Goal: Task Accomplishment & Management: Complete application form

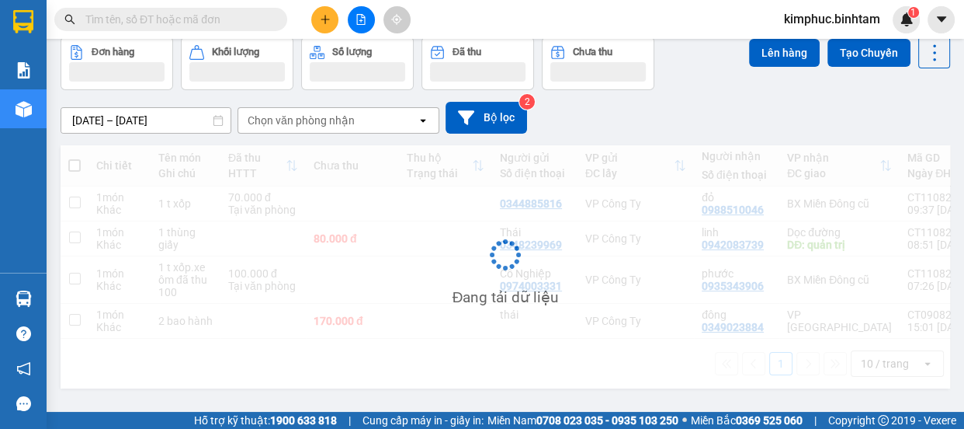
scroll to position [71, 0]
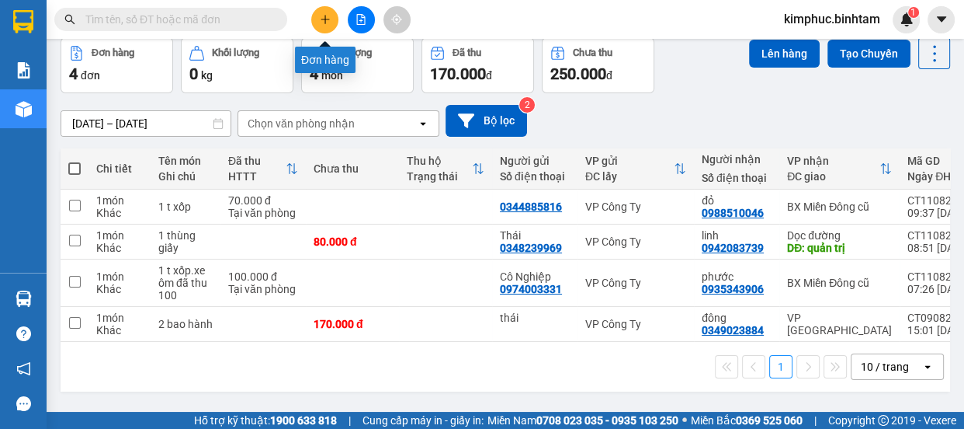
click at [326, 23] on icon "plus" at bounding box center [325, 19] width 11 height 11
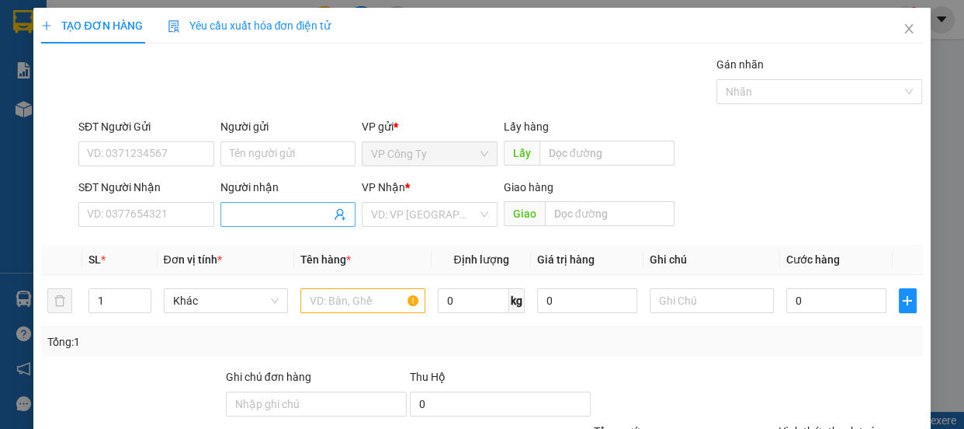
click at [248, 217] on input "Người nhận" at bounding box center [281, 214] width 102 height 17
type input "thủy hoàng"
click at [314, 218] on input "thủy hoàng" at bounding box center [281, 214] width 102 height 17
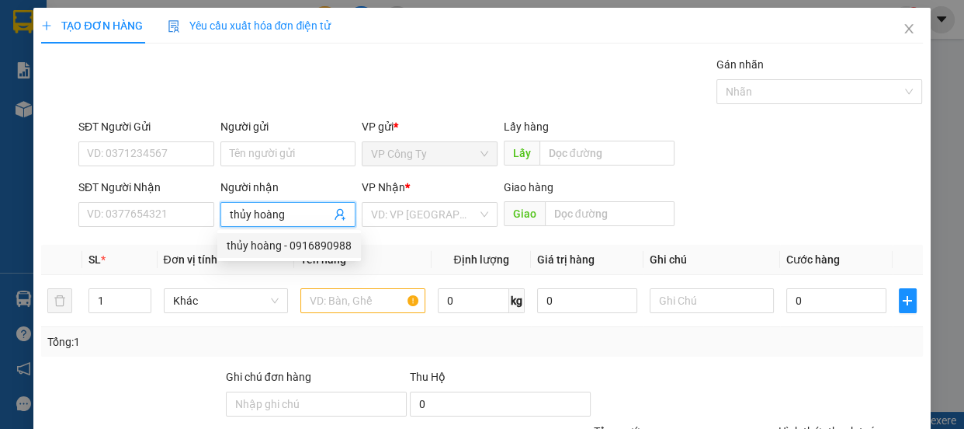
click at [314, 256] on div "thủy hoàng - 0916890988" at bounding box center [289, 245] width 144 height 25
type input "0916890988"
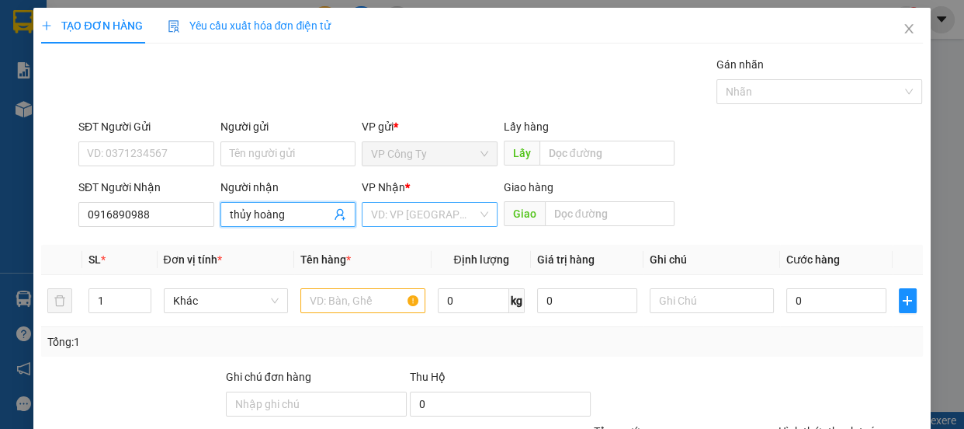
type input "thủy hoàng"
click at [410, 224] on input "search" at bounding box center [424, 214] width 106 height 23
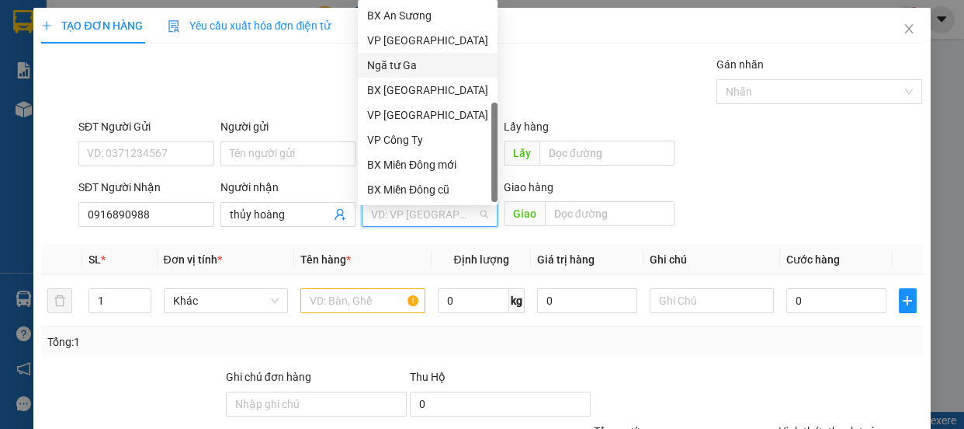
scroll to position [49, 0]
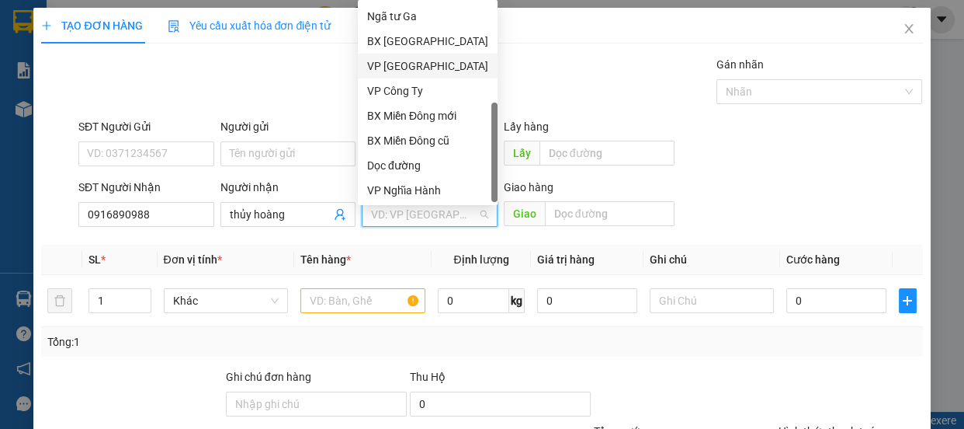
click at [418, 64] on div "VP [GEOGRAPHIC_DATA]" at bounding box center [427, 65] width 121 height 17
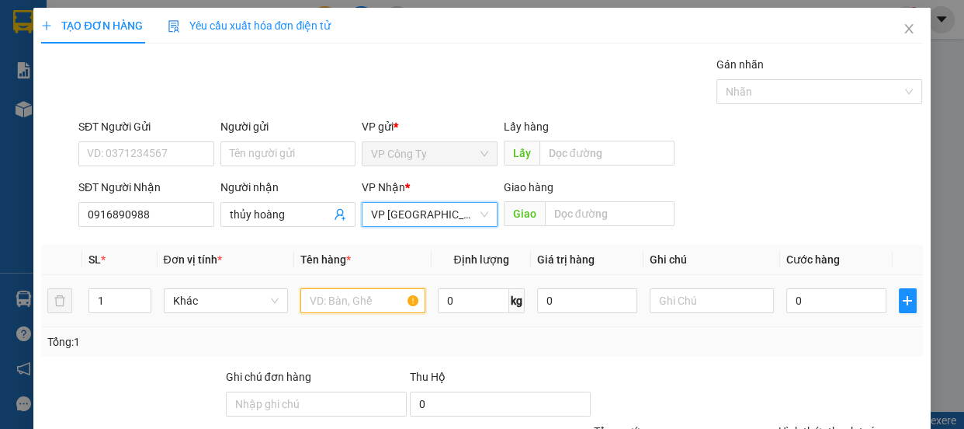
click at [346, 303] on input "text" at bounding box center [362, 300] width 125 height 25
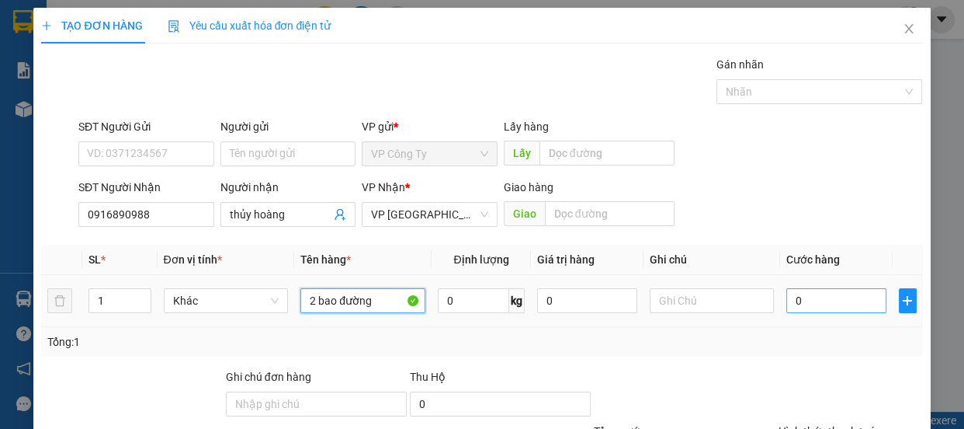
type input "2 bao đường"
click at [787, 300] on input "0" at bounding box center [837, 300] width 100 height 25
click at [787, 306] on input "0" at bounding box center [837, 300] width 100 height 25
type input "10"
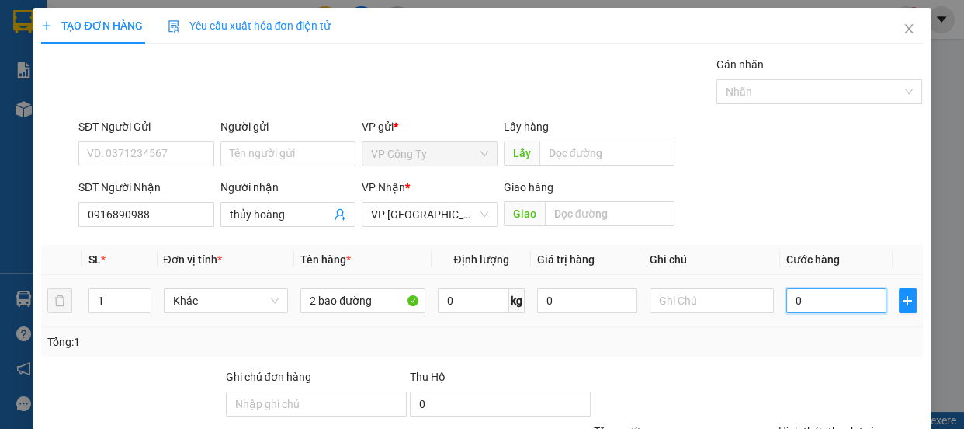
type input "10"
type input "170"
type input "1.700"
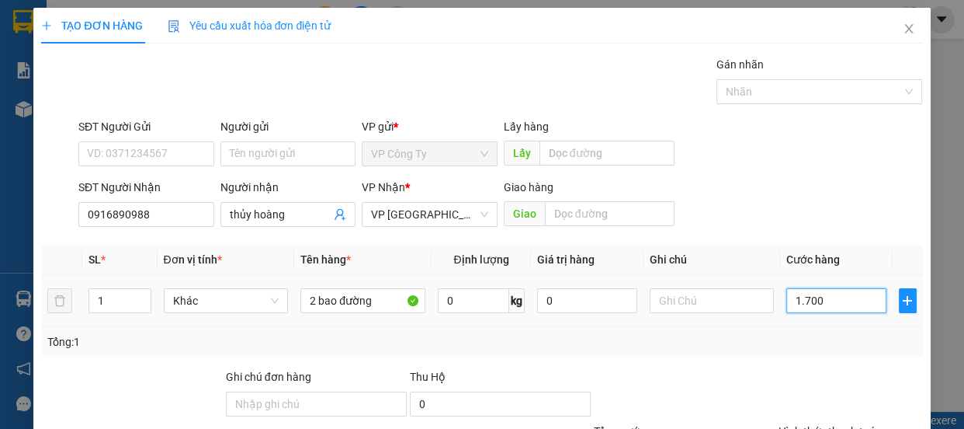
type input "1.700"
type input "17.000"
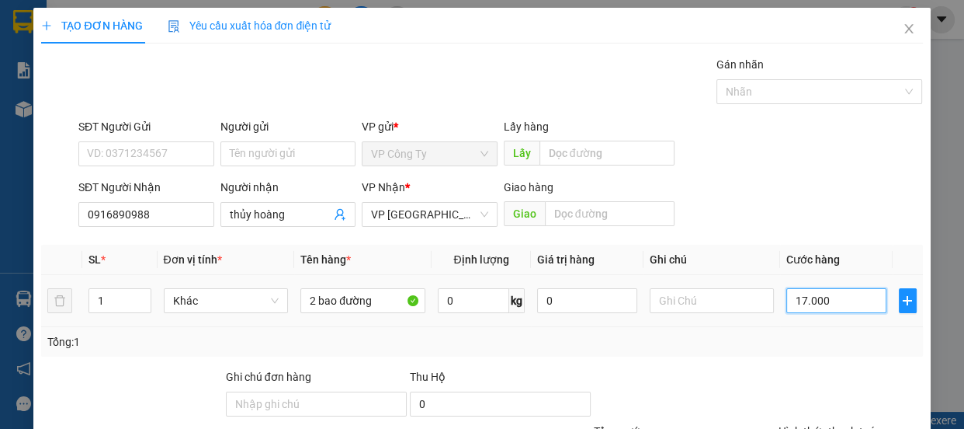
type input "170.000"
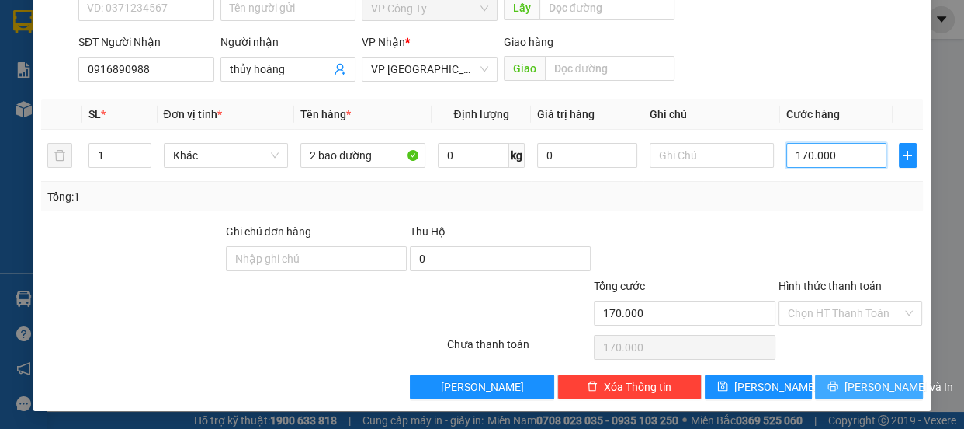
type input "170.000"
click at [859, 380] on span "[PERSON_NAME] và In" at bounding box center [899, 386] width 109 height 17
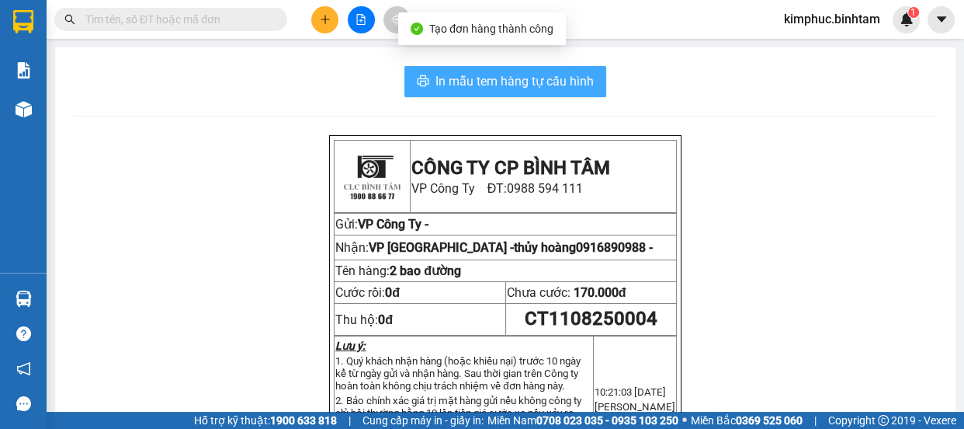
click at [535, 88] on span "In mẫu tem hàng tự cấu hình" at bounding box center [515, 80] width 158 height 19
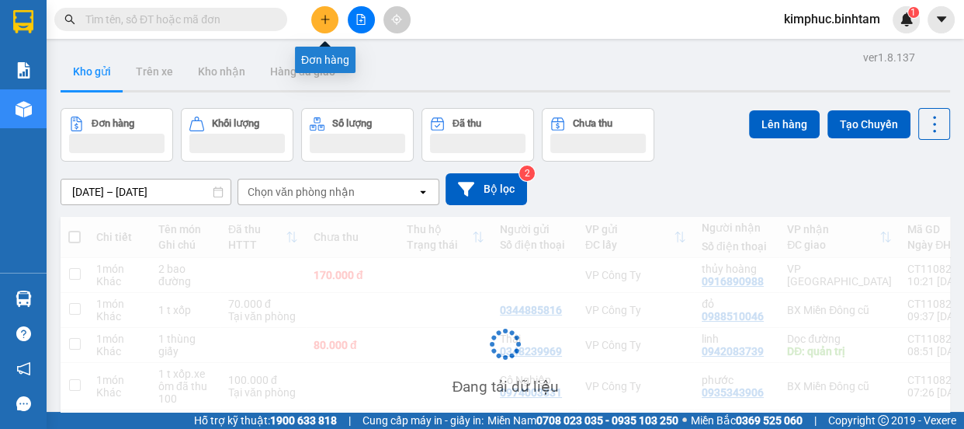
click at [333, 17] on button at bounding box center [324, 19] width 27 height 27
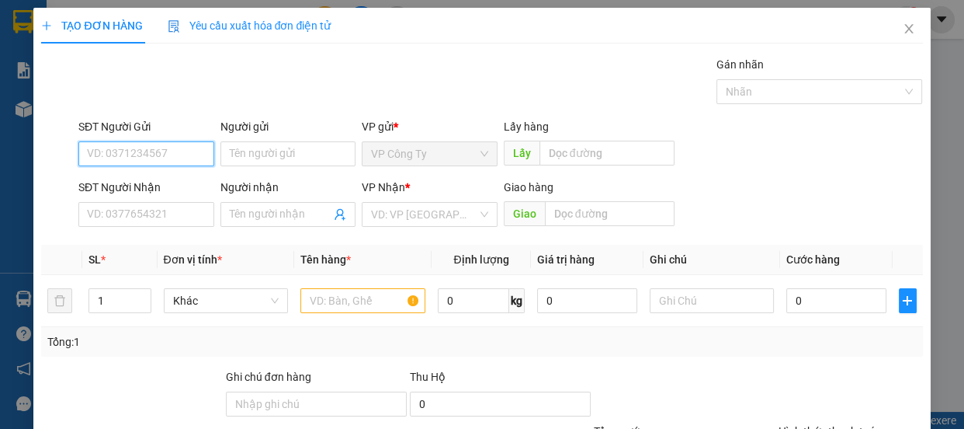
click at [160, 155] on input "SĐT Người Gửi" at bounding box center [146, 153] width 136 height 25
type input "0398720344"
click at [172, 151] on input "0398720344" at bounding box center [146, 153] width 136 height 25
click at [173, 155] on input "0398720344" at bounding box center [146, 153] width 136 height 25
click at [175, 155] on input "0398720344" at bounding box center [146, 153] width 136 height 25
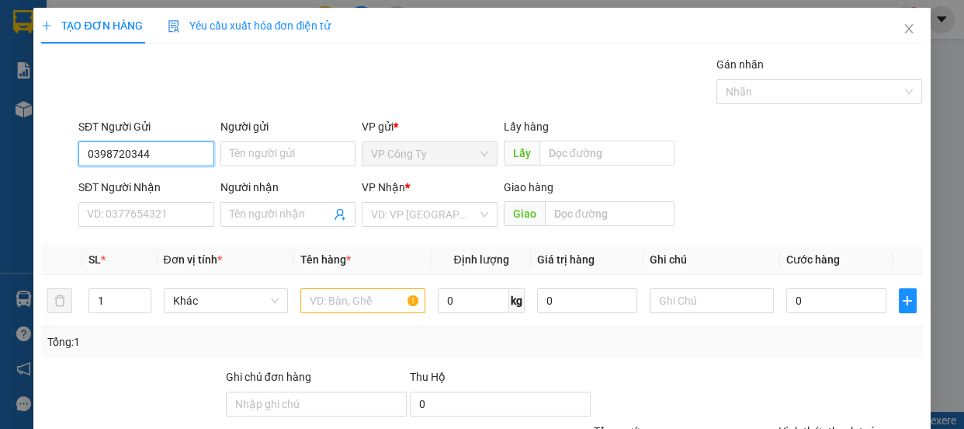
click at [175, 155] on input "0398720344" at bounding box center [146, 153] width 136 height 25
click at [164, 153] on input "0398720344" at bounding box center [146, 153] width 136 height 25
click at [168, 186] on div "0398720344 - trang" at bounding box center [145, 184] width 116 height 17
type input "trang"
type input "0935846457"
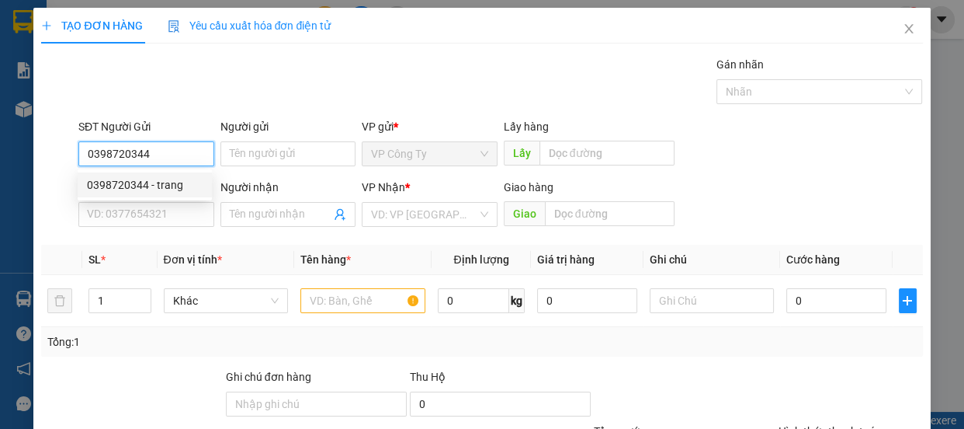
type input "hòa"
type input "an sương"
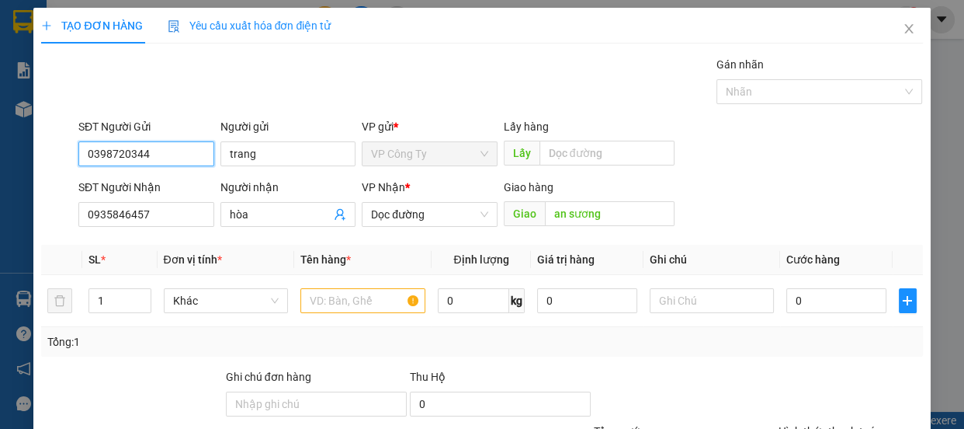
type input "80.000"
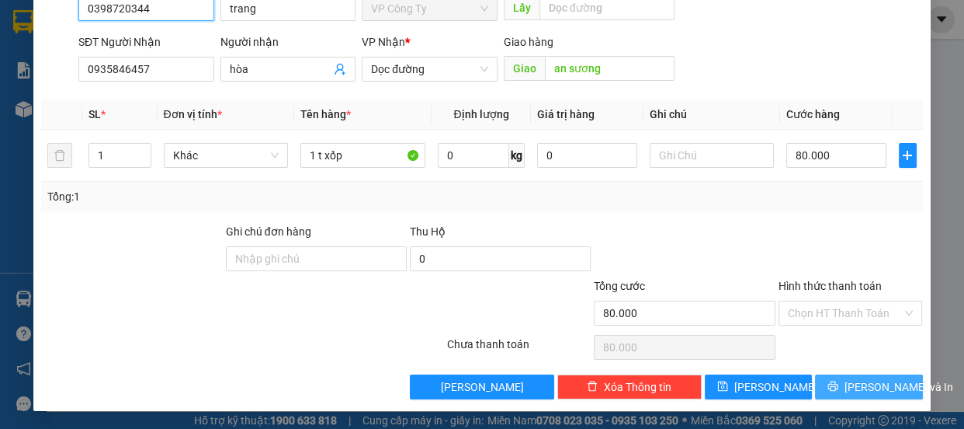
type input "0398720344"
click at [879, 379] on span "[PERSON_NAME] và In" at bounding box center [899, 386] width 109 height 17
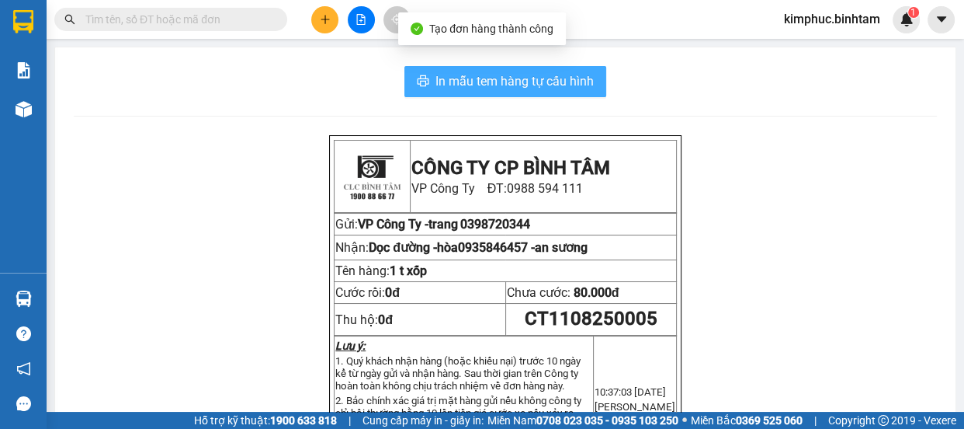
click at [486, 75] on span "In mẫu tem hàng tự cấu hình" at bounding box center [515, 80] width 158 height 19
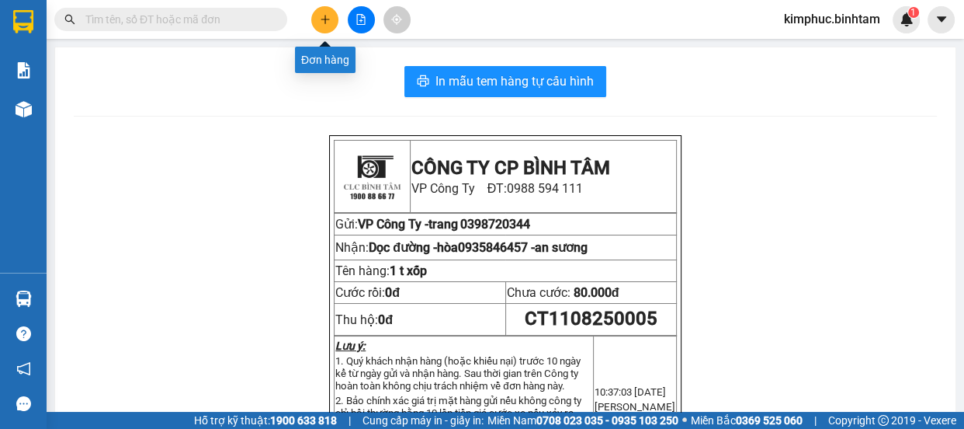
click at [321, 16] on icon "plus" at bounding box center [325, 19] width 11 height 11
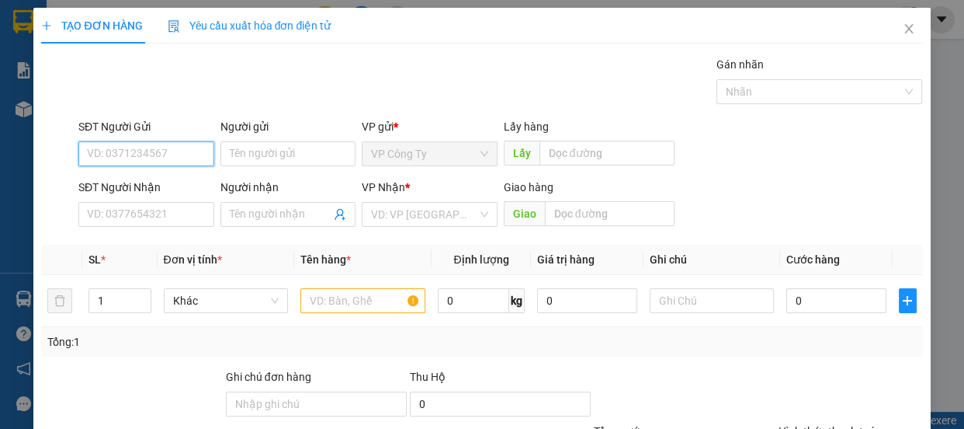
click at [157, 160] on input "SĐT Người Gửi" at bounding box center [146, 153] width 136 height 25
type input "0364592123"
click at [164, 155] on input "0364592123" at bounding box center [146, 153] width 136 height 25
click at [165, 156] on input "0364592123" at bounding box center [146, 153] width 136 height 25
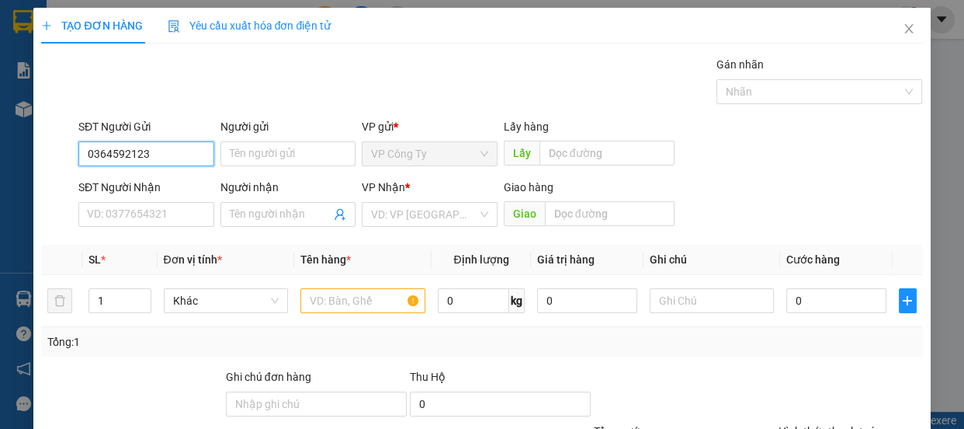
click at [165, 155] on input "0364592123" at bounding box center [146, 153] width 136 height 25
click at [165, 158] on input "0364592123" at bounding box center [146, 153] width 136 height 25
click at [164, 187] on div "0364592123" at bounding box center [145, 184] width 116 height 17
type input "0962499759"
type input "nhi"
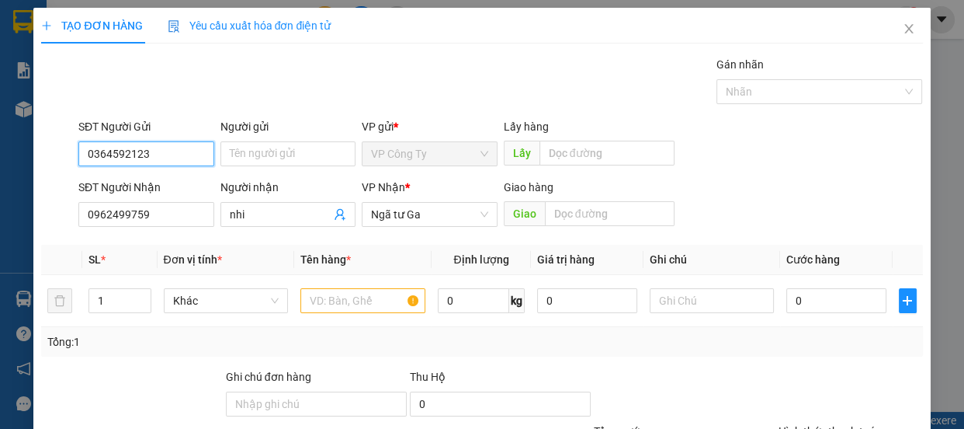
type input "80.000"
type input "0364592123"
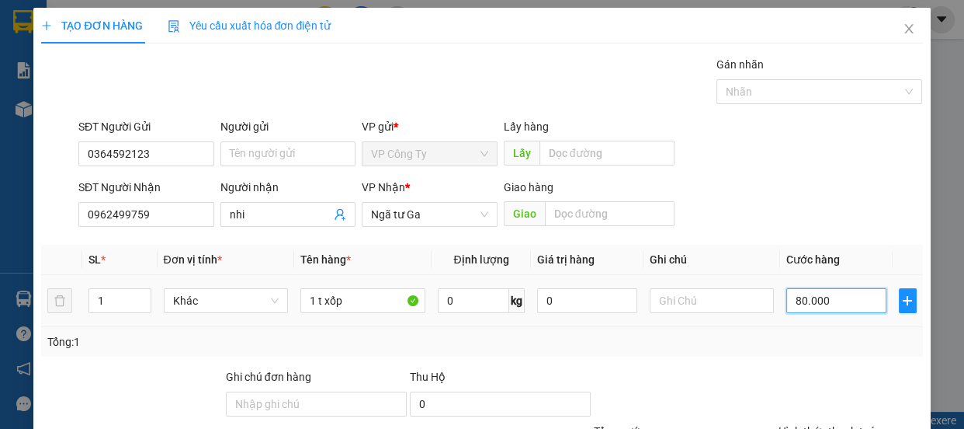
click at [794, 295] on input "80.000" at bounding box center [837, 300] width 100 height 25
click at [794, 296] on input "80.000" at bounding box center [837, 300] width 100 height 25
type input "0.000"
type input "0"
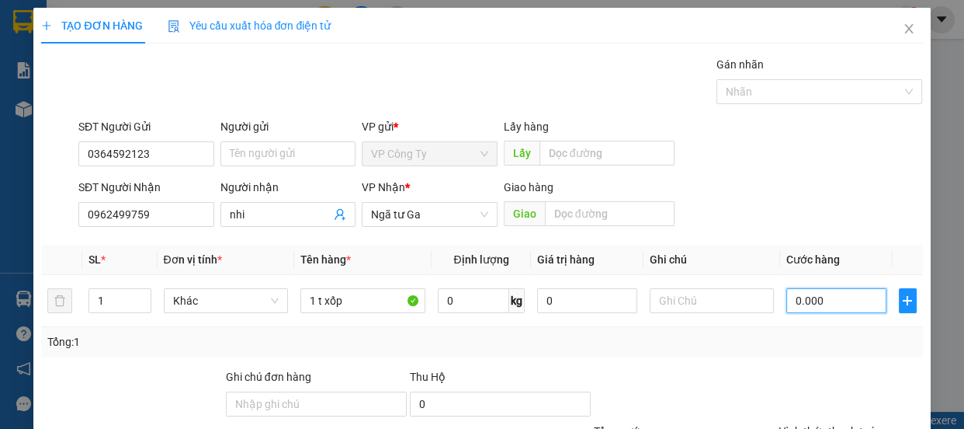
type input "70.000"
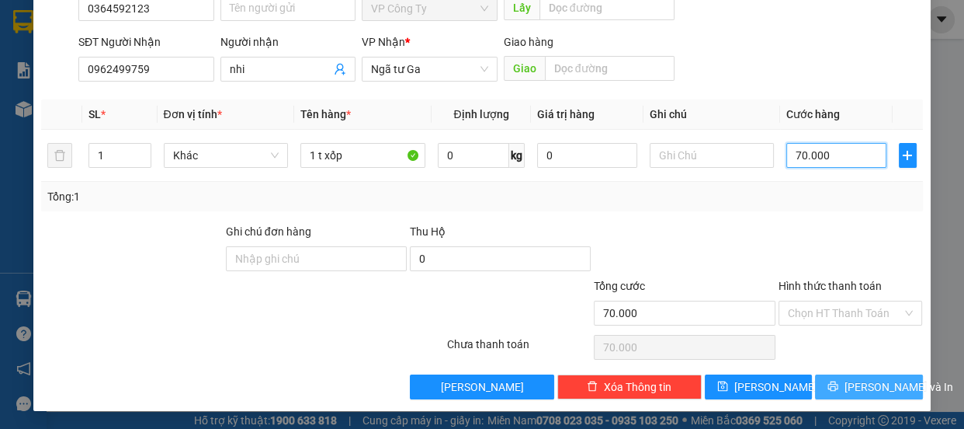
type input "70.000"
click at [883, 383] on span "[PERSON_NAME] và In" at bounding box center [899, 386] width 109 height 17
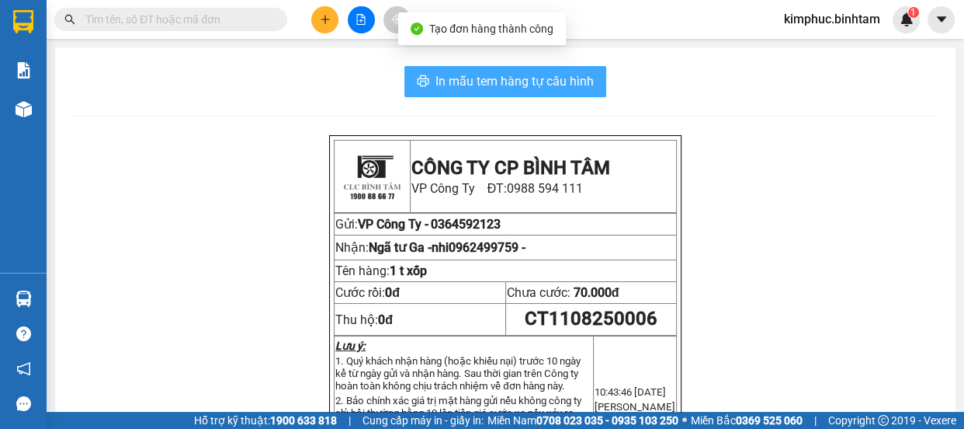
click at [564, 67] on button "In mẫu tem hàng tự cấu hình" at bounding box center [506, 81] width 202 height 31
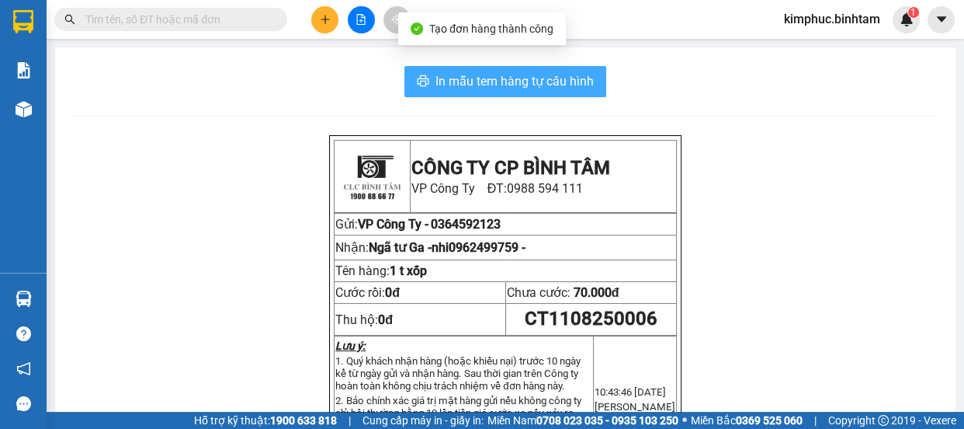
click at [564, 67] on button "In mẫu tem hàng tự cấu hình" at bounding box center [506, 81] width 202 height 31
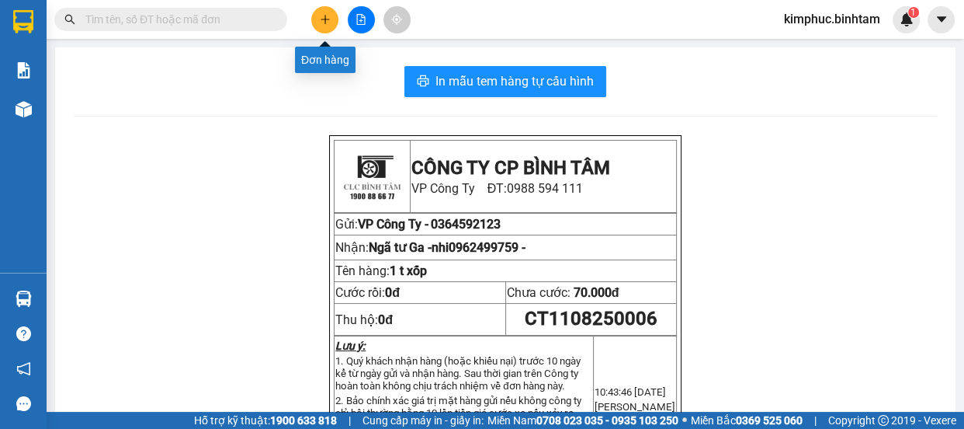
click at [322, 23] on icon "plus" at bounding box center [325, 19] width 11 height 11
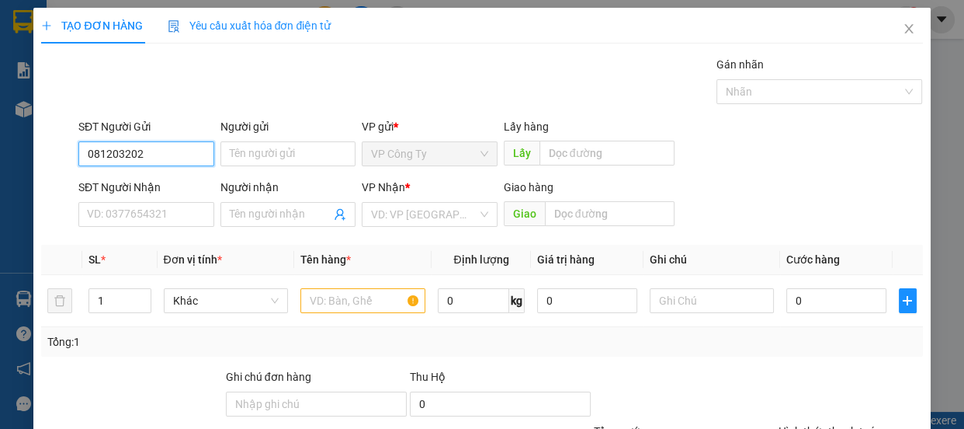
type input "0812032023"
click at [179, 159] on input "0812032023" at bounding box center [146, 153] width 136 height 25
click at [179, 173] on div "0812032023 - Tâm" at bounding box center [145, 184] width 134 height 25
type input "Tâm"
type input "0934908910"
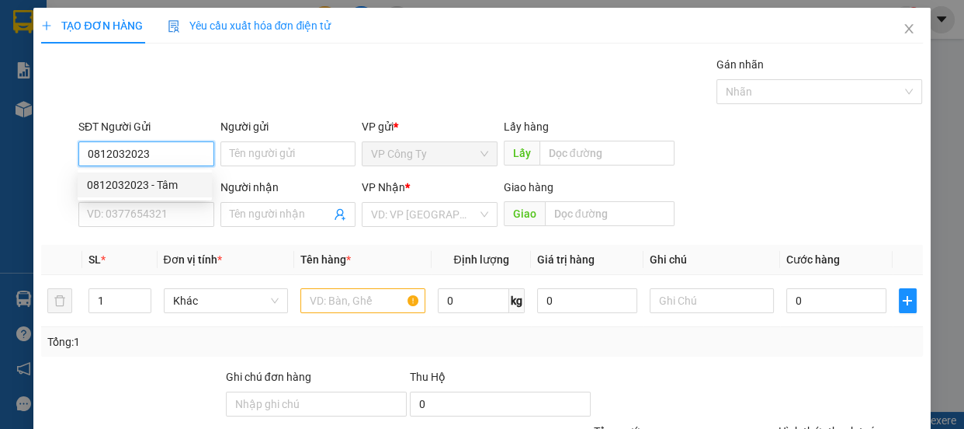
type input "độ"
type input "an sương"
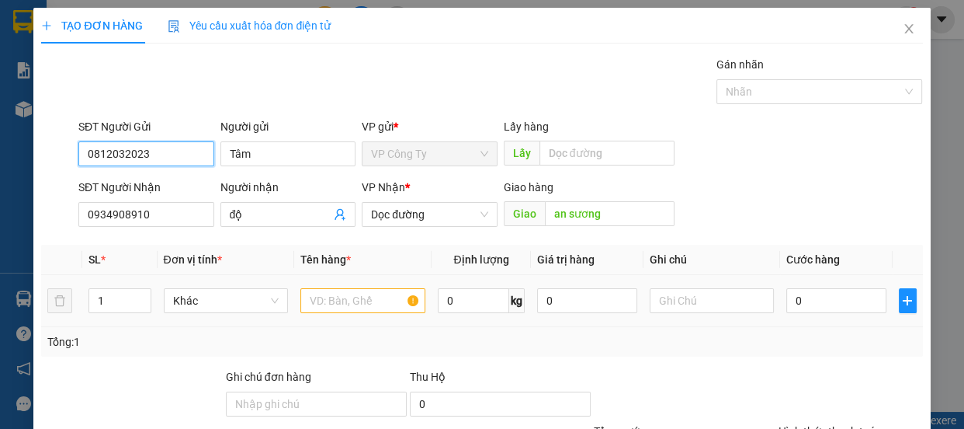
type input "50.000"
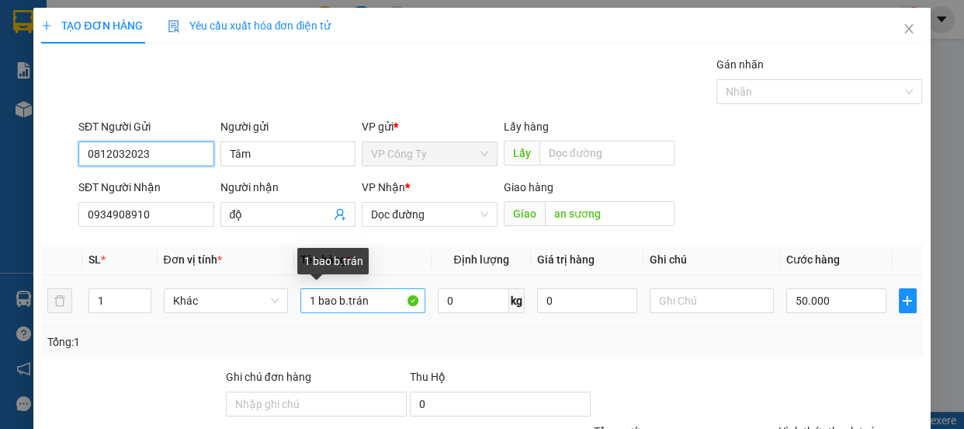
type input "0812032023"
click at [385, 299] on input "1 bao b.trán" at bounding box center [362, 300] width 125 height 25
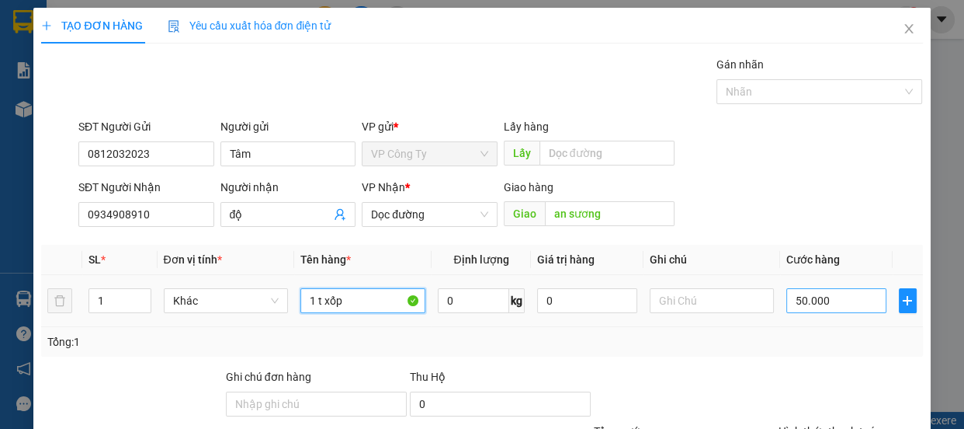
type input "1 t xốp"
click at [795, 301] on input "50.000" at bounding box center [837, 300] width 100 height 25
click at [794, 301] on input "50.000" at bounding box center [837, 300] width 100 height 25
type input "0"
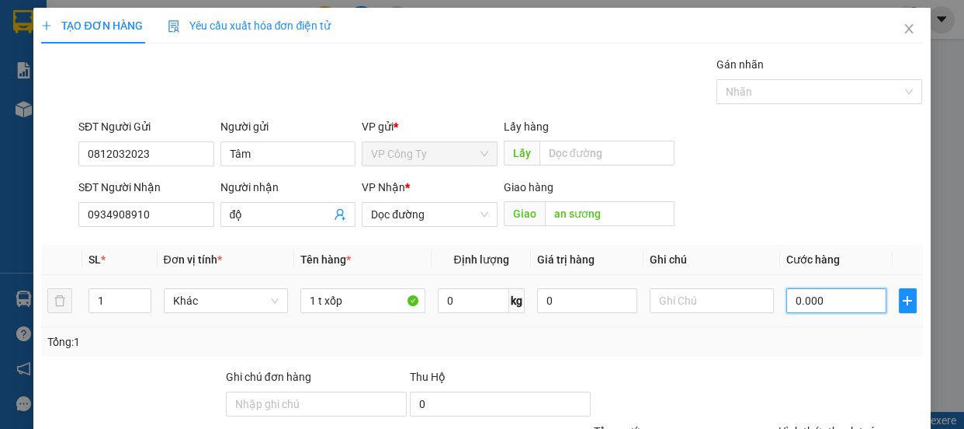
type input "70.000"
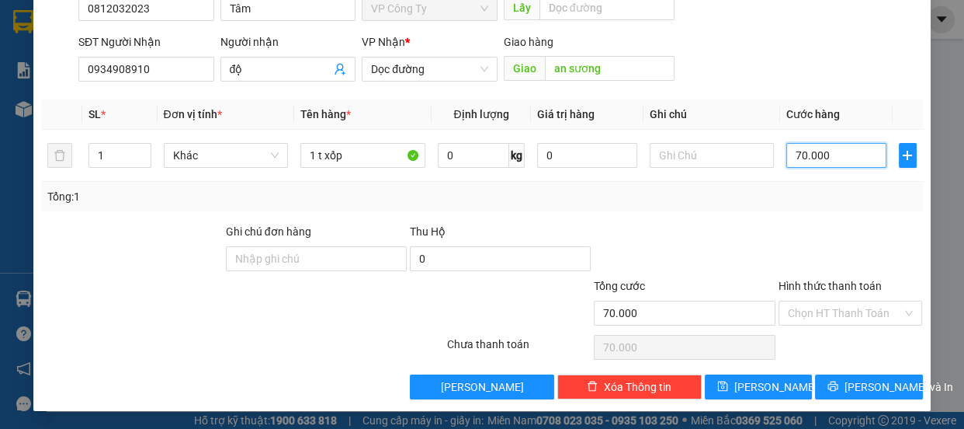
type input "70.000"
click at [846, 280] on label "Hình thức thanh toán" at bounding box center [830, 286] width 103 height 12
click at [846, 301] on input "Hình thức thanh toán" at bounding box center [845, 312] width 115 height 23
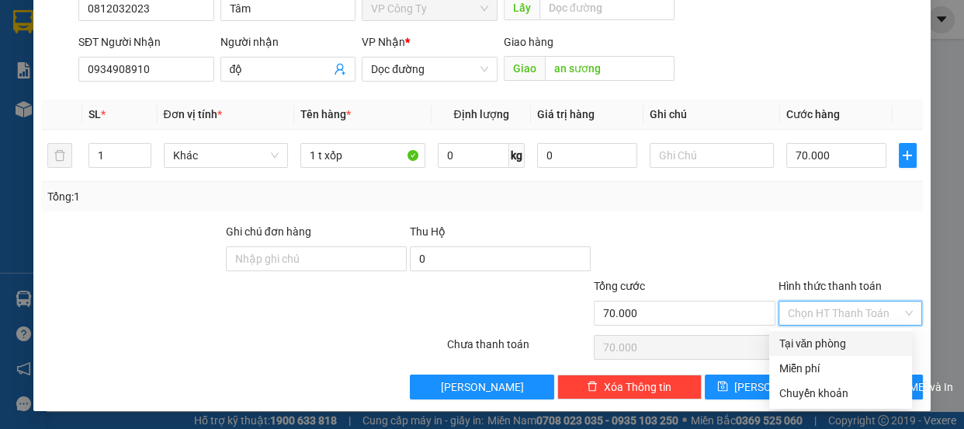
click at [804, 343] on div "Tại văn phòng" at bounding box center [841, 343] width 124 height 17
type input "0"
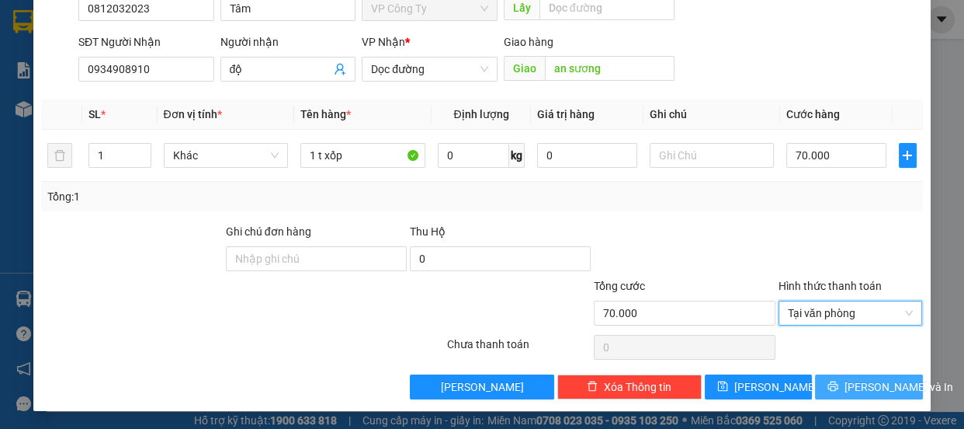
click at [818, 387] on button "[PERSON_NAME] và In" at bounding box center [868, 386] width 107 height 25
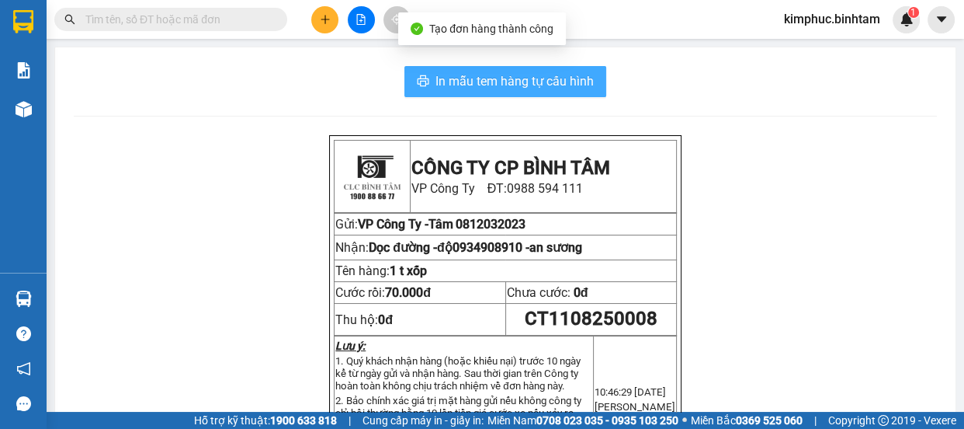
click at [519, 82] on span "In mẫu tem hàng tự cấu hình" at bounding box center [515, 80] width 158 height 19
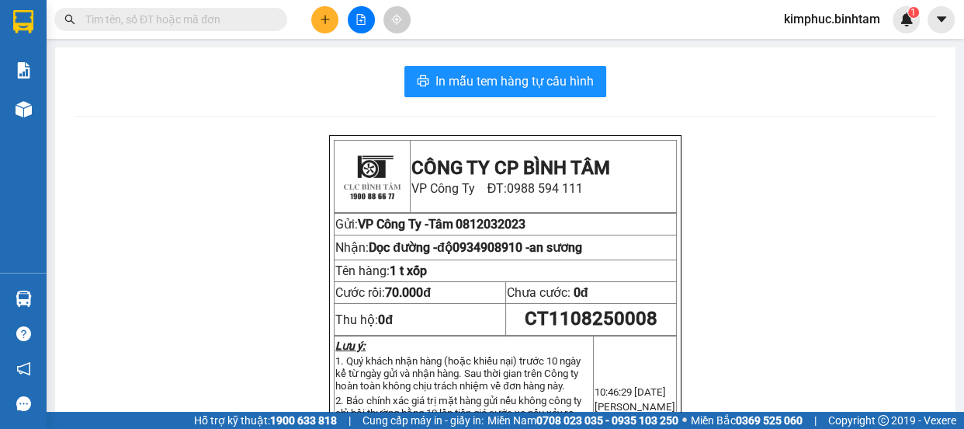
click at [339, 9] on div at bounding box center [361, 19] width 116 height 27
click at [327, 18] on icon "plus" at bounding box center [325, 19] width 11 height 11
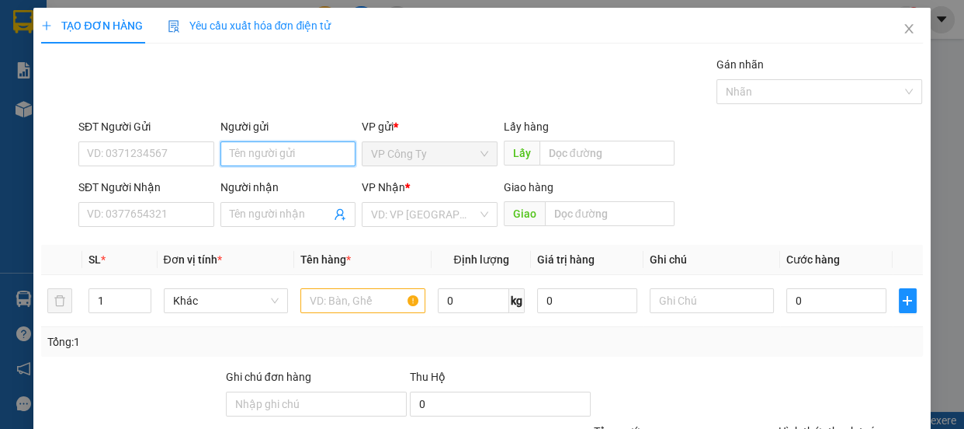
click at [257, 151] on input "Người gửi" at bounding box center [289, 153] width 136 height 25
type input "dương"
click at [154, 228] on div "SĐT Người Nhận VD: 0377654321" at bounding box center [146, 206] width 136 height 54
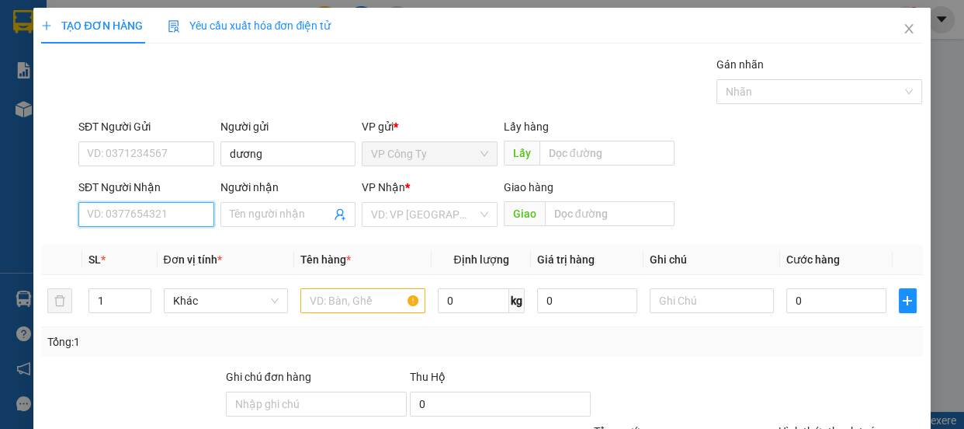
click at [123, 217] on input "SĐT Người Nhận" at bounding box center [146, 214] width 136 height 25
click at [155, 218] on input "0868602066" at bounding box center [146, 214] width 136 height 25
click at [158, 224] on input "0868602066" at bounding box center [146, 214] width 136 height 25
click at [175, 211] on input "0868602066" at bounding box center [146, 214] width 136 height 25
type input "0868602066"
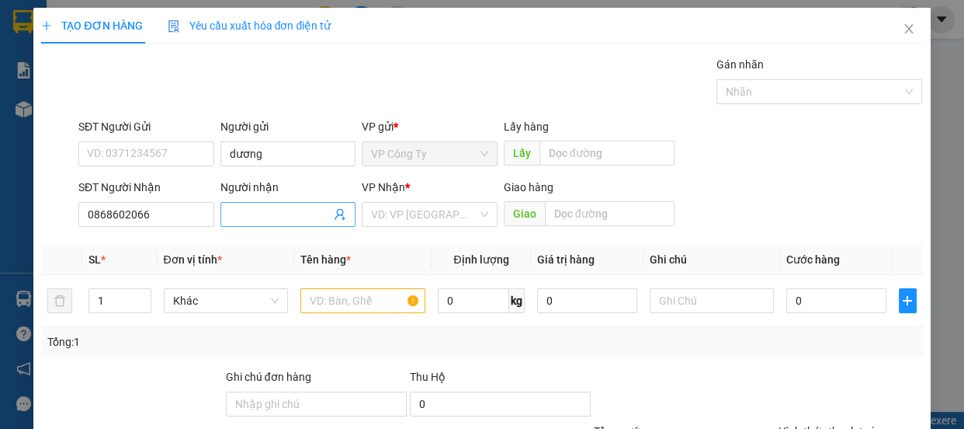
click at [249, 217] on input "Người nhận" at bounding box center [281, 214] width 102 height 17
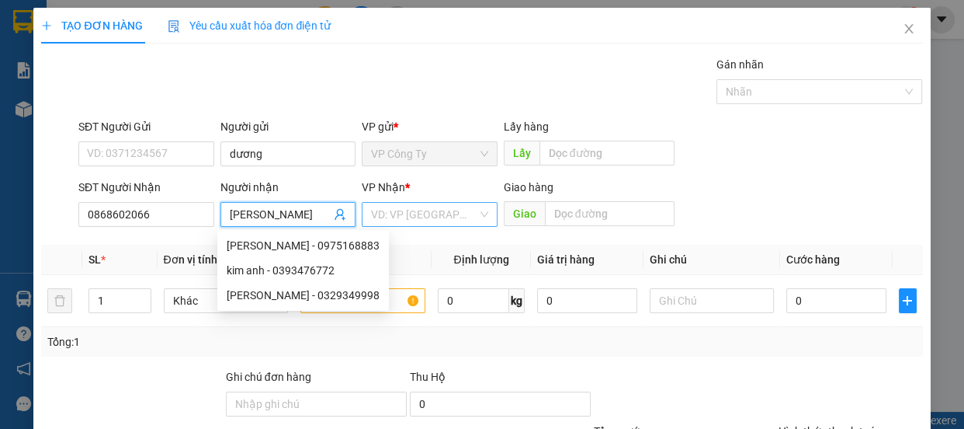
type input "kim anh"
click at [403, 210] on input "search" at bounding box center [424, 214] width 106 height 23
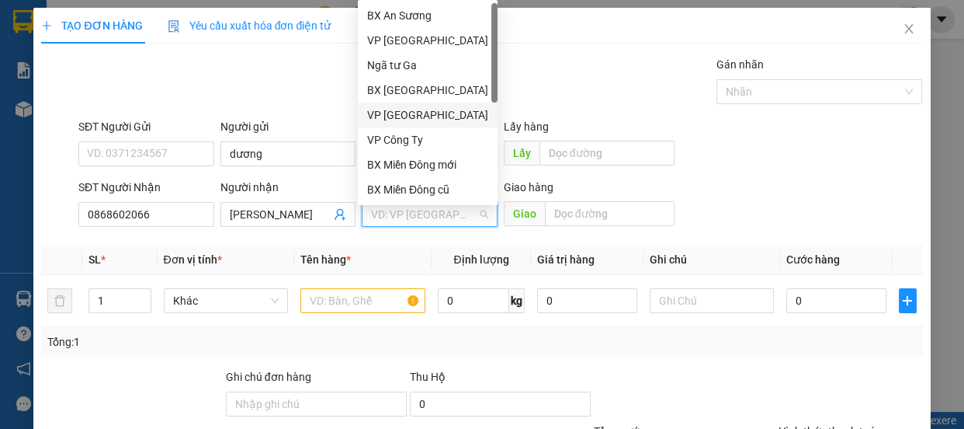
click at [413, 118] on div "VP [GEOGRAPHIC_DATA]" at bounding box center [427, 114] width 121 height 17
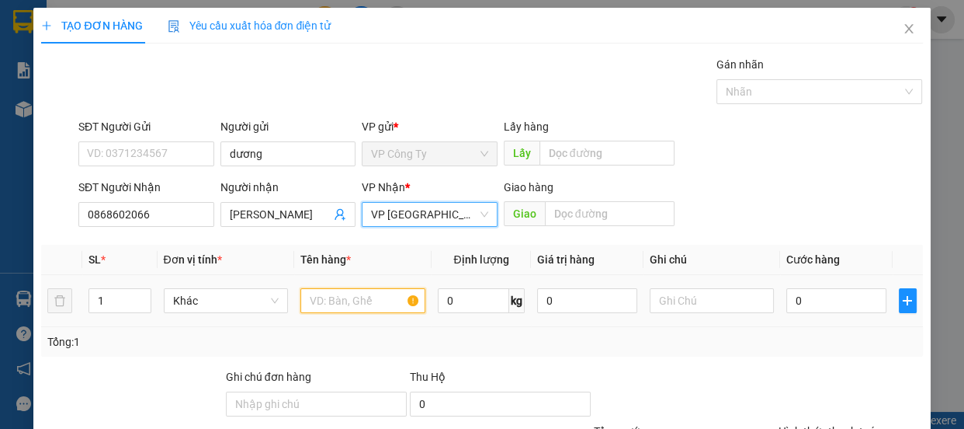
click at [353, 311] on input "text" at bounding box center [362, 300] width 125 height 25
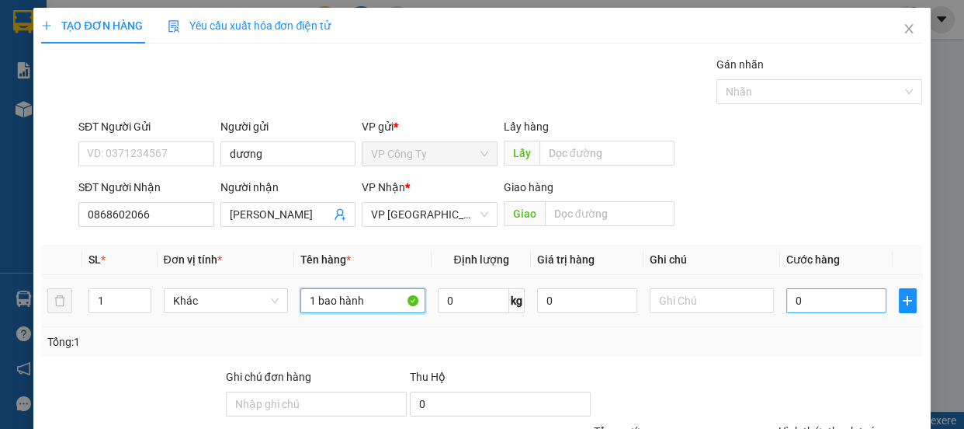
type input "1 bao hành"
click at [787, 300] on input "0" at bounding box center [837, 300] width 100 height 25
click at [787, 303] on input "0" at bounding box center [837, 300] width 100 height 25
type input "90"
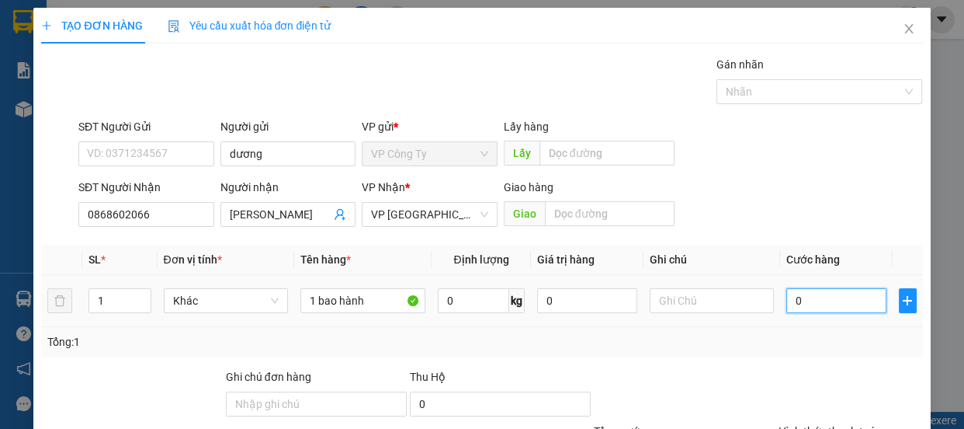
type input "90"
type input "900"
type input "9.000"
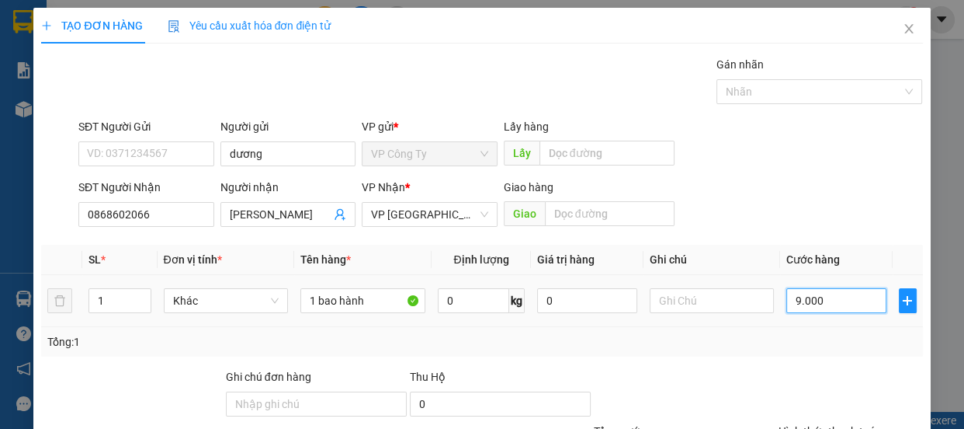
type input "9.000"
type input "90.000"
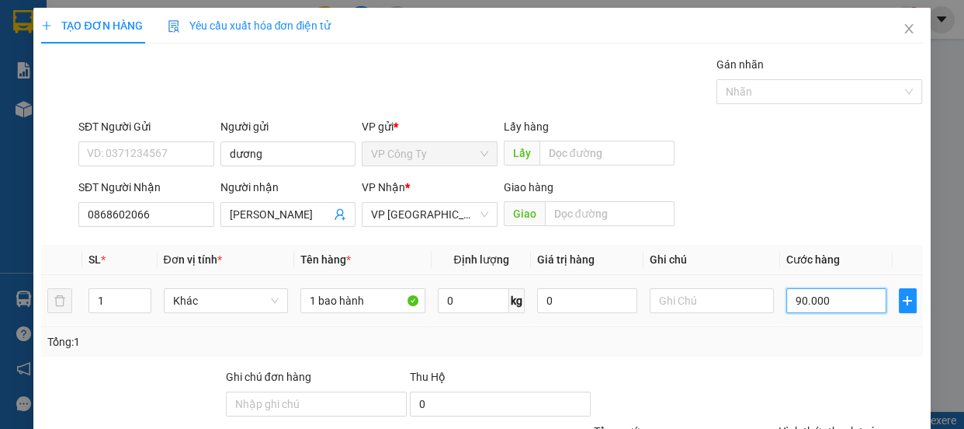
scroll to position [145, 0]
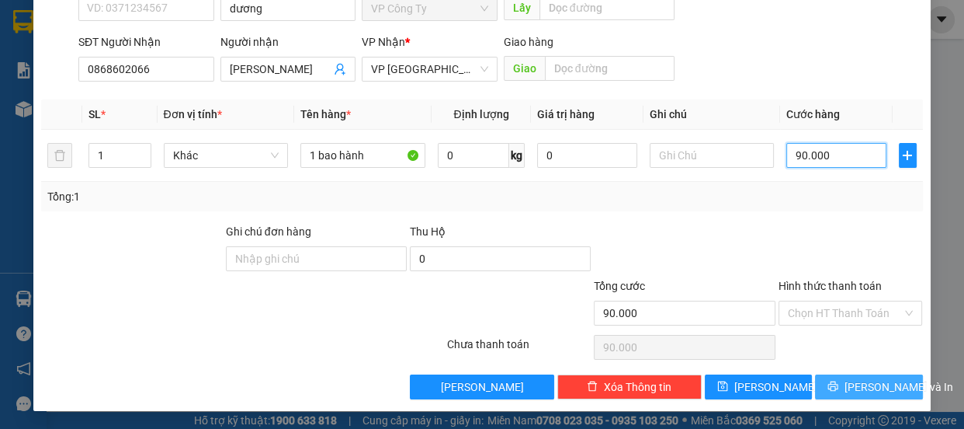
type input "90.000"
click at [844, 391] on button "[PERSON_NAME] và In" at bounding box center [868, 386] width 107 height 25
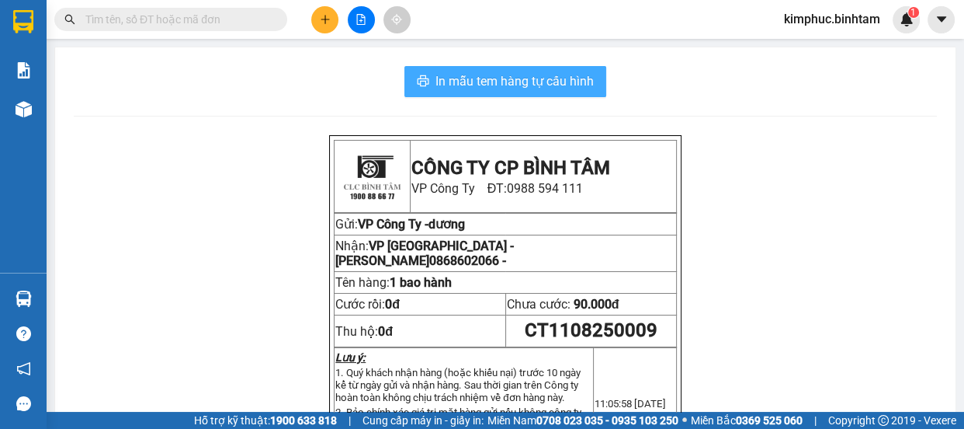
click at [551, 78] on span "In mẫu tem hàng tự cấu hình" at bounding box center [515, 80] width 158 height 19
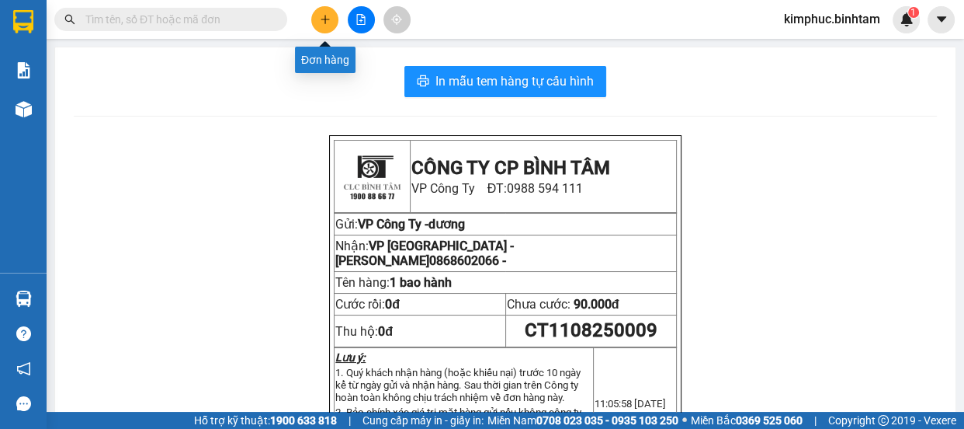
click at [329, 29] on button at bounding box center [324, 19] width 27 height 27
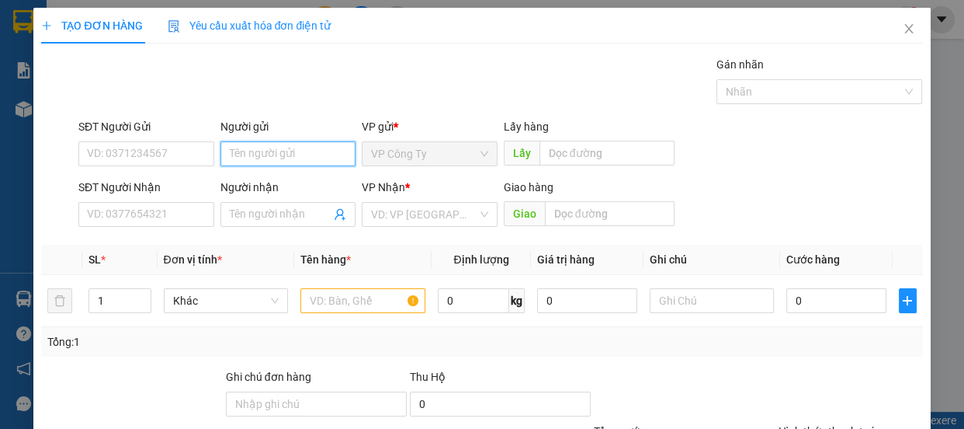
click at [228, 160] on input "Người gửi" at bounding box center [289, 153] width 136 height 25
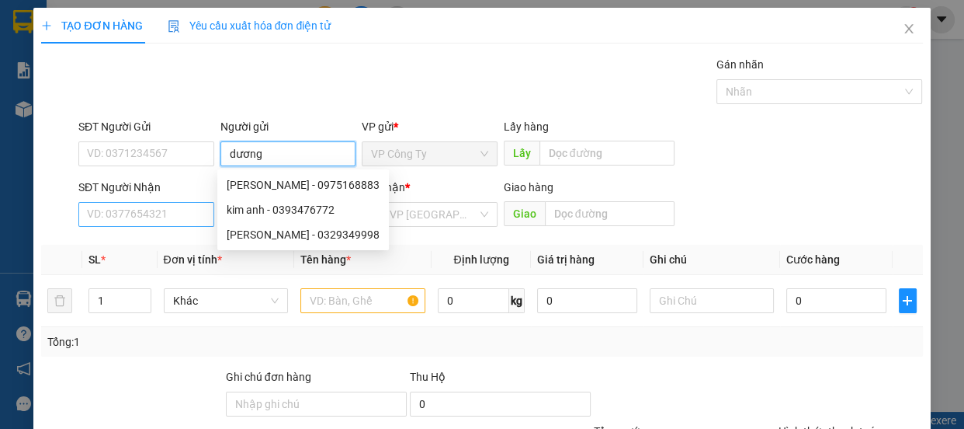
type input "dương"
click at [151, 207] on input "SĐT Người Nhận" at bounding box center [146, 214] width 136 height 25
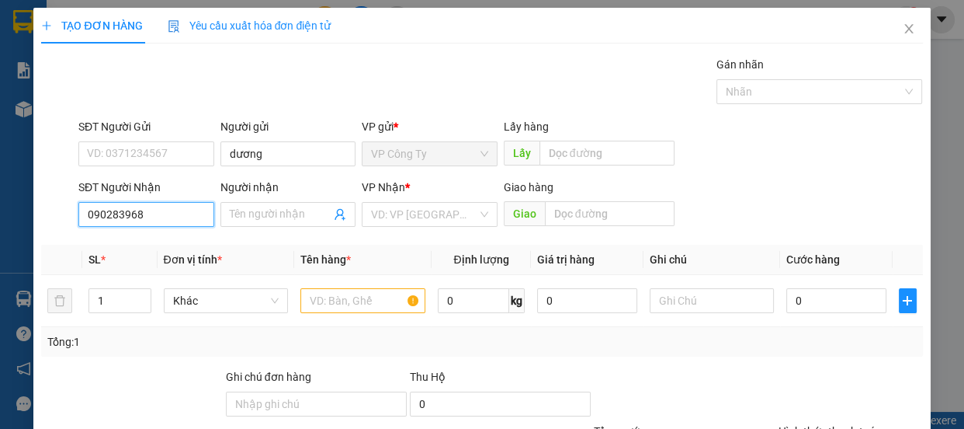
type input "0902839681"
click at [167, 215] on input "0902839681" at bounding box center [146, 214] width 136 height 25
click at [170, 217] on input "0902839681" at bounding box center [146, 214] width 136 height 25
click at [167, 248] on div "0902839681" at bounding box center [145, 245] width 116 height 17
type input "an sương"
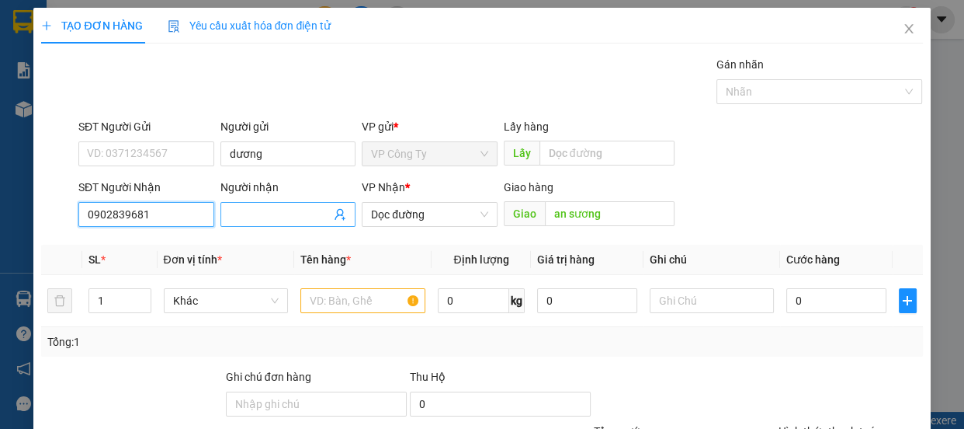
type input "60.000"
type input "0902839681"
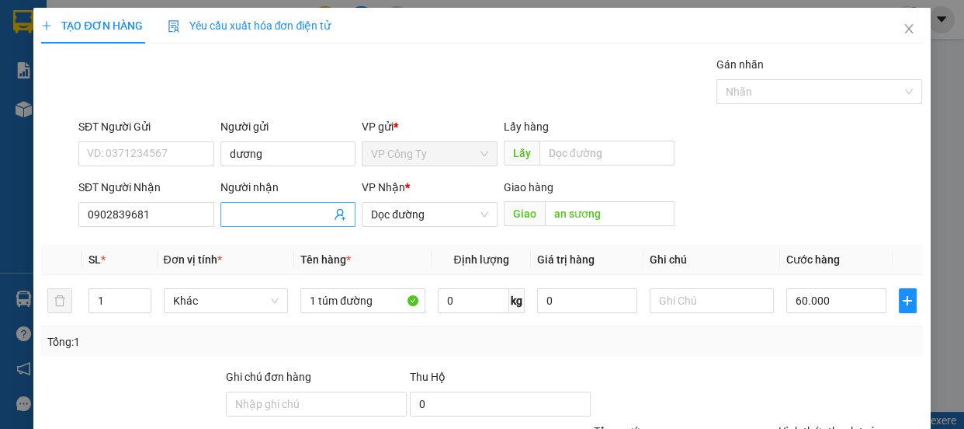
click at [294, 214] on input "Người nhận" at bounding box center [281, 214] width 102 height 17
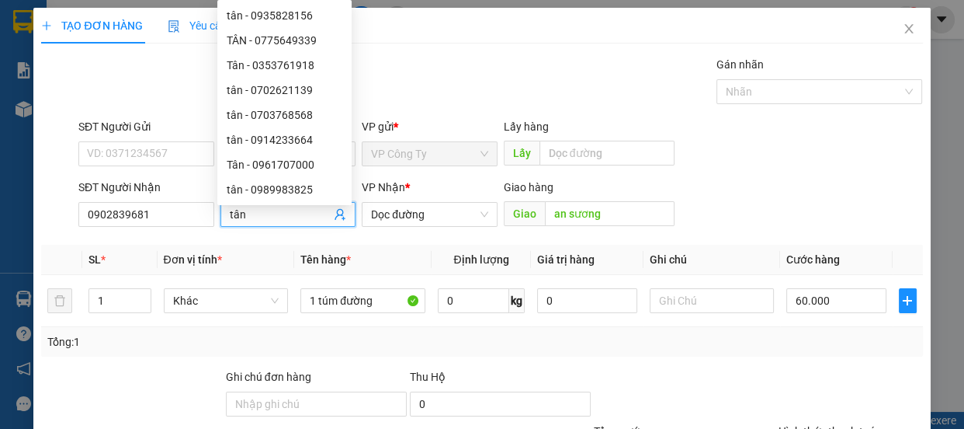
scroll to position [145, 0]
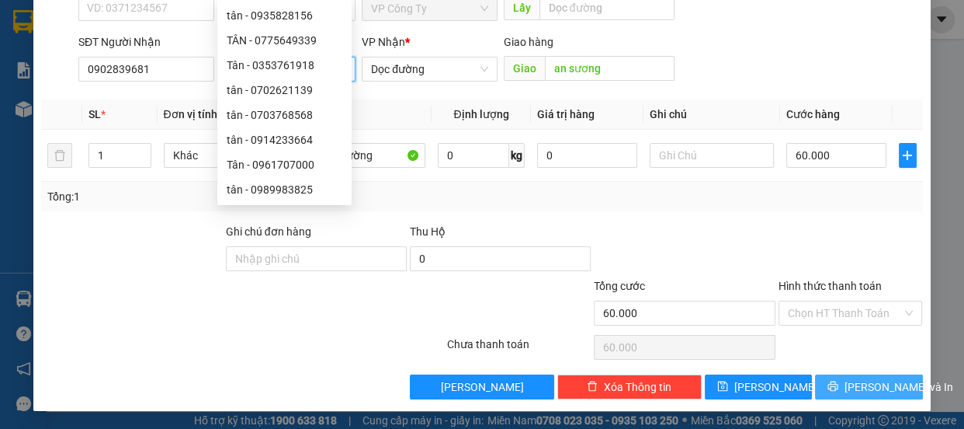
type input "tân"
click at [842, 392] on button "[PERSON_NAME] và In" at bounding box center [868, 386] width 107 height 25
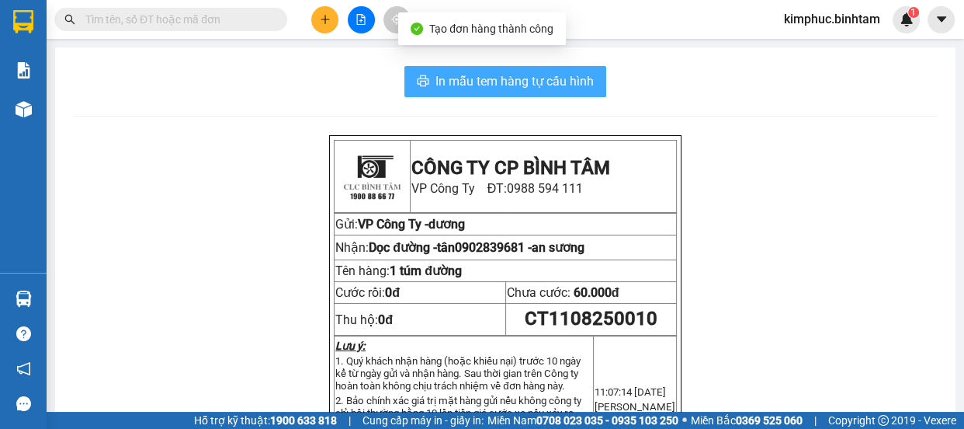
click at [536, 82] on span "In mẫu tem hàng tự cấu hình" at bounding box center [515, 80] width 158 height 19
click at [536, 85] on span "In mẫu tem hàng tự cấu hình" at bounding box center [515, 80] width 158 height 19
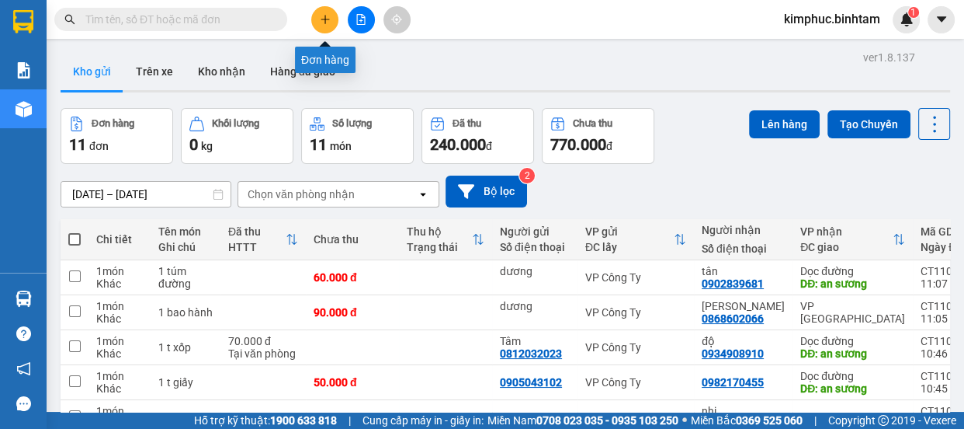
click at [331, 19] on button at bounding box center [324, 19] width 27 height 27
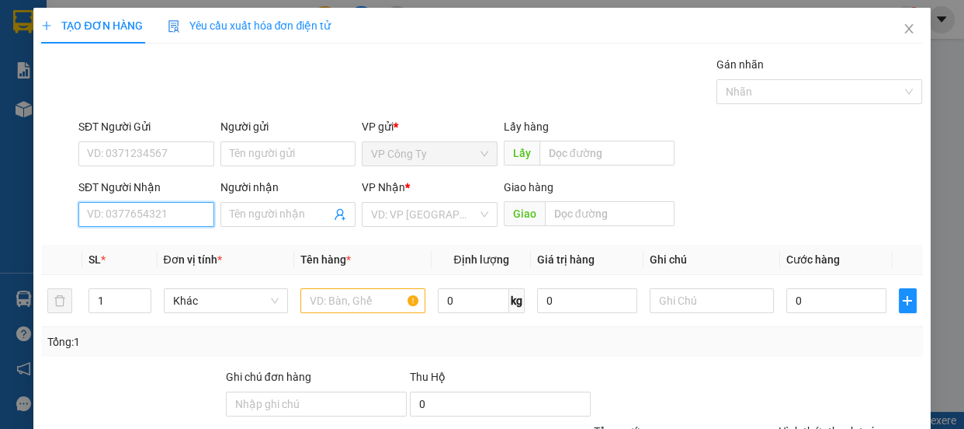
click at [124, 218] on input "SĐT Người Nhận" at bounding box center [146, 214] width 136 height 25
type input "0902451254"
click at [165, 217] on input "0902451254" at bounding box center [146, 214] width 136 height 25
click at [166, 217] on input "0902451254" at bounding box center [146, 214] width 136 height 25
click at [170, 242] on div "0902451254 - trang" at bounding box center [145, 245] width 116 height 17
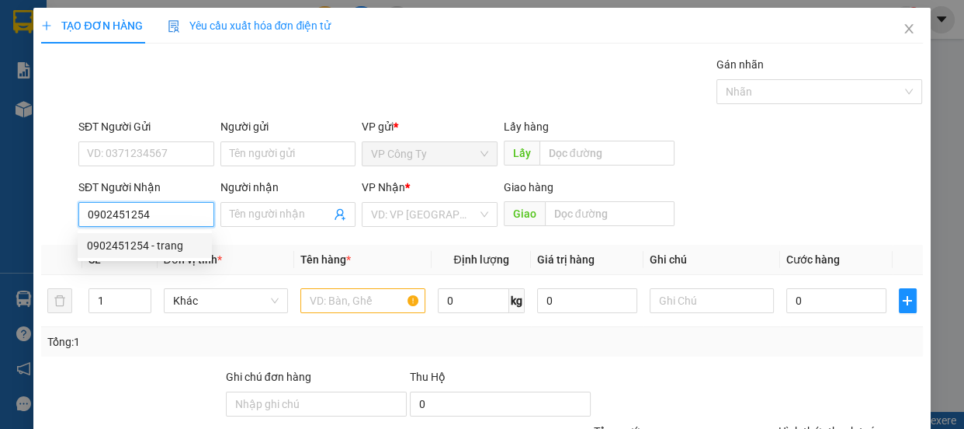
type input "trang"
type input "70.000"
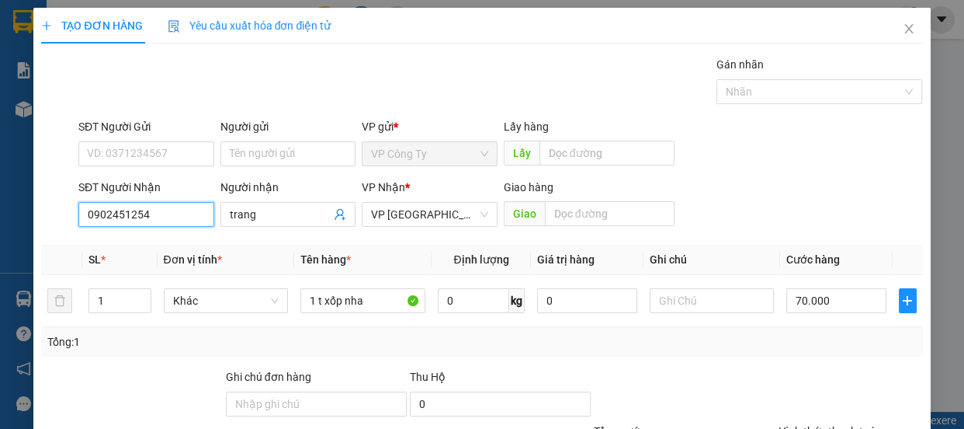
scroll to position [145, 0]
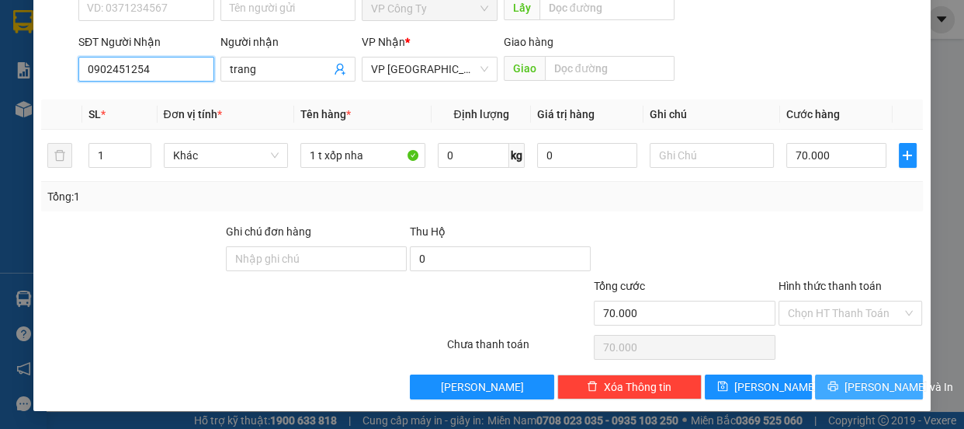
type input "0902451254"
click at [875, 378] on span "[PERSON_NAME] và In" at bounding box center [899, 386] width 109 height 17
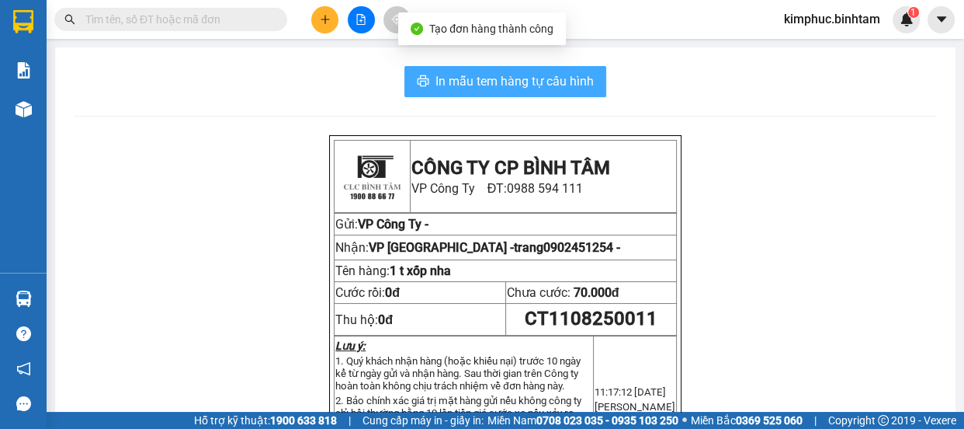
click at [563, 82] on span "In mẫu tem hàng tự cấu hình" at bounding box center [515, 80] width 158 height 19
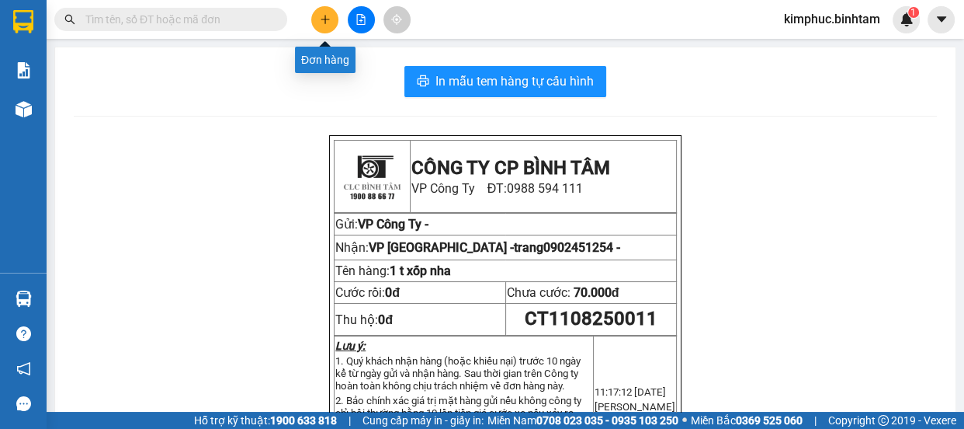
click at [320, 28] on button at bounding box center [324, 19] width 27 height 27
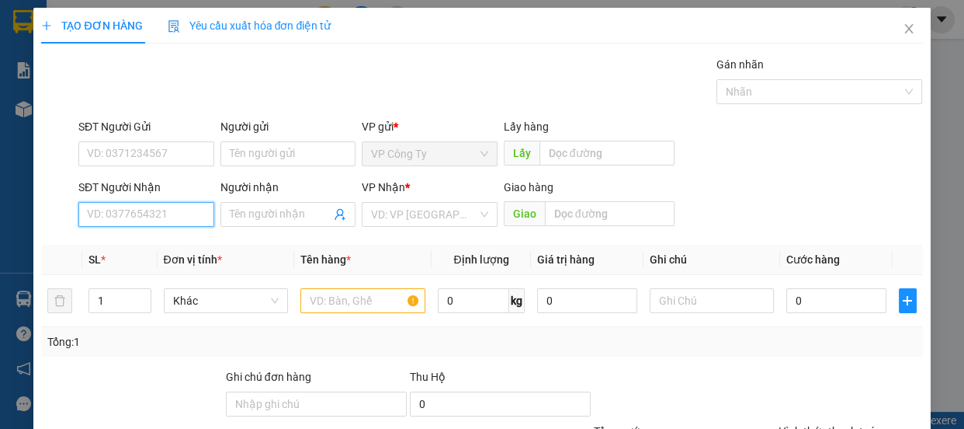
click at [152, 210] on input "SĐT Người Nhận" at bounding box center [146, 214] width 136 height 25
type input "0363386910"
click at [156, 219] on input "0363386910" at bounding box center [146, 214] width 136 height 25
click at [157, 219] on input "0363386910" at bounding box center [146, 214] width 136 height 25
click at [157, 248] on div "0363386910 - ngọc" at bounding box center [163, 245] width 153 height 17
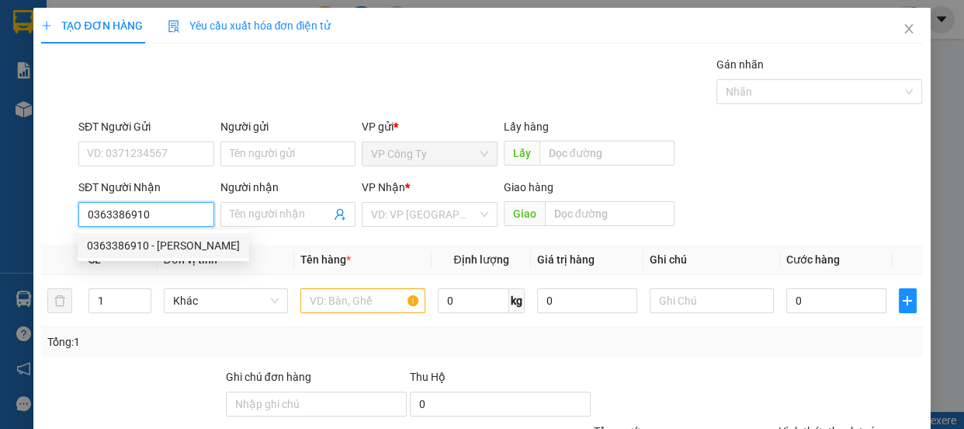
type input "ngọc"
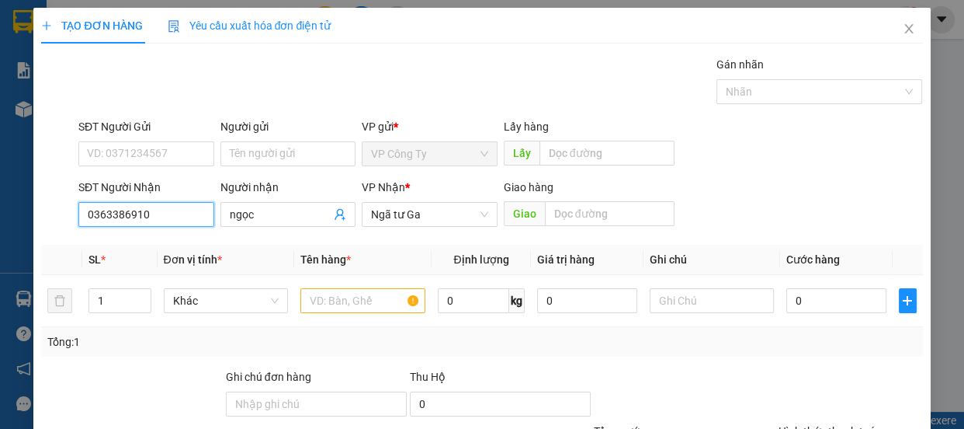
type input "50.000"
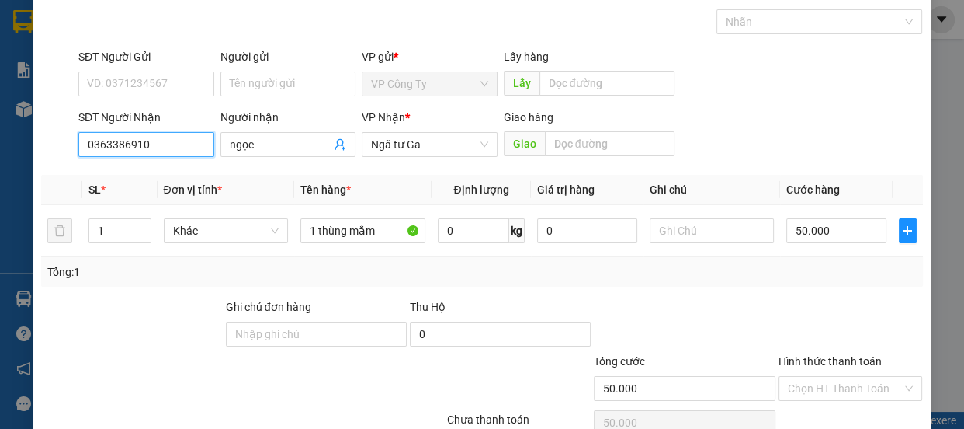
scroll to position [145, 0]
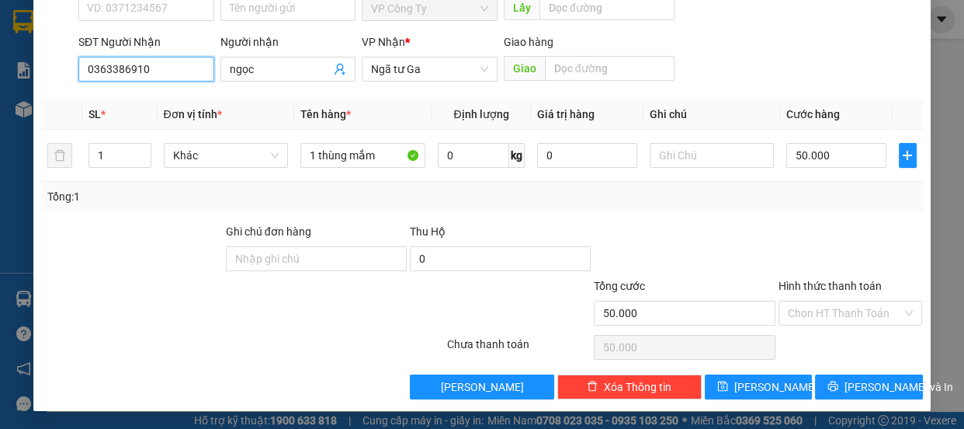
type input "0363386910"
click at [814, 282] on label "Hình thức thanh toán" at bounding box center [830, 286] width 103 height 12
click at [814, 301] on input "Hình thức thanh toán" at bounding box center [845, 312] width 115 height 23
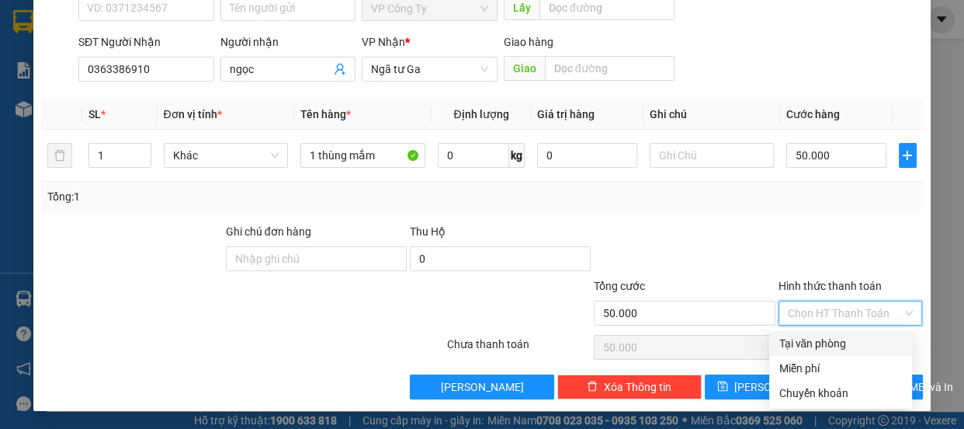
click at [812, 342] on div "Tại văn phòng" at bounding box center [841, 343] width 124 height 17
type input "0"
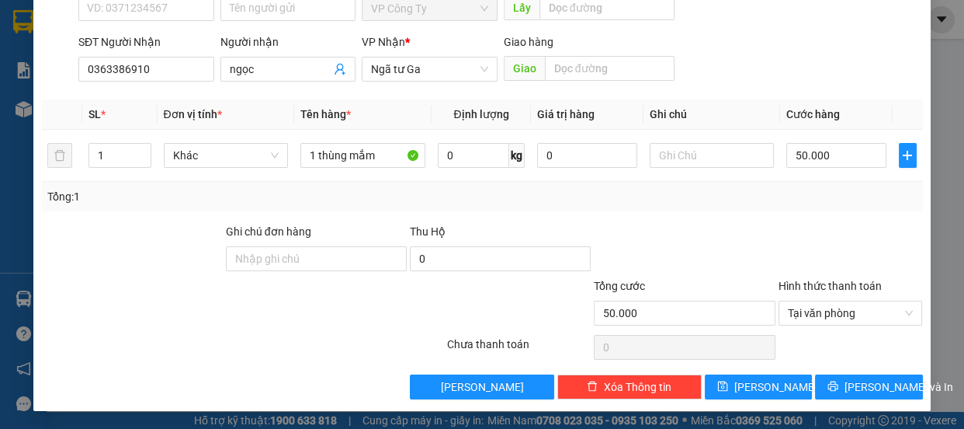
click at [832, 398] on div "TẠO ĐƠN HÀNG Yêu cầu xuất hóa đơn điện tử Transit Pickup Surcharge Ids Transit …" at bounding box center [481, 137] width 897 height 548
click at [838, 389] on icon "printer" at bounding box center [833, 385] width 11 height 11
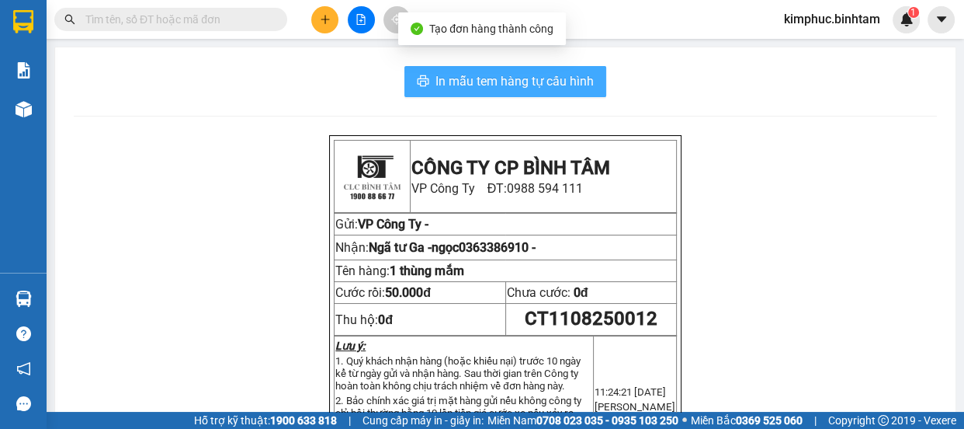
click at [539, 92] on button "In mẫu tem hàng tự cấu hình" at bounding box center [506, 81] width 202 height 31
click at [539, 86] on span "In mẫu tem hàng tự cấu hình" at bounding box center [515, 80] width 158 height 19
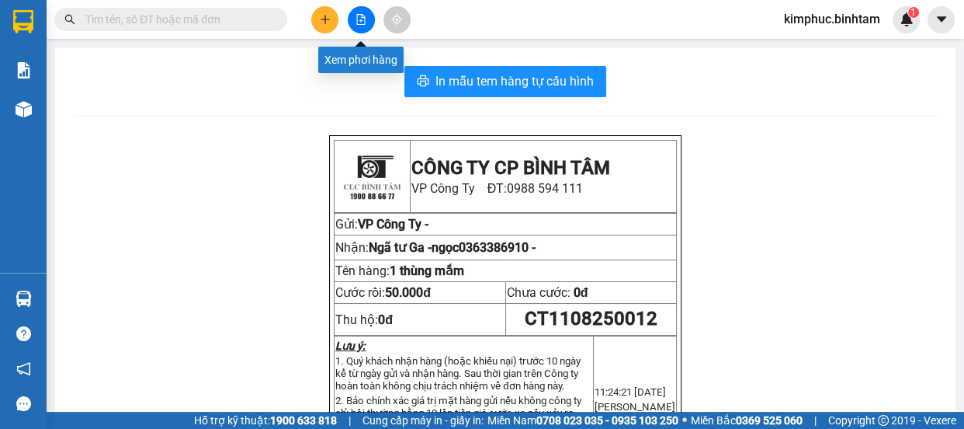
click at [363, 23] on icon "file-add" at bounding box center [361, 19] width 11 height 11
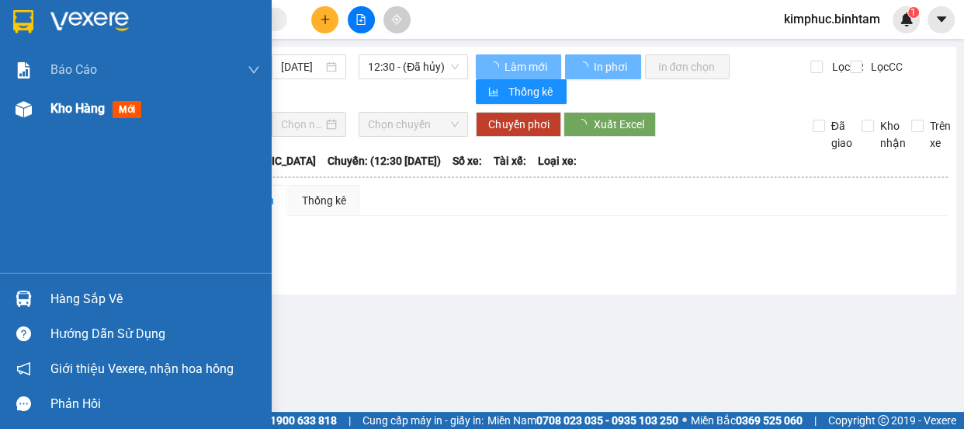
click at [63, 107] on span "Kho hàng" at bounding box center [77, 108] width 54 height 15
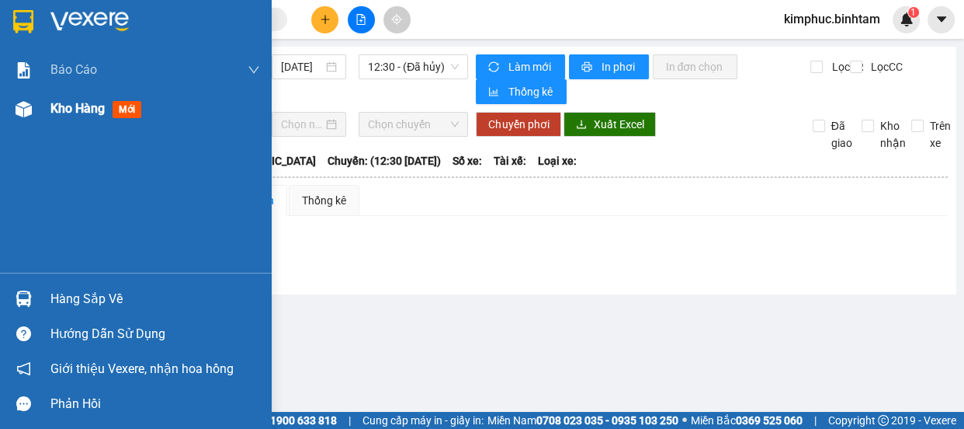
click at [63, 107] on span "Kho hàng" at bounding box center [77, 108] width 54 height 15
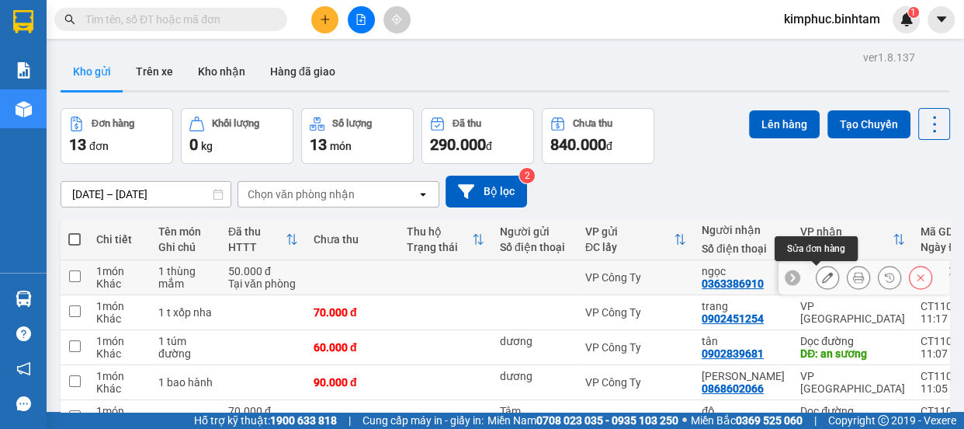
click at [822, 277] on icon at bounding box center [827, 277] width 11 height 11
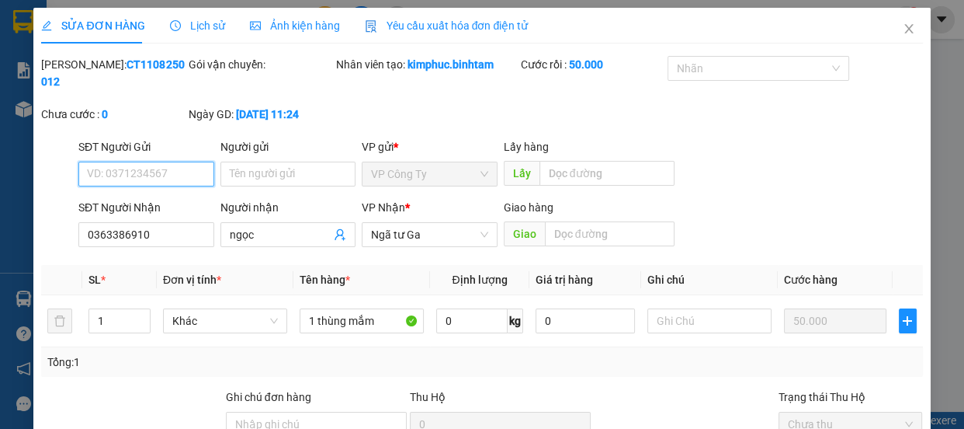
type input "0363386910"
type input "ngọc"
type input "50.000"
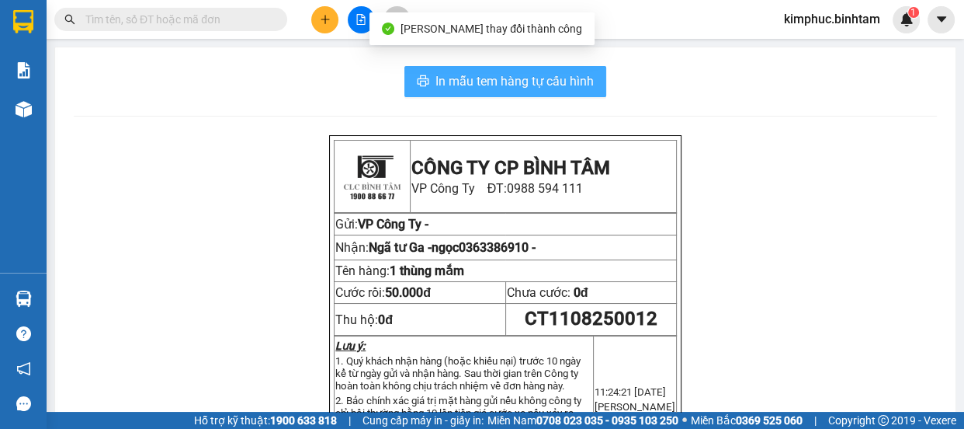
click at [519, 84] on span "In mẫu tem hàng tự cấu hình" at bounding box center [515, 80] width 158 height 19
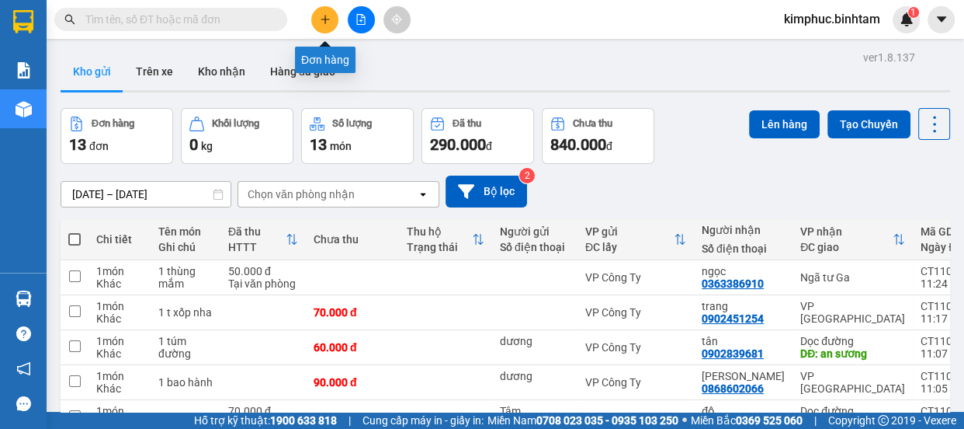
click at [326, 16] on icon "plus" at bounding box center [325, 19] width 11 height 11
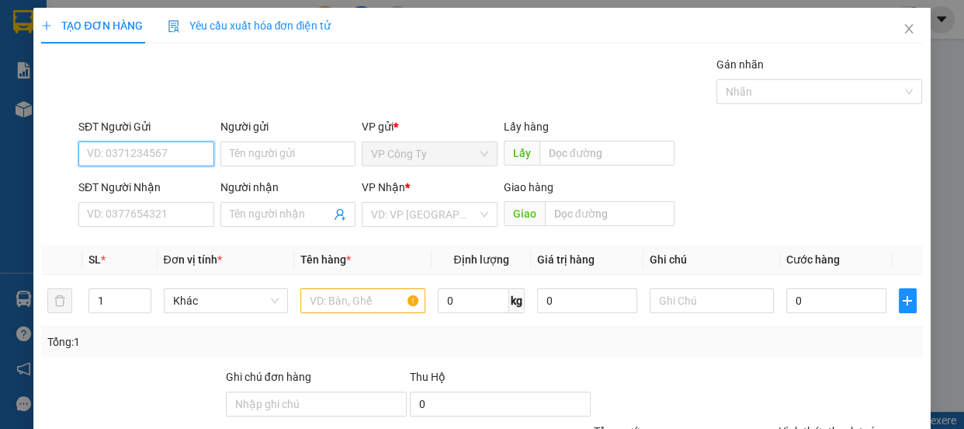
click at [183, 153] on input "SĐT Người Gửi" at bounding box center [146, 153] width 136 height 25
type input "0358975990"
click at [179, 152] on input "0358975990" at bounding box center [146, 153] width 136 height 25
click at [182, 157] on input "0358975990" at bounding box center [146, 153] width 136 height 25
click at [179, 185] on div "0358975990 - công" at bounding box center [145, 184] width 116 height 17
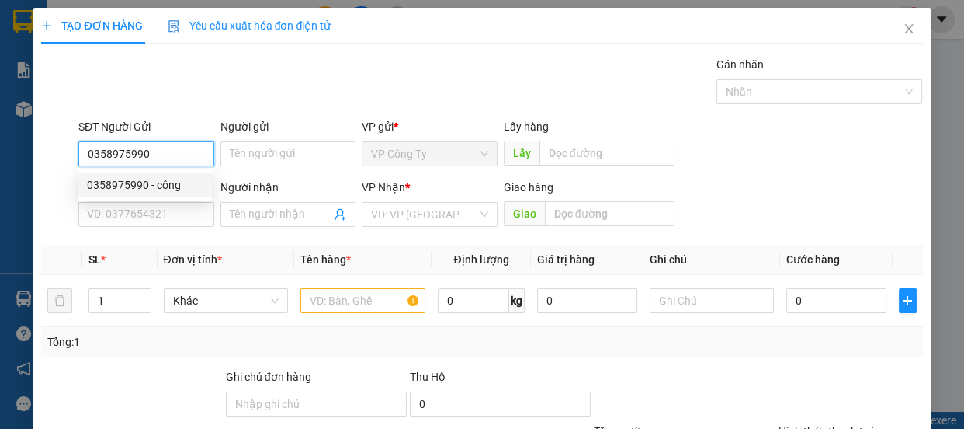
type input "công"
type input "0397070064"
type input "măng"
type input "ngã 3 sợi nha trang"
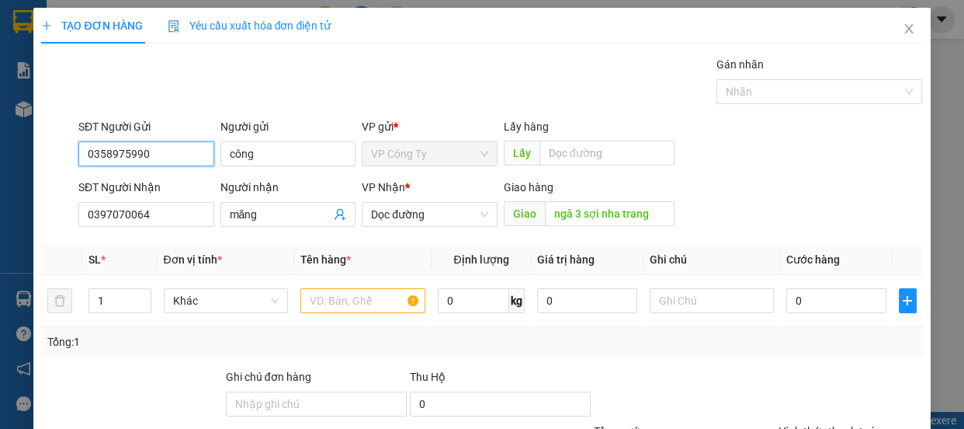
type input "180.000"
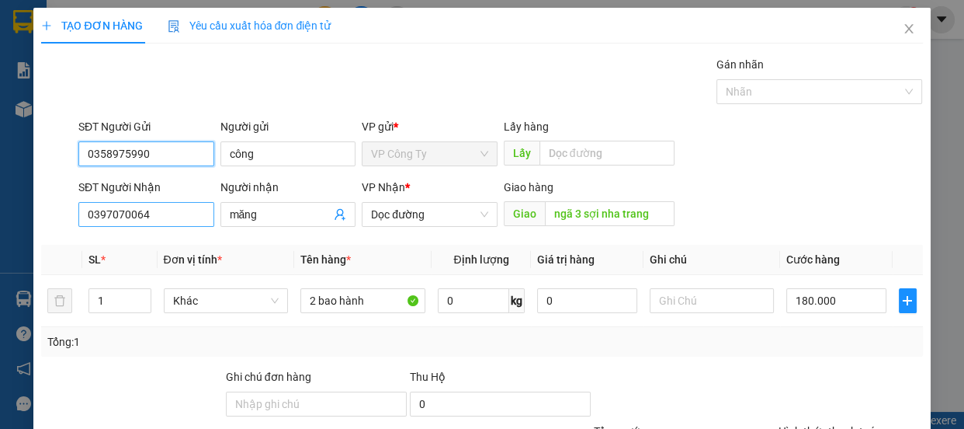
type input "0358975990"
click at [178, 212] on input "0397070064" at bounding box center [146, 214] width 136 height 25
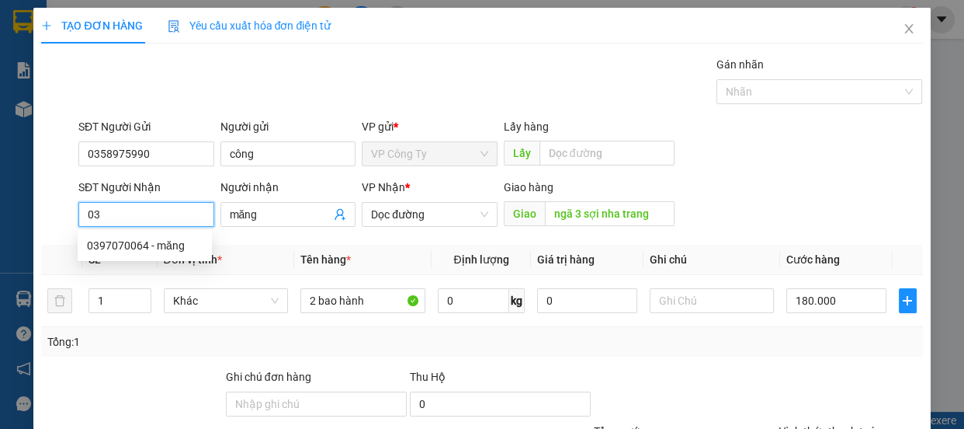
type input "0"
click at [189, 224] on input "0358640159" at bounding box center [146, 214] width 136 height 25
type input "0358640159"
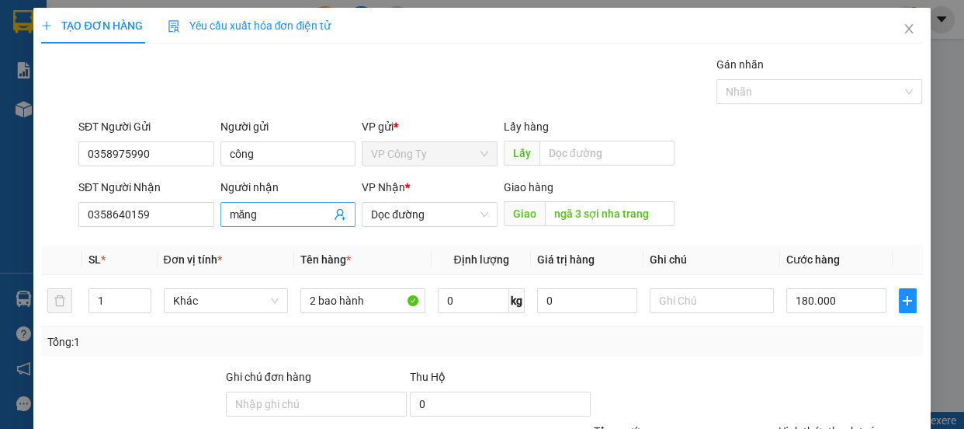
click at [273, 209] on input "măng" at bounding box center [281, 214] width 102 height 17
click at [172, 220] on input "0358640159" at bounding box center [146, 214] width 136 height 25
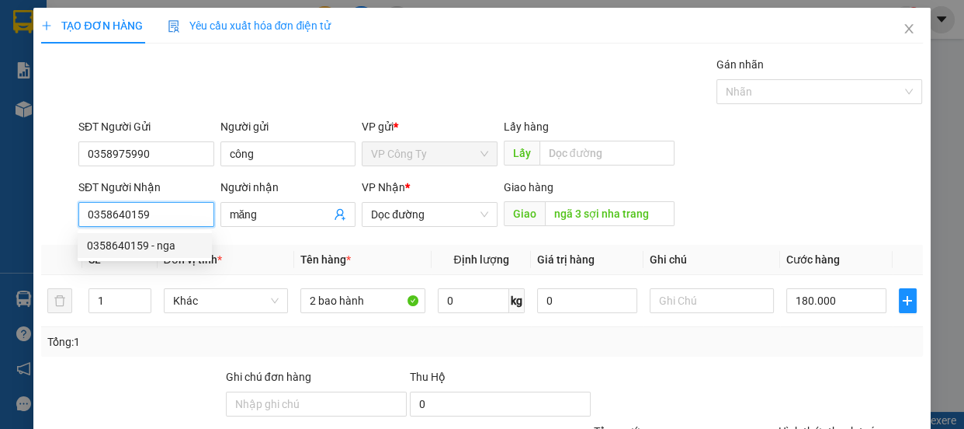
click at [178, 244] on div "0358640159 - nga" at bounding box center [145, 245] width 116 height 17
type input "nga"
type input "cổng 11"
type input "100.000"
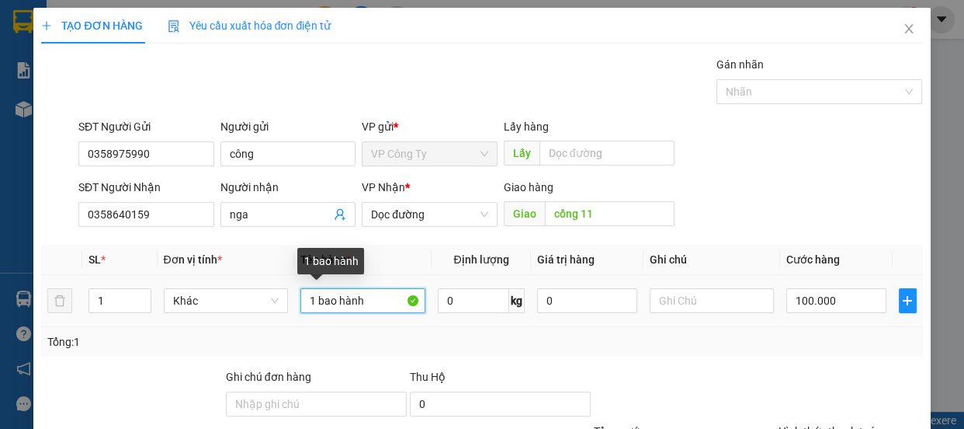
click at [374, 300] on input "1 bao hành" at bounding box center [362, 300] width 125 height 25
type input "1 túm đường"
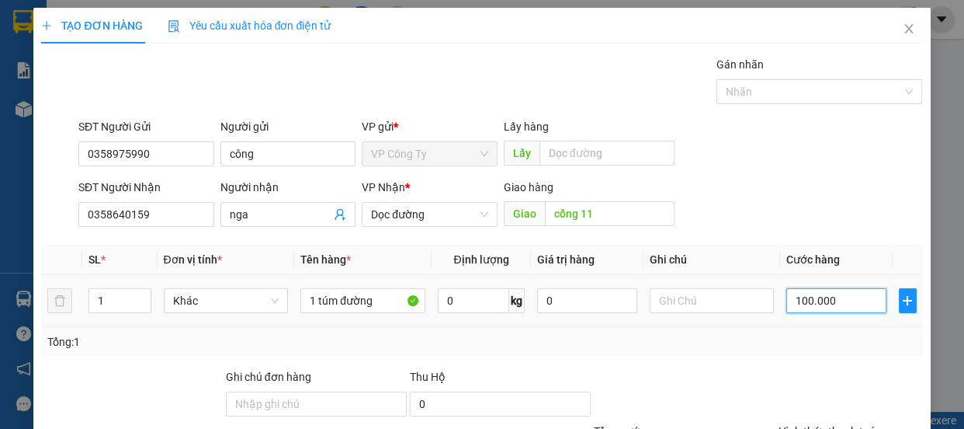
click at [798, 300] on input "100.000" at bounding box center [837, 300] width 100 height 25
click at [798, 301] on input "100.000" at bounding box center [837, 300] width 100 height 25
type input "10.000"
type input "0.000"
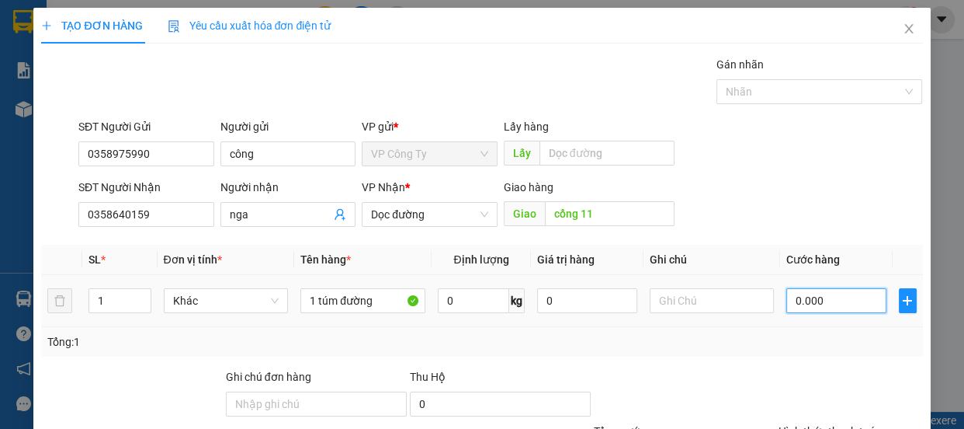
type input "0"
type input "70.000"
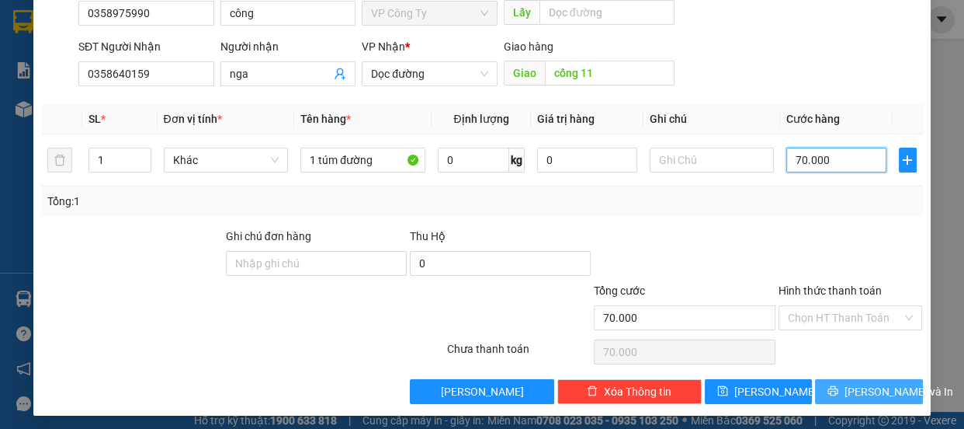
type input "70.000"
click at [825, 380] on button "[PERSON_NAME] và In" at bounding box center [868, 391] width 107 height 25
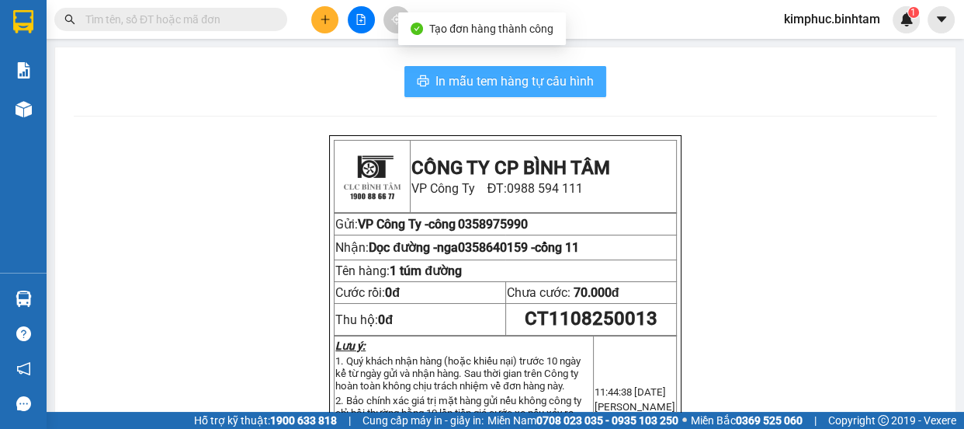
click at [576, 78] on span "In mẫu tem hàng tự cấu hình" at bounding box center [515, 80] width 158 height 19
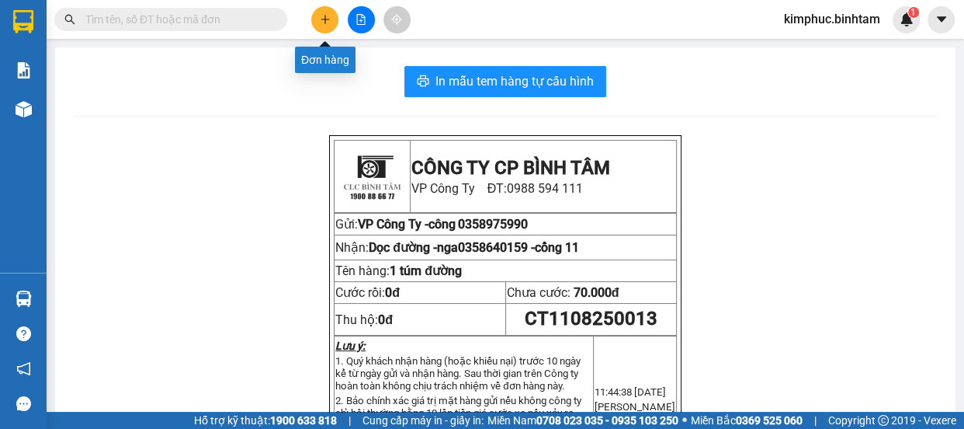
click at [329, 14] on icon "plus" at bounding box center [325, 19] width 11 height 11
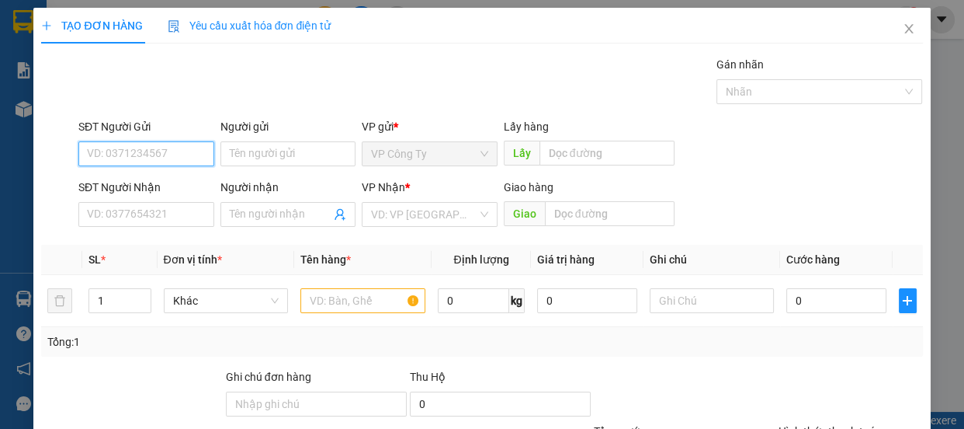
click at [170, 144] on input "SĐT Người Gửi" at bounding box center [146, 153] width 136 height 25
type input "0905149491"
click at [174, 151] on input "0905149491" at bounding box center [146, 153] width 136 height 25
click at [175, 179] on div "0905149491 - a thái" at bounding box center [145, 184] width 116 height 17
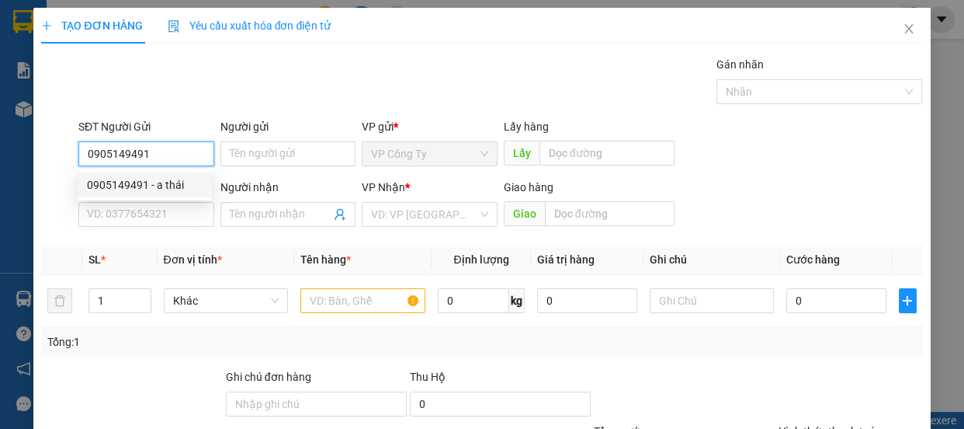
type input "a thái"
type input "chú lai"
type input "40.000"
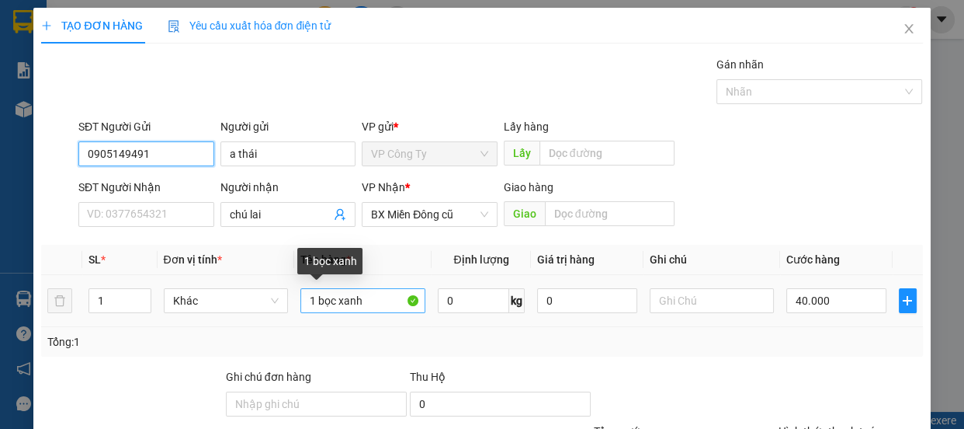
type input "0905149491"
click at [379, 306] on input "1 bọc xanh" at bounding box center [362, 300] width 125 height 25
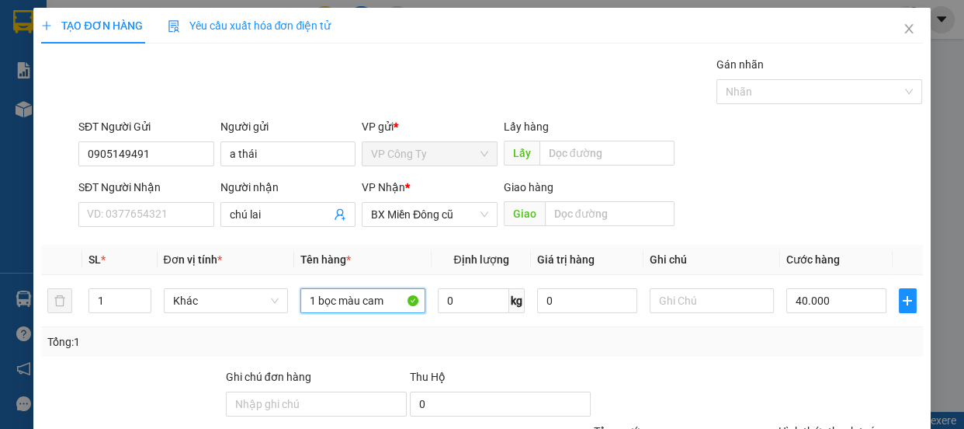
scroll to position [145, 0]
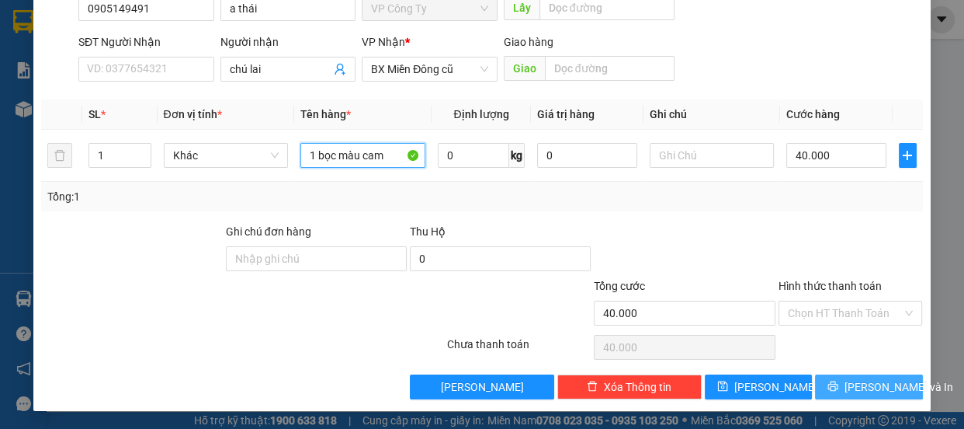
type input "1 bọc màu cam"
click at [856, 379] on span "[PERSON_NAME] và In" at bounding box center [899, 386] width 109 height 17
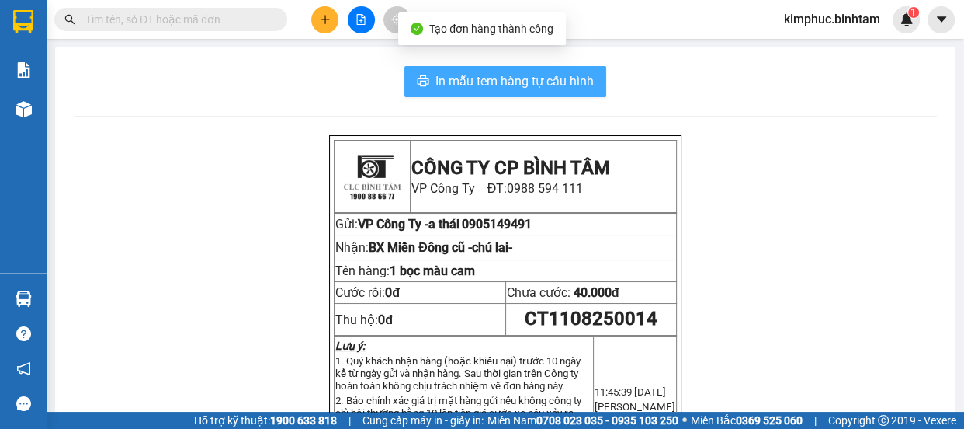
click at [568, 85] on span "In mẫu tem hàng tự cấu hình" at bounding box center [515, 80] width 158 height 19
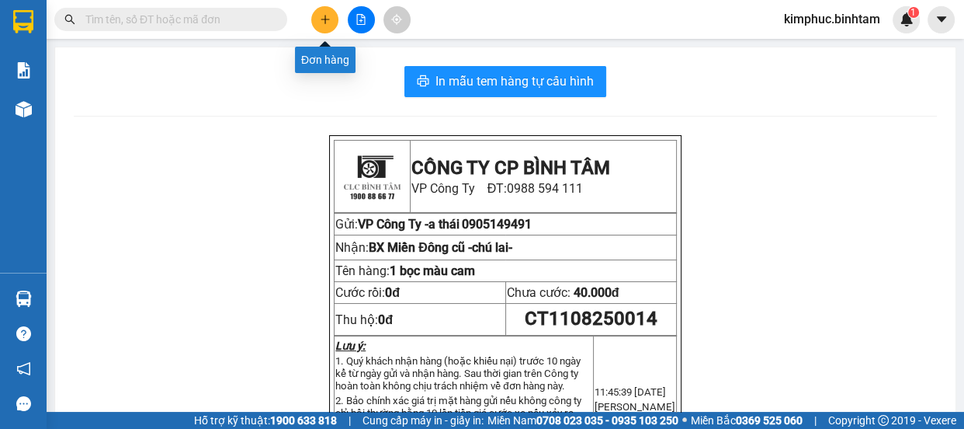
click at [326, 21] on icon "plus" at bounding box center [325, 19] width 11 height 11
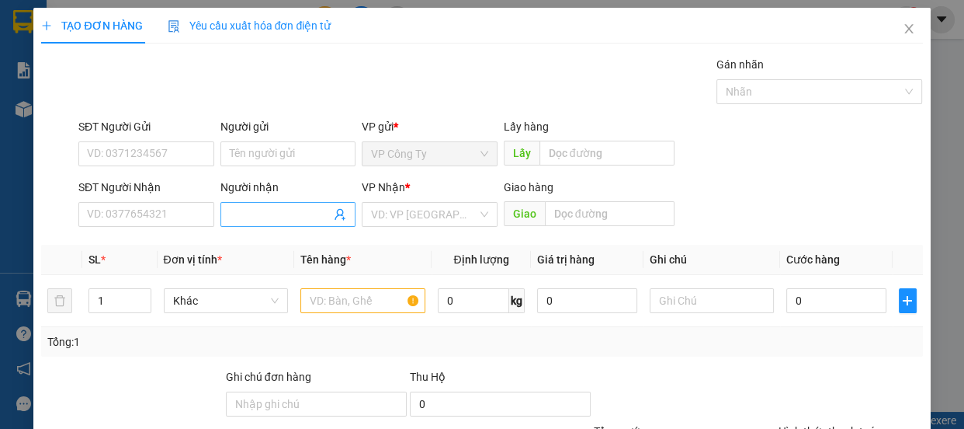
click at [267, 217] on input "Người nhận" at bounding box center [281, 214] width 102 height 17
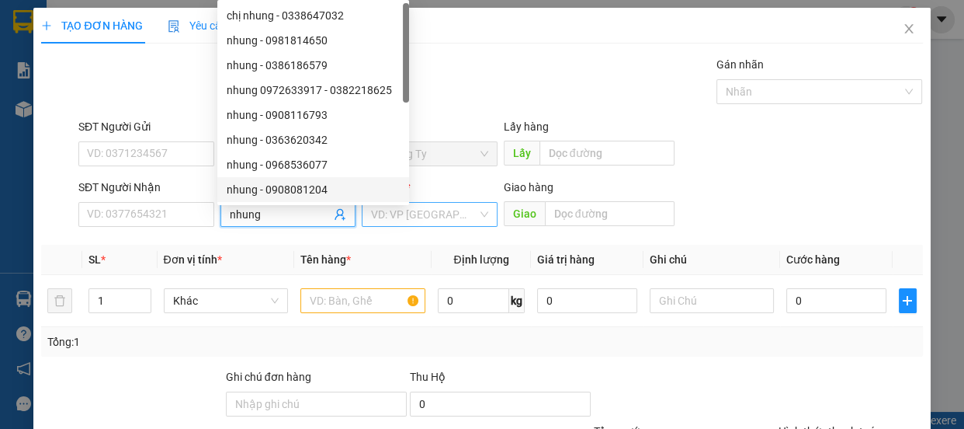
type input "nhung"
click at [406, 221] on input "search" at bounding box center [424, 214] width 106 height 23
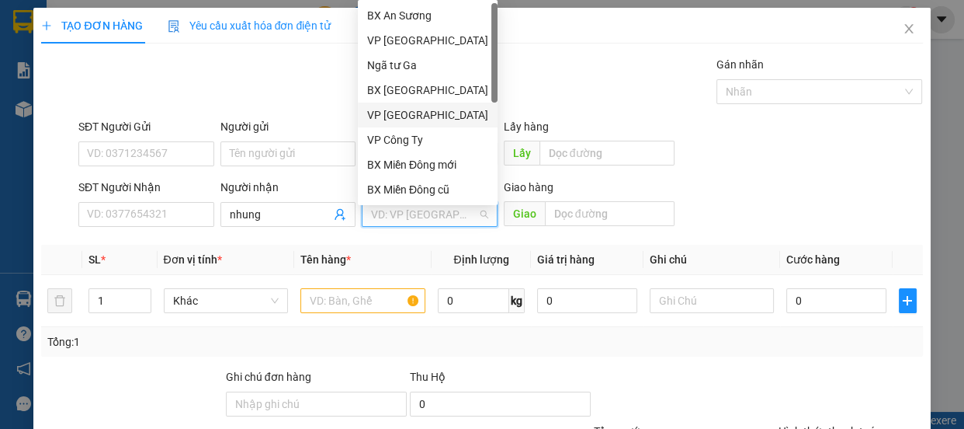
click at [412, 109] on div "VP [GEOGRAPHIC_DATA]" at bounding box center [427, 114] width 121 height 17
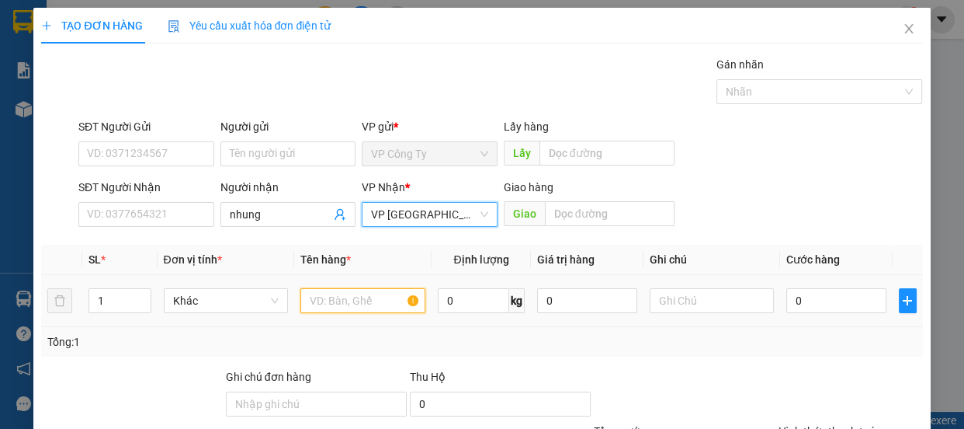
click at [359, 303] on input "text" at bounding box center [362, 300] width 125 height 25
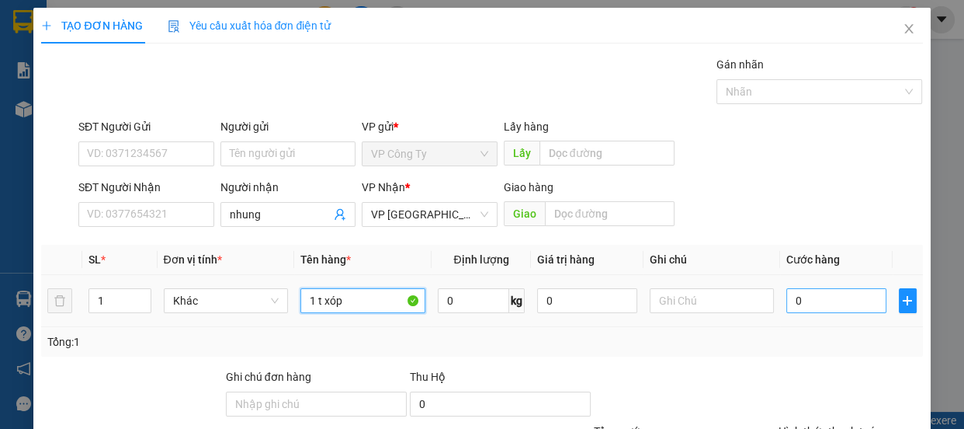
type input "1 t xóp"
click at [787, 298] on input "0" at bounding box center [837, 300] width 100 height 25
click at [788, 298] on input "0" at bounding box center [837, 300] width 100 height 25
type input "20"
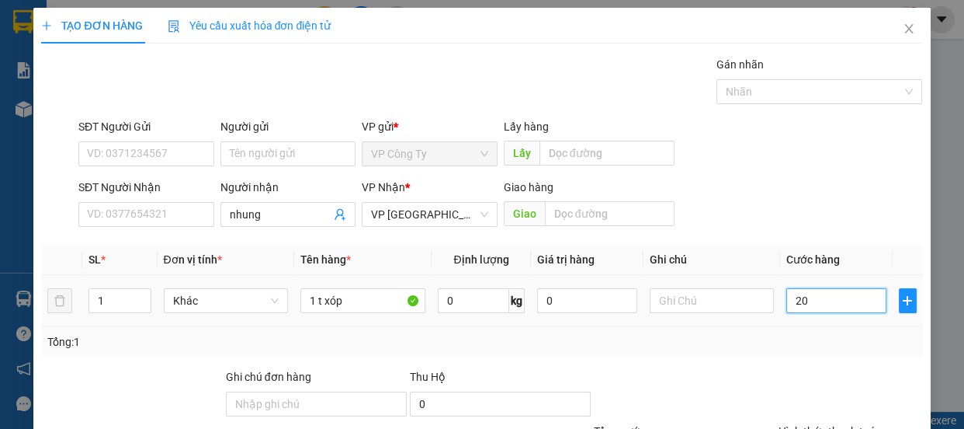
type input "20"
type input "200"
type input "2.000"
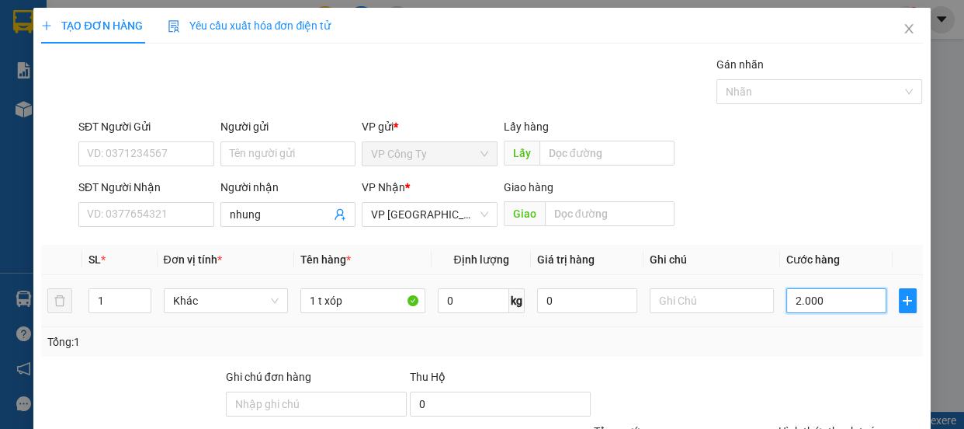
type input "2.000"
type input "20.000"
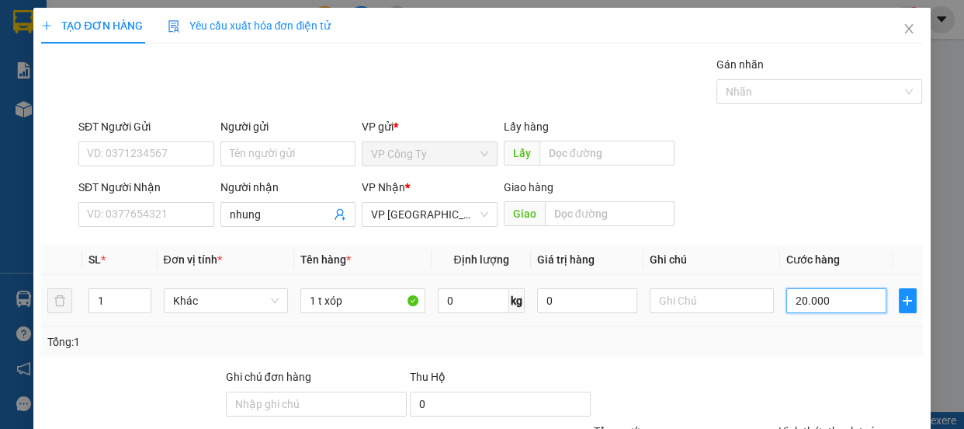
type input "200.000"
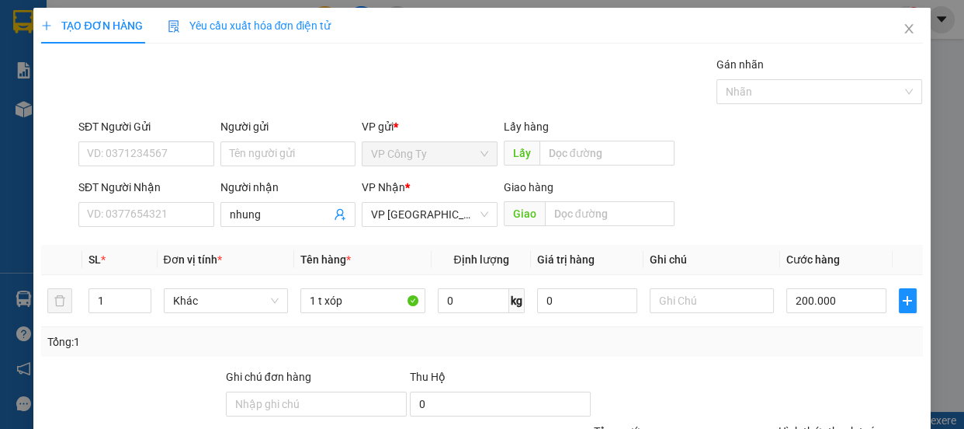
type input "0"
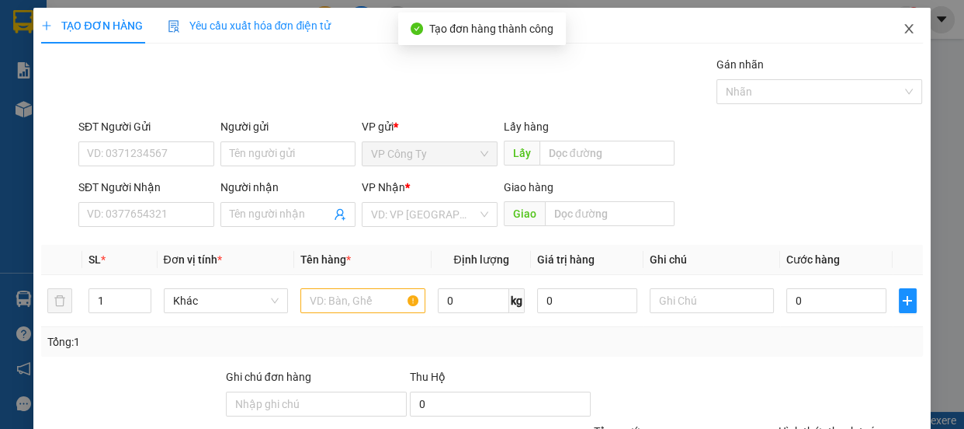
click at [903, 27] on icon "close" at bounding box center [909, 29] width 12 height 12
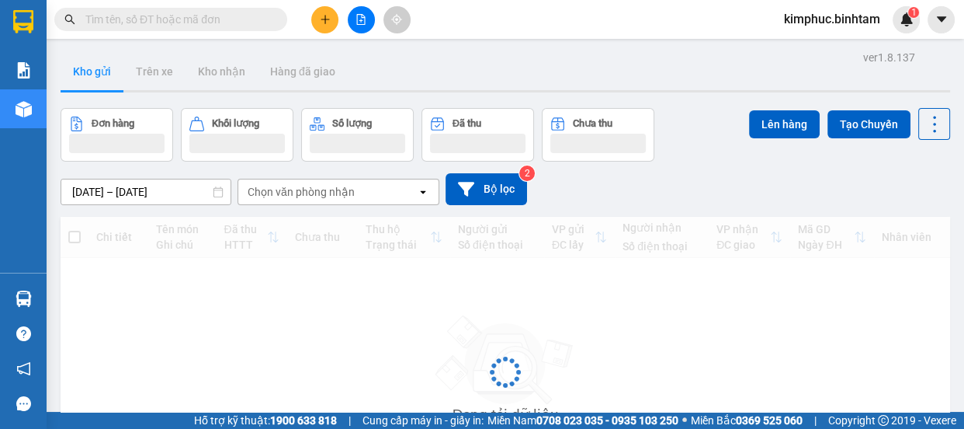
click at [325, 19] on icon "plus" at bounding box center [325, 19] width 9 height 1
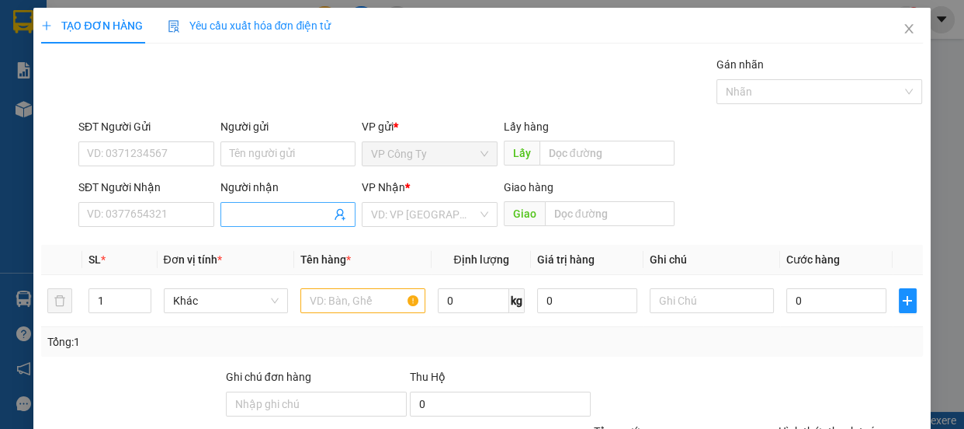
click at [265, 207] on input "Người nhận" at bounding box center [281, 214] width 102 height 17
click at [320, 297] on input "text" at bounding box center [362, 300] width 125 height 25
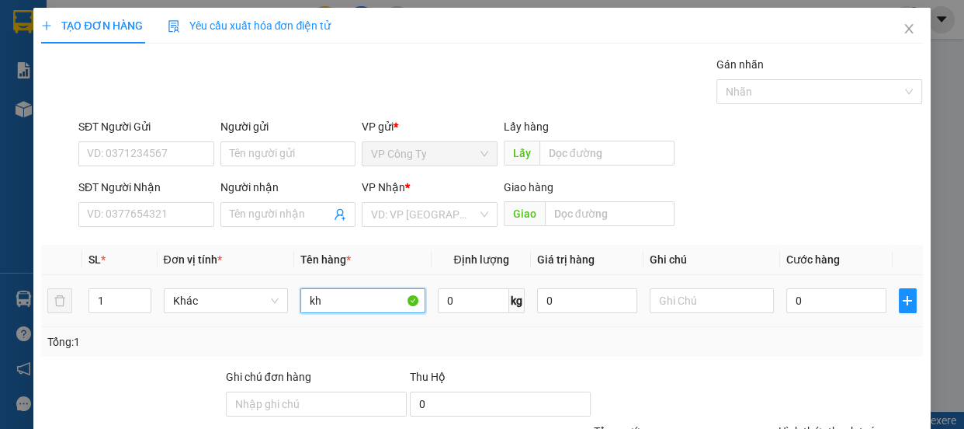
type input "k"
type input "hàng khách đi b9+b11"
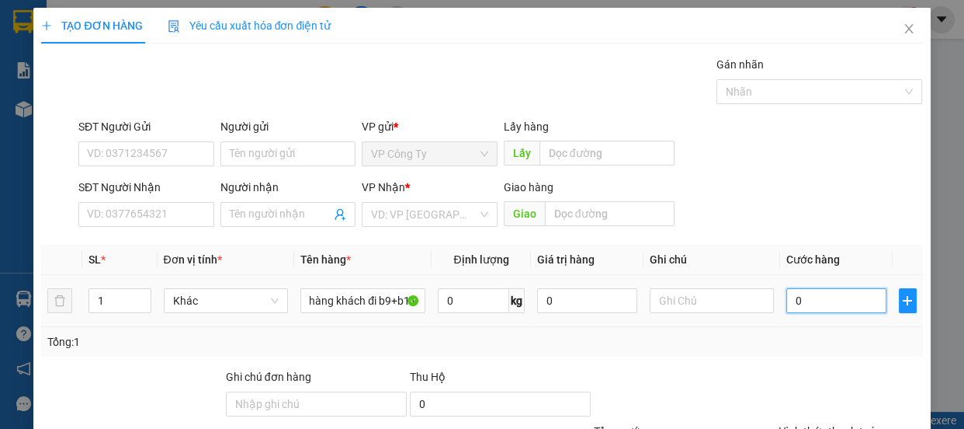
click at [787, 297] on input "0" at bounding box center [837, 300] width 100 height 25
click at [405, 214] on input "search" at bounding box center [424, 214] width 106 height 23
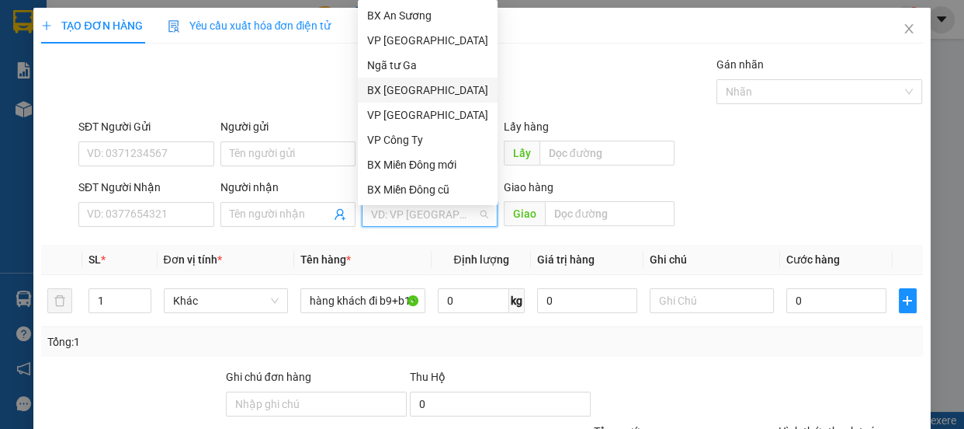
scroll to position [49, 0]
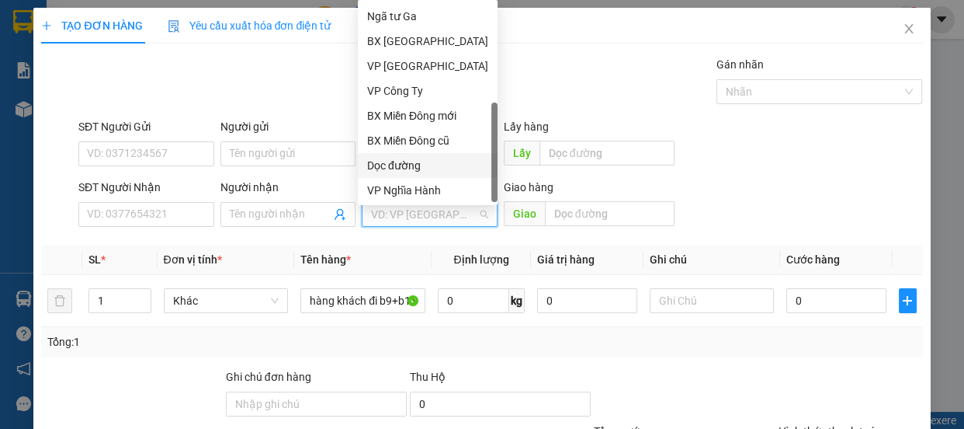
click at [398, 163] on div "Dọc đường" at bounding box center [427, 165] width 121 height 17
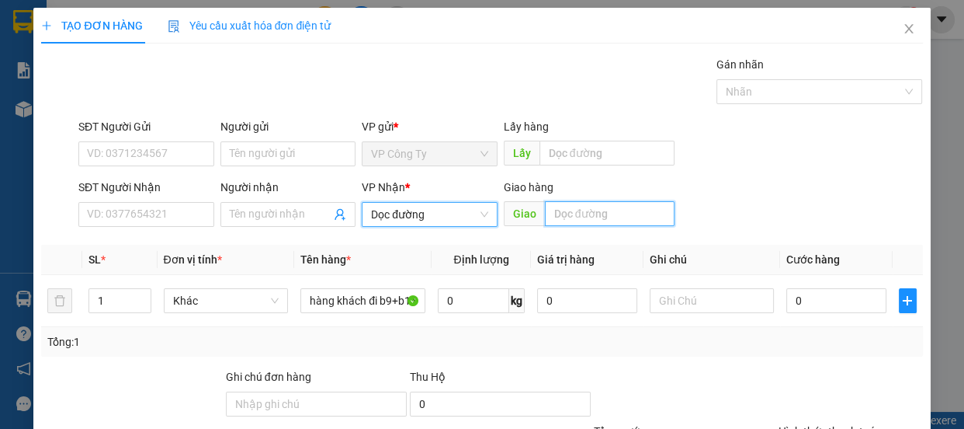
click at [596, 214] on input "text" at bounding box center [610, 213] width 130 height 25
click at [557, 224] on input "n ghệ an" at bounding box center [610, 213] width 130 height 25
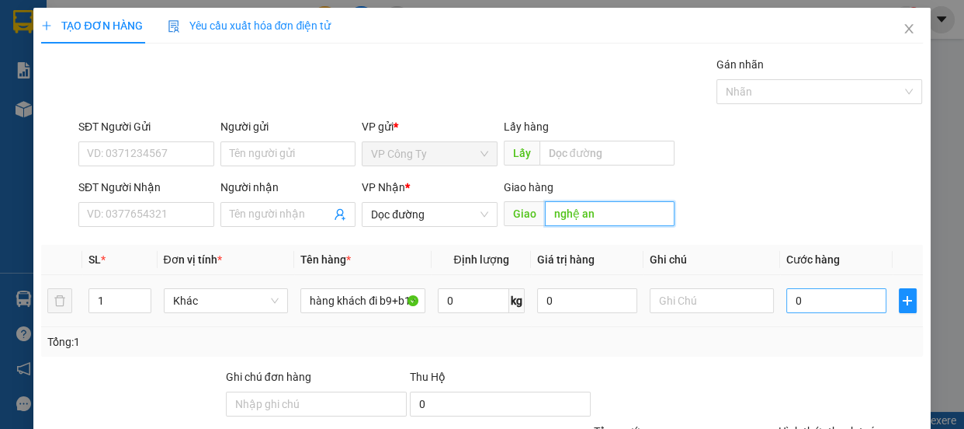
type input "nghệ an"
click at [797, 304] on input "0" at bounding box center [837, 300] width 100 height 25
click at [789, 311] on input "0" at bounding box center [837, 300] width 100 height 25
click at [787, 307] on input "0" at bounding box center [837, 300] width 100 height 25
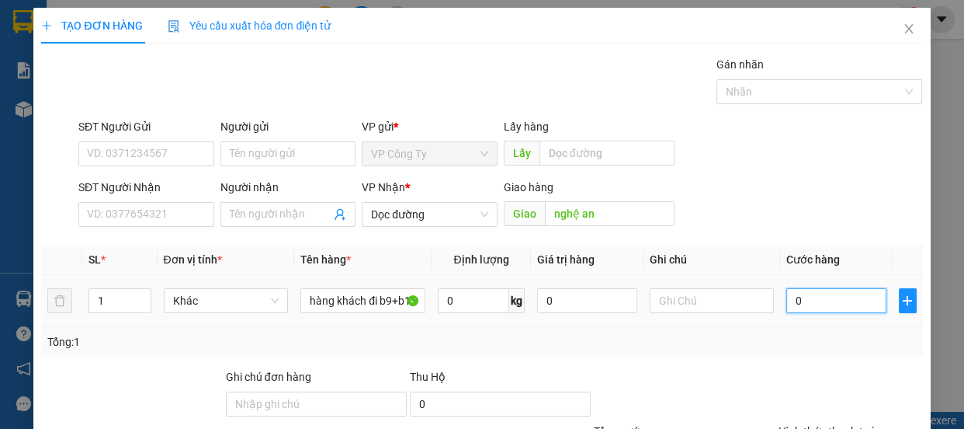
type input "10"
type input "100"
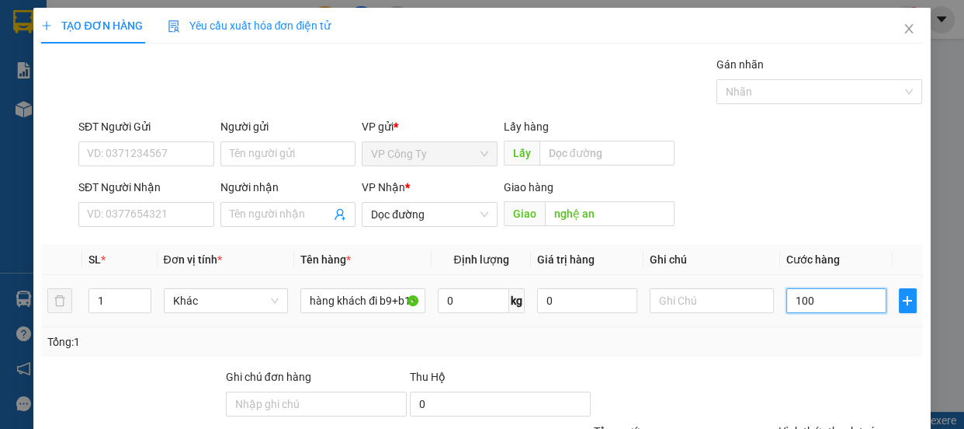
type input "100"
type input "1.000"
type input "10.000"
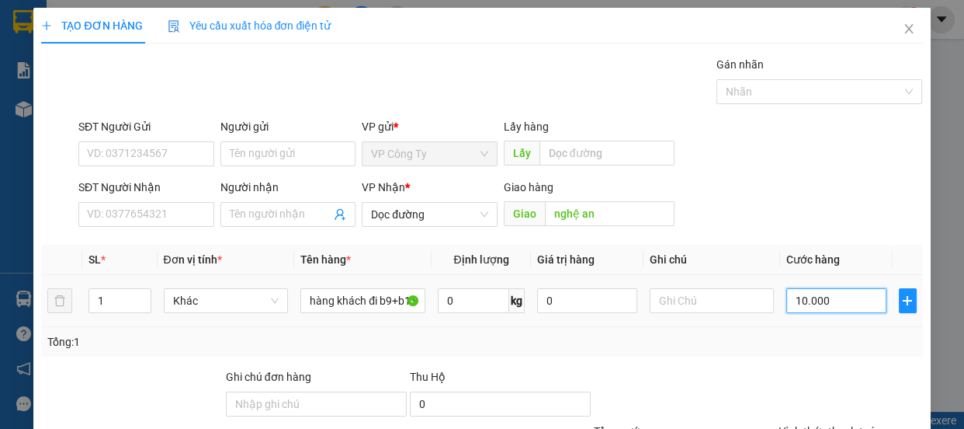
type input "10.000"
type input "100.000"
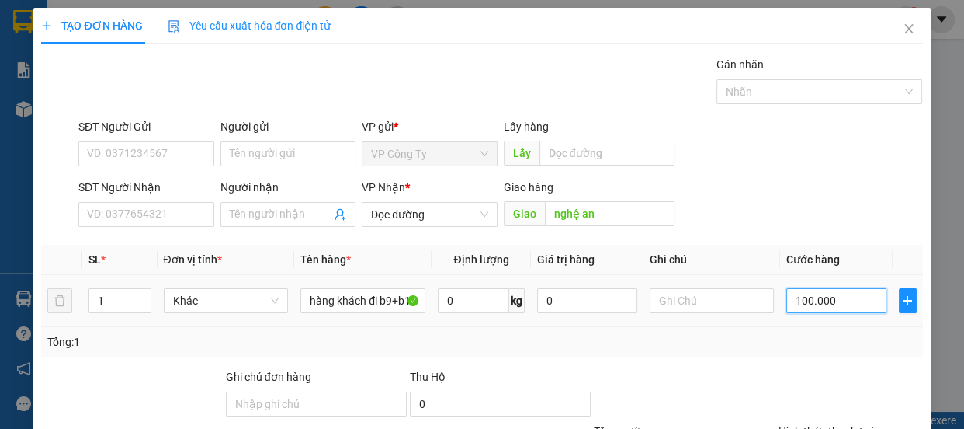
type input "1.000.000"
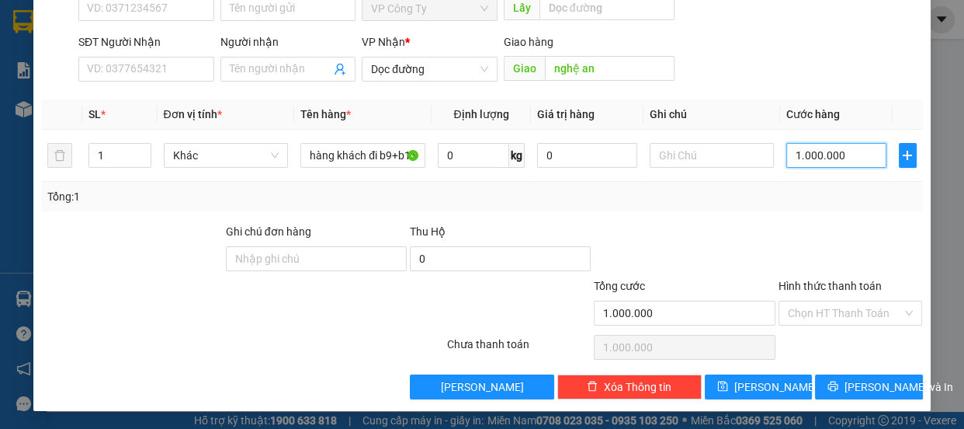
type input "1.000.000"
click at [818, 286] on label "Hình thức thanh toán" at bounding box center [830, 286] width 103 height 12
click at [818, 301] on input "Hình thức thanh toán" at bounding box center [845, 312] width 115 height 23
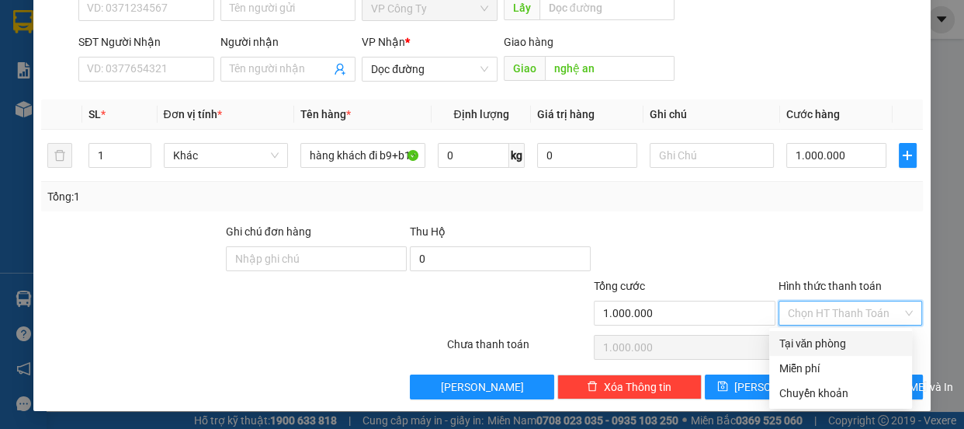
click at [812, 335] on div "Tại văn phòng" at bounding box center [841, 343] width 124 height 17
type input "0"
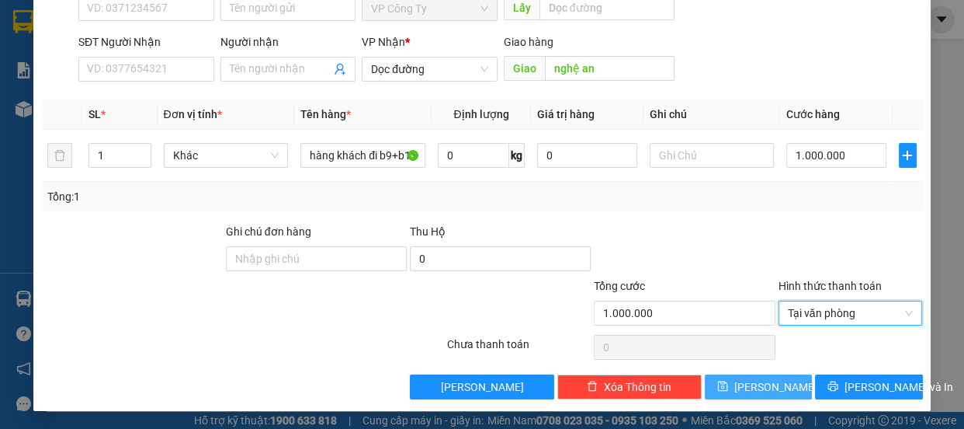
click at [765, 383] on span "[PERSON_NAME]" at bounding box center [776, 386] width 83 height 17
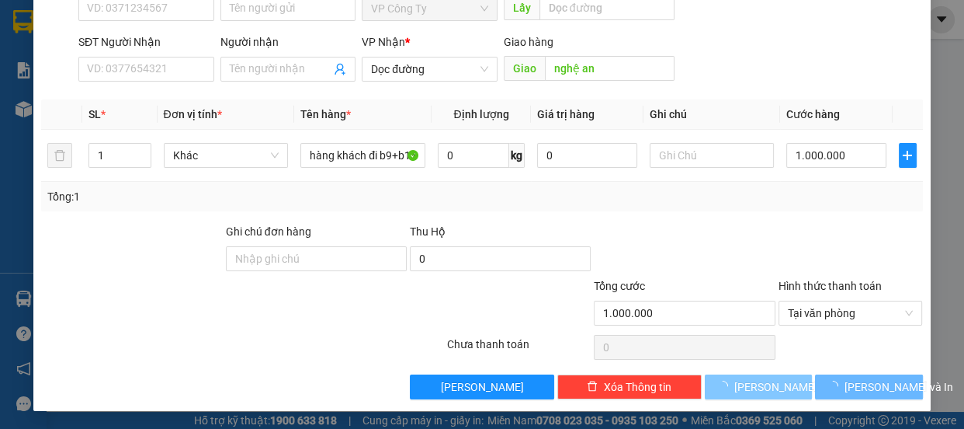
type input "0"
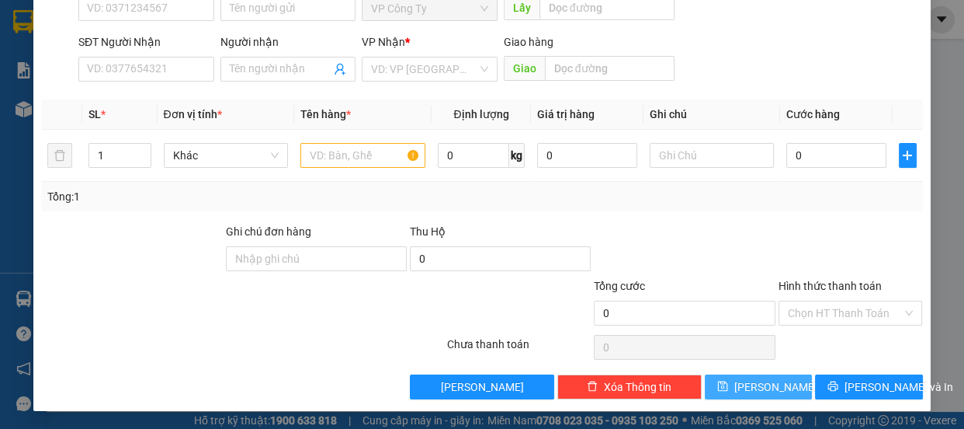
scroll to position [0, 0]
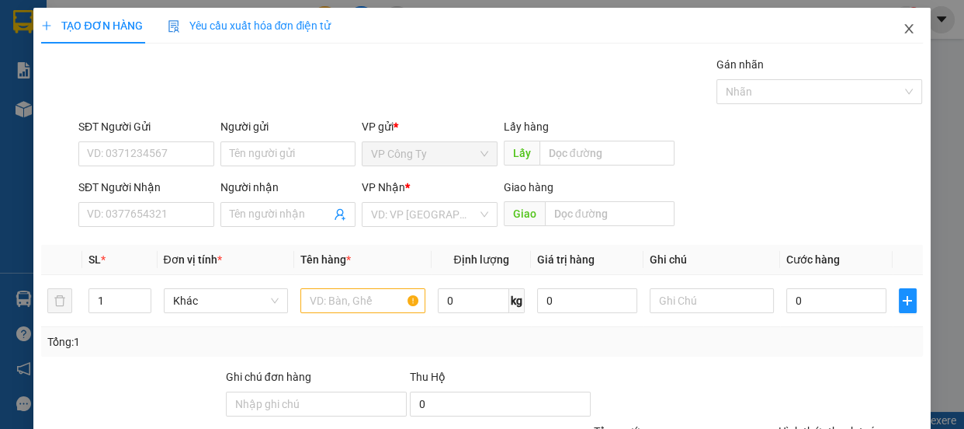
click at [905, 30] on icon "close" at bounding box center [909, 28] width 9 height 9
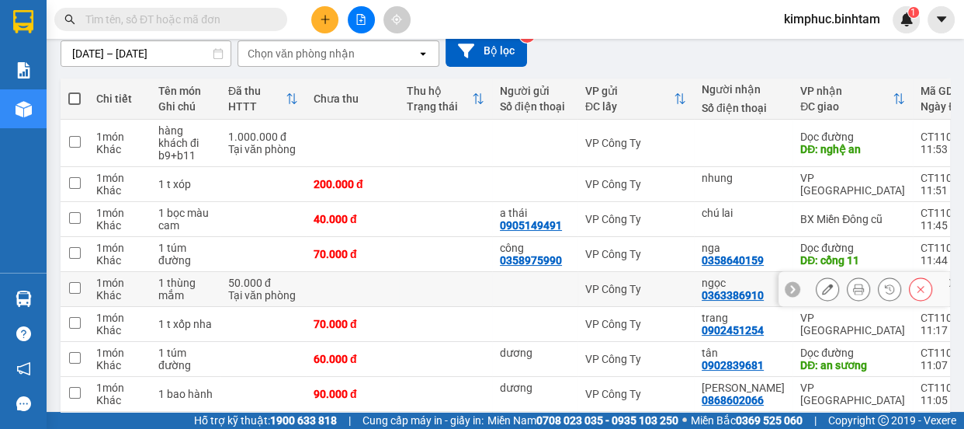
scroll to position [279, 0]
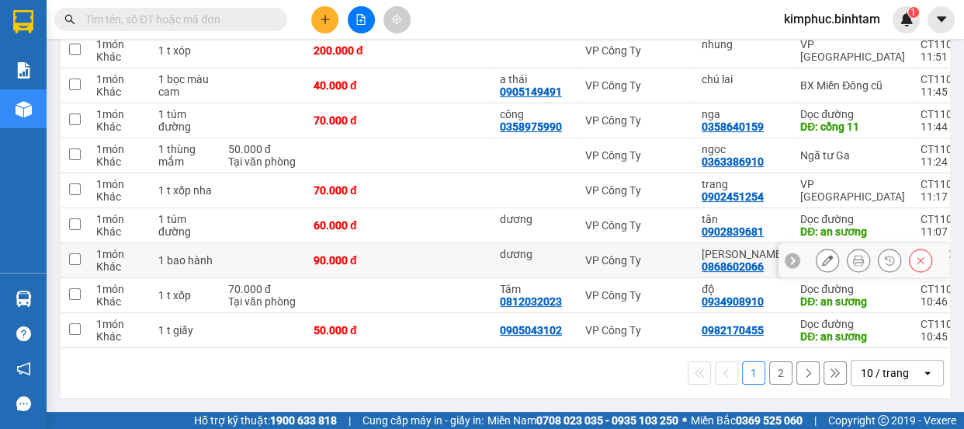
click at [86, 251] on td at bounding box center [75, 260] width 28 height 35
checkbox input "true"
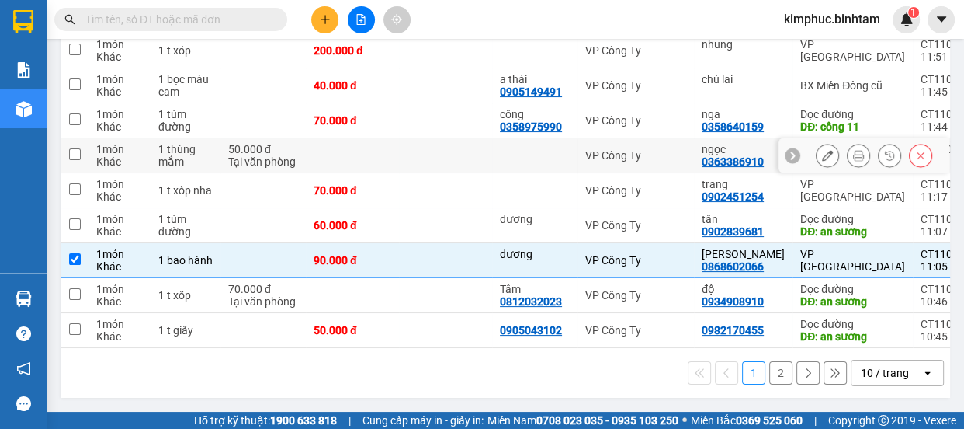
scroll to position [208, 0]
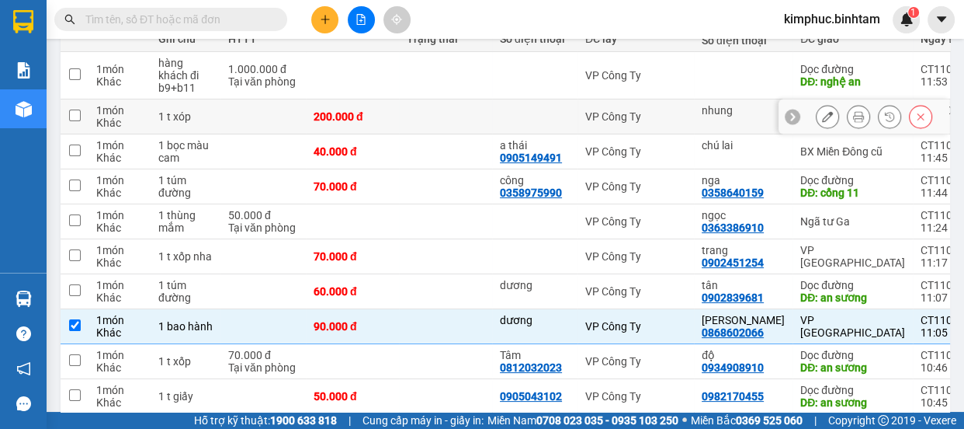
click at [76, 116] on input "checkbox" at bounding box center [75, 115] width 12 height 12
checkbox input "true"
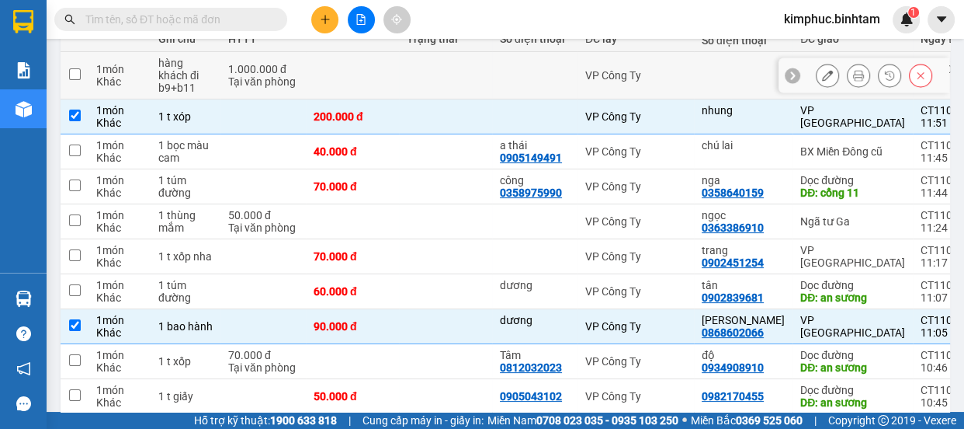
click at [80, 70] on td at bounding box center [75, 75] width 28 height 47
checkbox input "true"
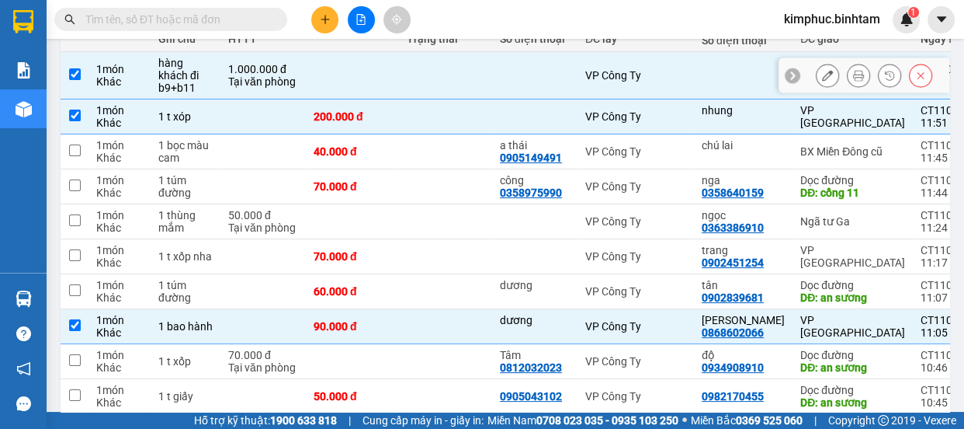
scroll to position [0, 0]
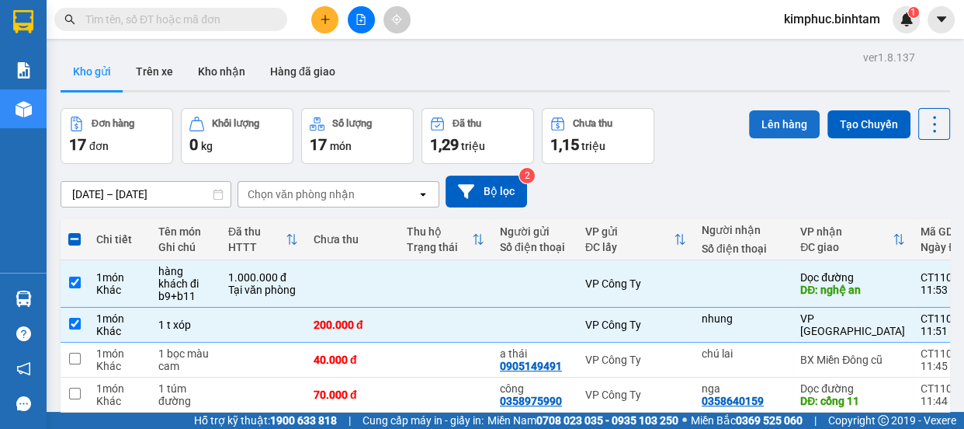
click at [781, 121] on button "Lên hàng" at bounding box center [784, 124] width 71 height 28
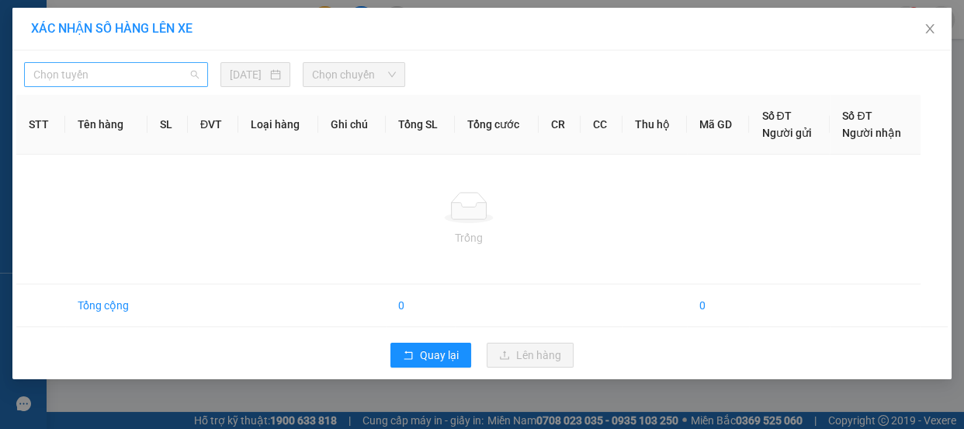
click at [66, 71] on span "Chọn tuyến" at bounding box center [115, 74] width 165 height 23
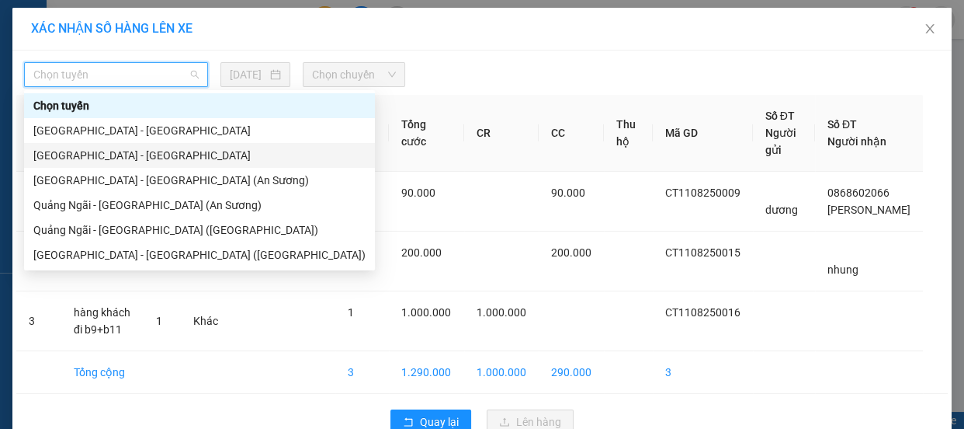
click at [89, 155] on div "[GEOGRAPHIC_DATA] - [GEOGRAPHIC_DATA]" at bounding box center [199, 155] width 332 height 17
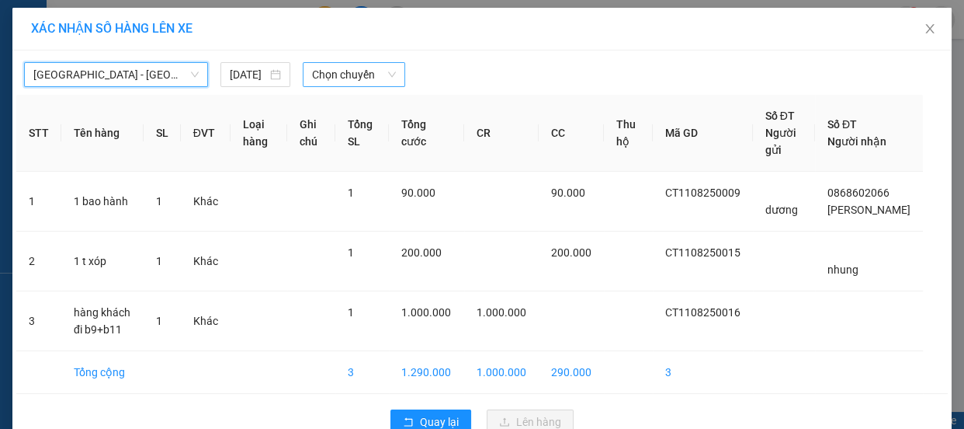
click at [320, 75] on span "Chọn chuyến" at bounding box center [354, 74] width 84 height 23
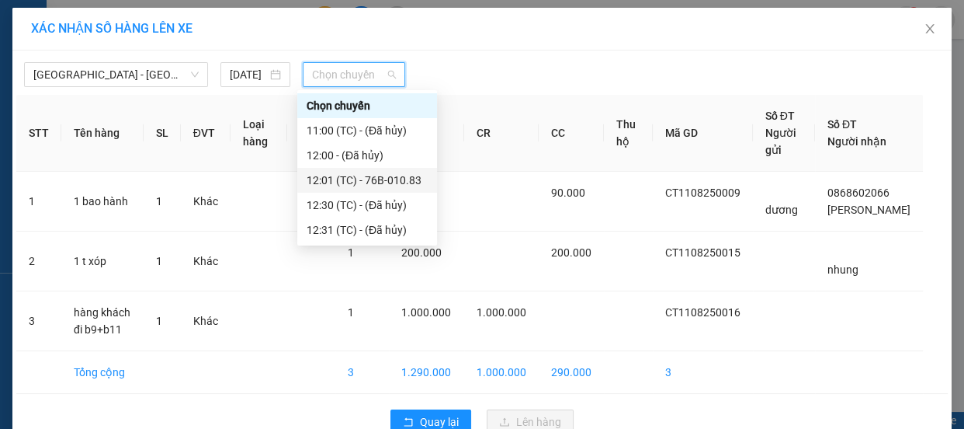
click at [373, 180] on div "12:01 (TC) - 76B-010.83" at bounding box center [367, 180] width 121 height 17
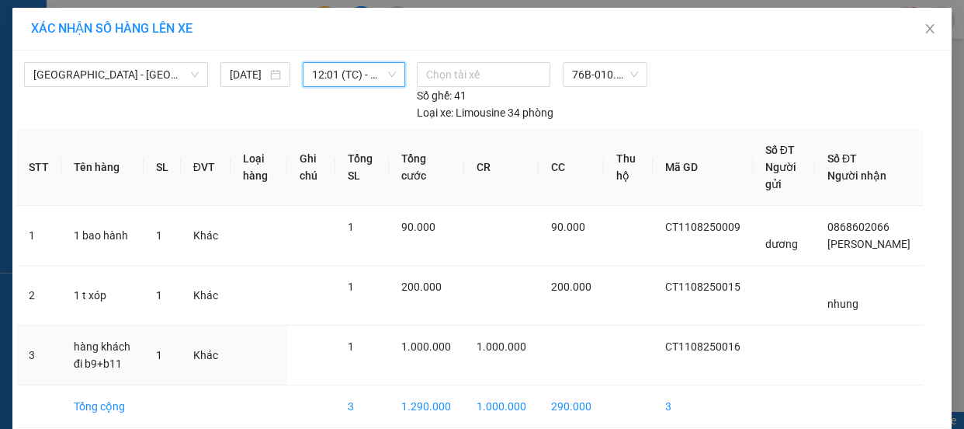
scroll to position [70, 0]
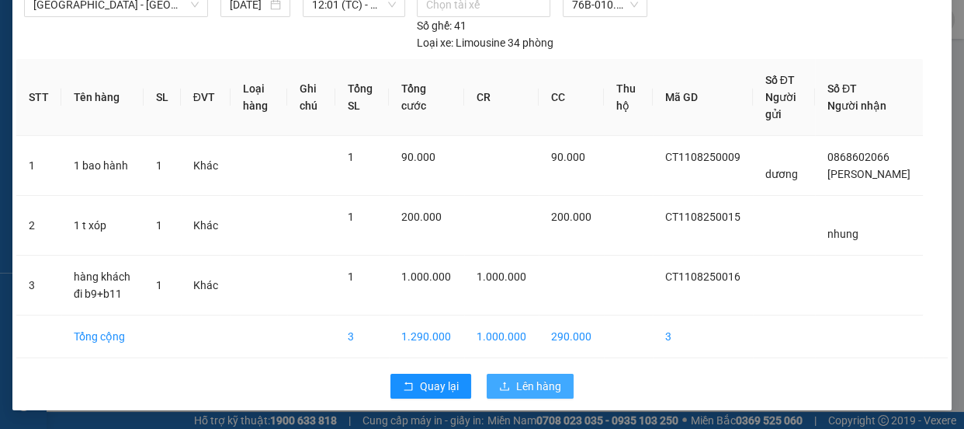
click at [521, 384] on span "Lên hàng" at bounding box center [538, 385] width 45 height 17
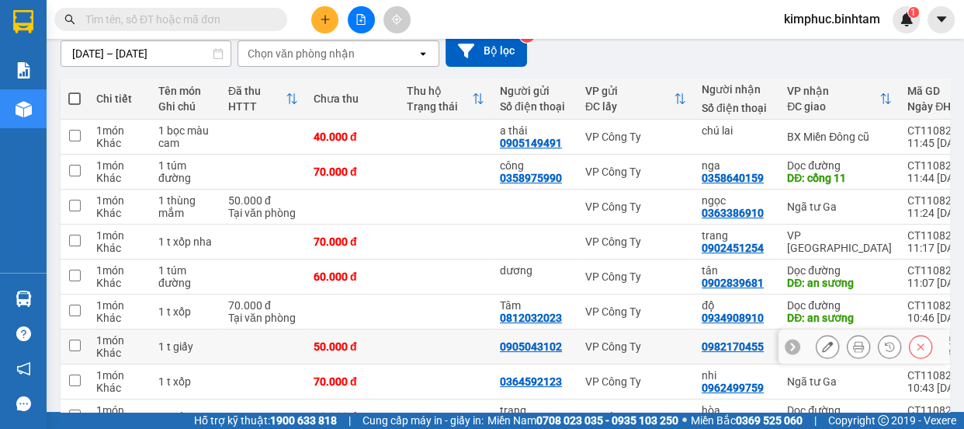
scroll to position [266, 0]
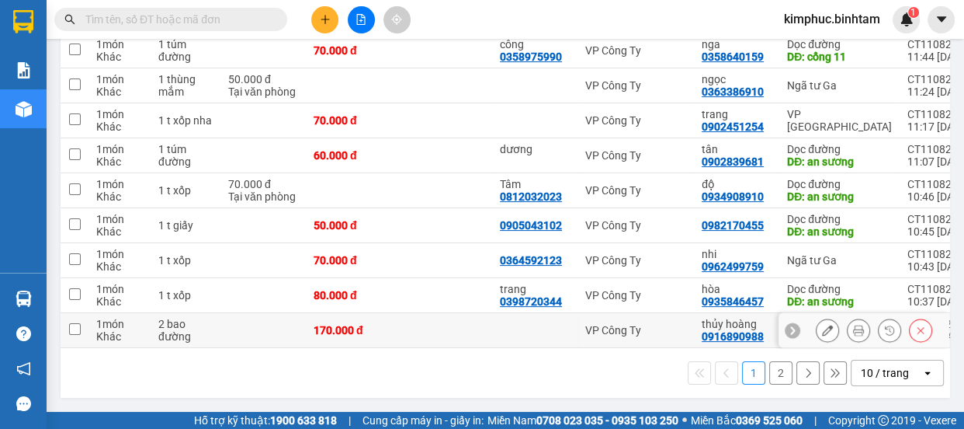
click at [80, 320] on td at bounding box center [75, 330] width 28 height 35
checkbox input "true"
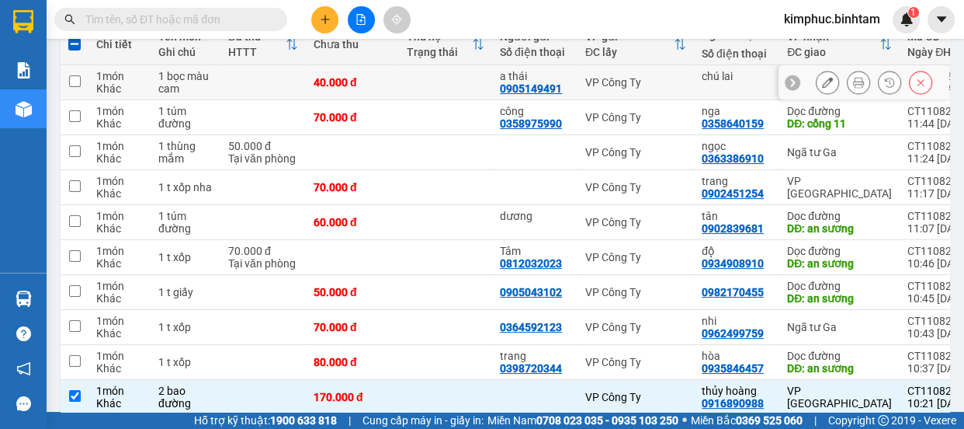
scroll to position [0, 0]
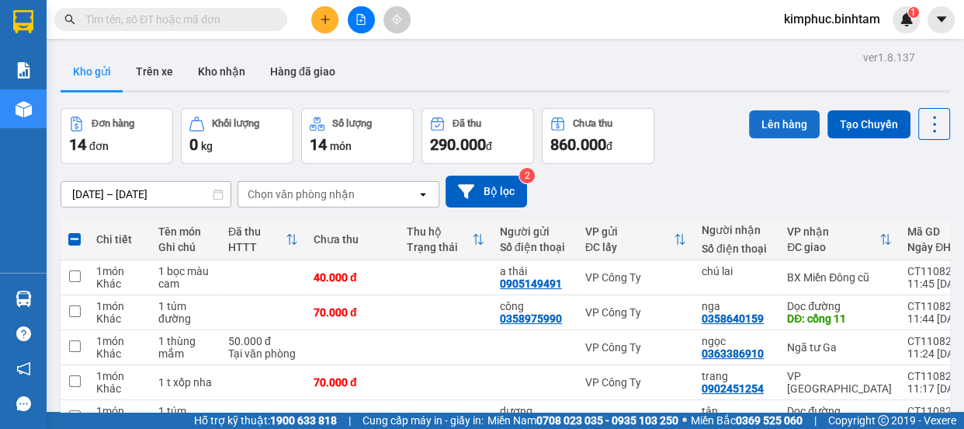
click at [776, 129] on button "Lên hàng" at bounding box center [784, 124] width 71 height 28
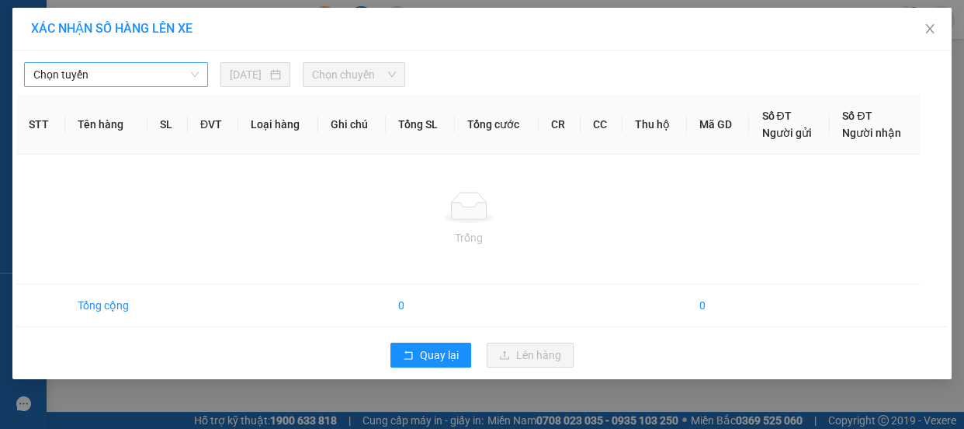
click at [135, 84] on span "Chọn tuyến" at bounding box center [115, 74] width 165 height 23
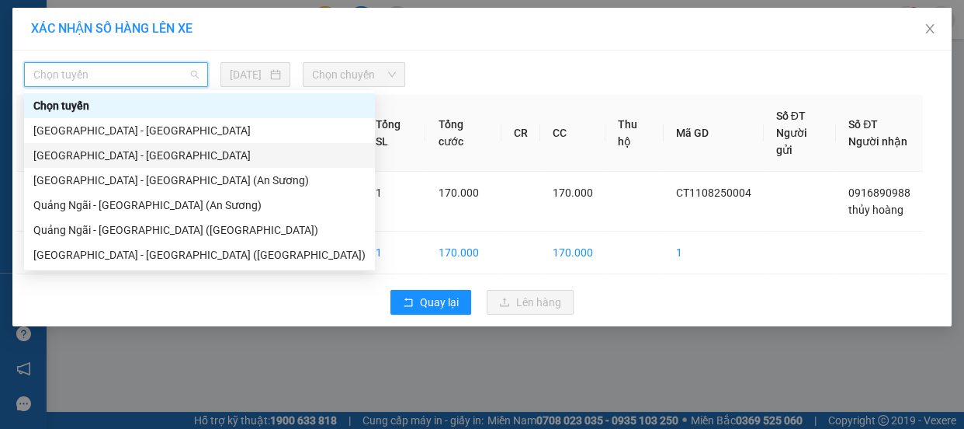
click at [109, 164] on div "[GEOGRAPHIC_DATA] - [GEOGRAPHIC_DATA]" at bounding box center [199, 155] width 351 height 25
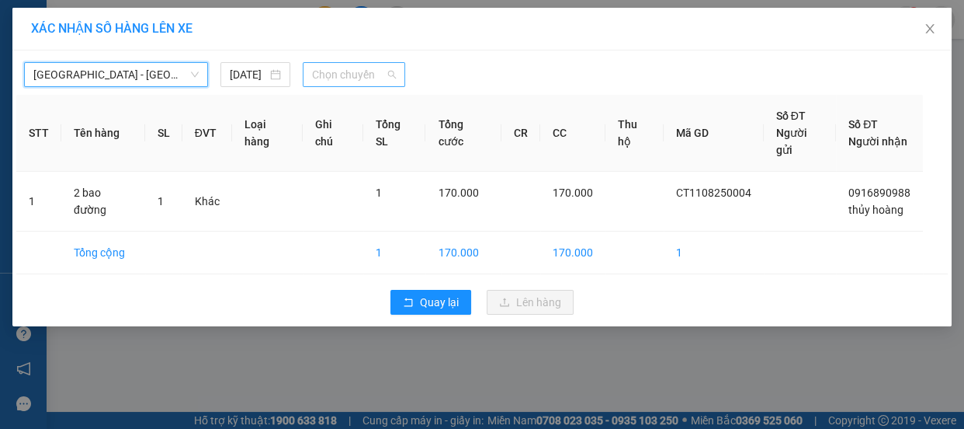
click at [356, 78] on span "Chọn chuyến" at bounding box center [354, 74] width 84 height 23
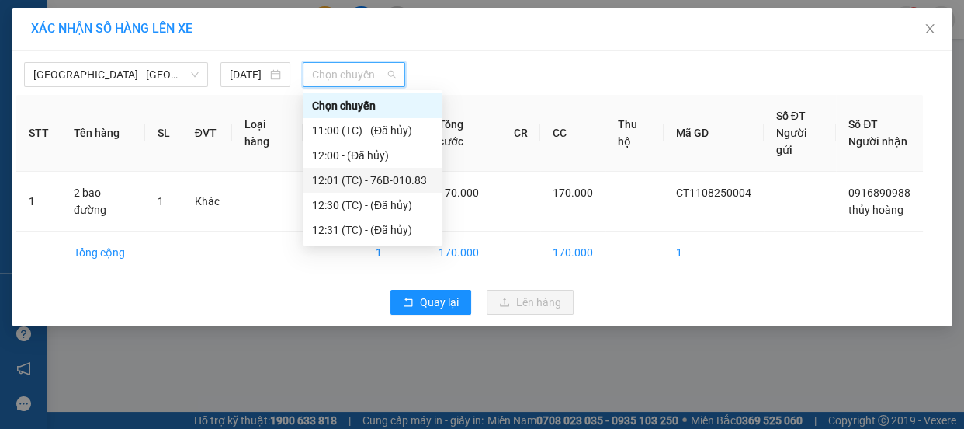
click at [356, 172] on div "12:01 (TC) - 76B-010.83" at bounding box center [372, 180] width 121 height 17
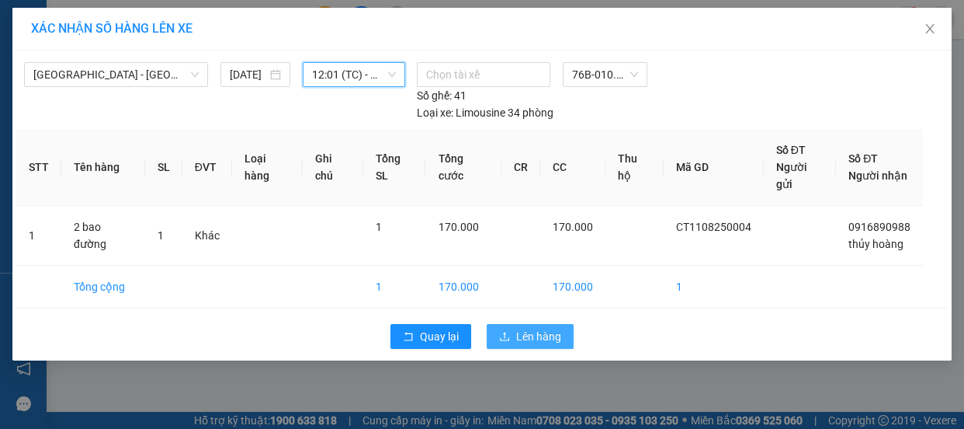
click at [522, 328] on span "Lên hàng" at bounding box center [538, 336] width 45 height 17
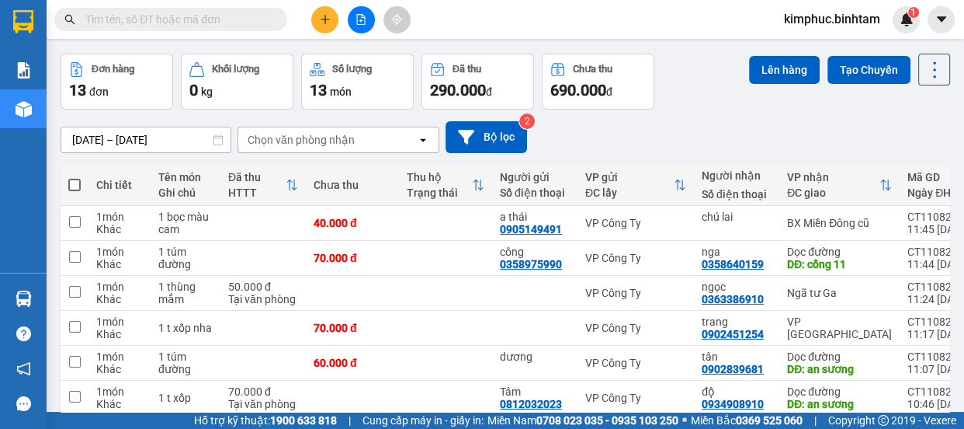
scroll to position [266, 0]
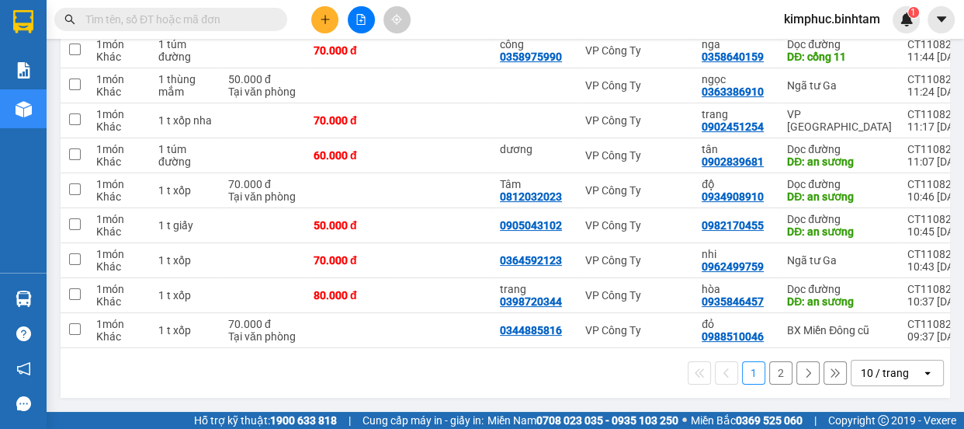
click at [769, 378] on button "2" at bounding box center [780, 372] width 23 height 23
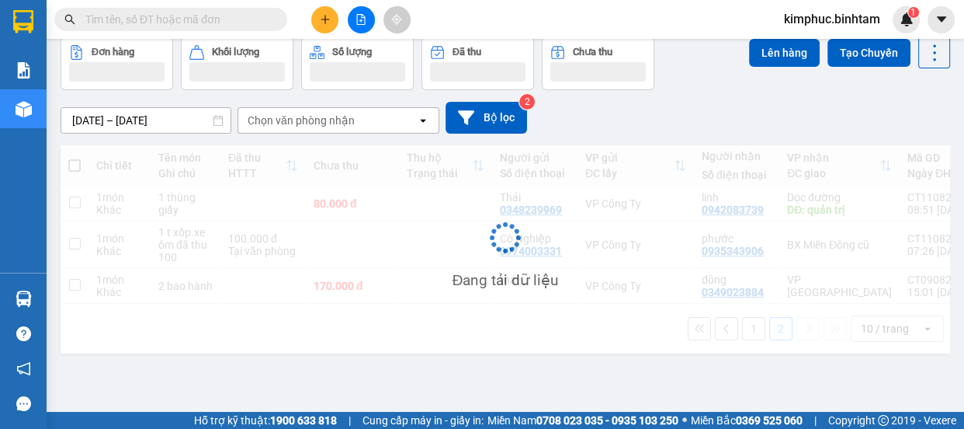
scroll to position [71, 0]
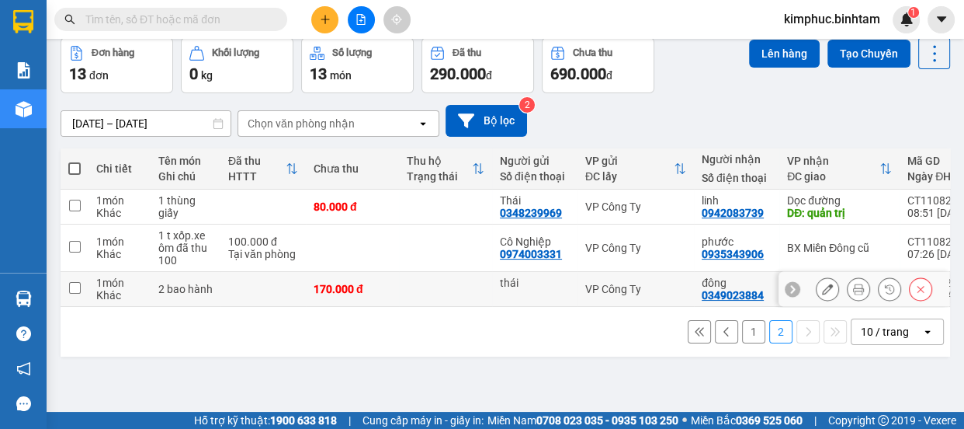
click at [65, 286] on td at bounding box center [75, 289] width 28 height 35
checkbox input "true"
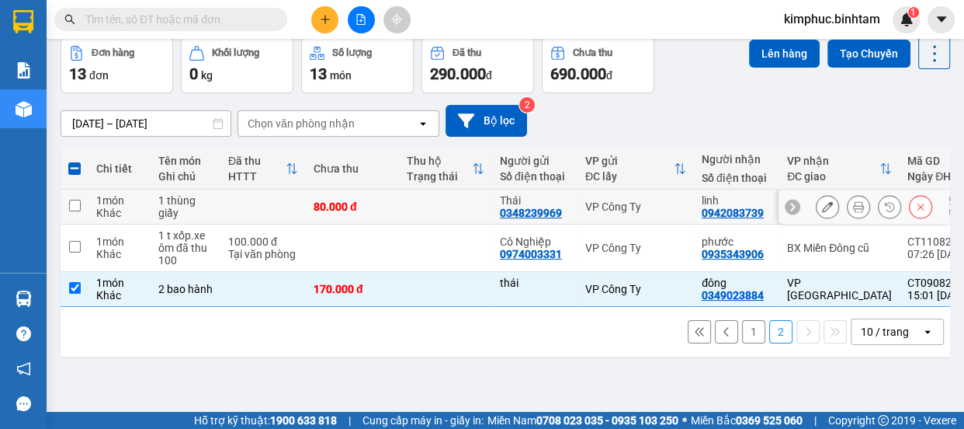
click at [75, 208] on input "checkbox" at bounding box center [75, 206] width 12 height 12
checkbox input "true"
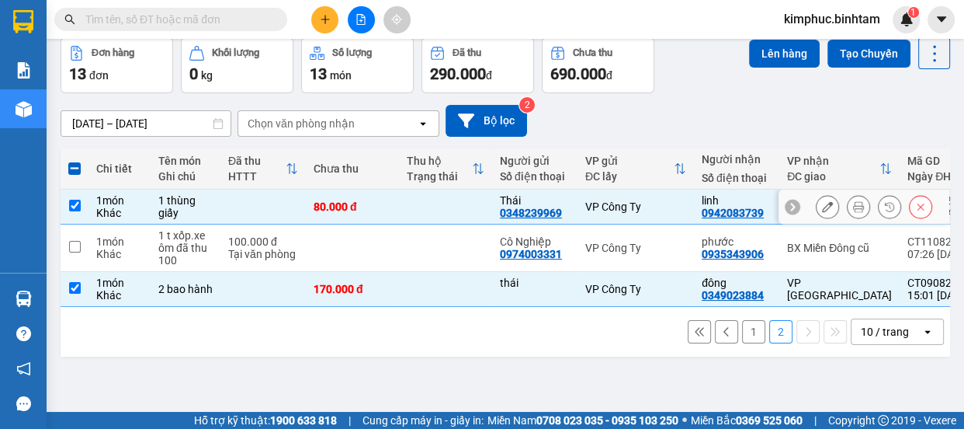
scroll to position [0, 0]
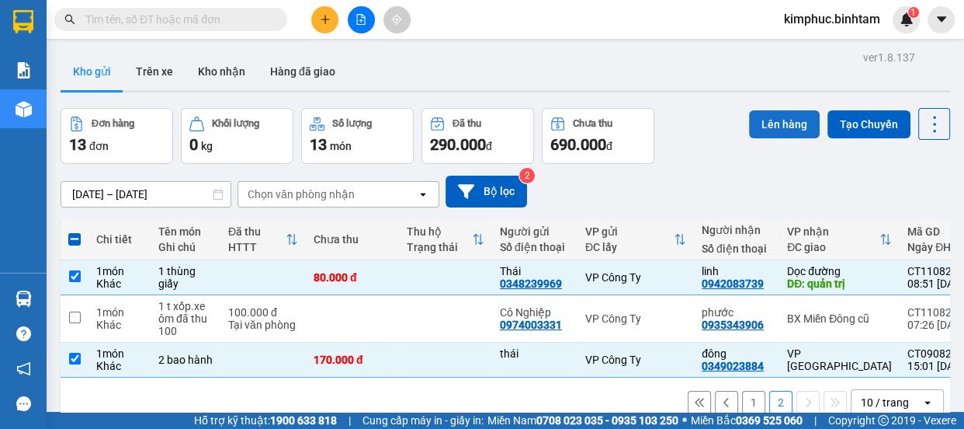
click at [780, 128] on button "Lên hàng" at bounding box center [784, 124] width 71 height 28
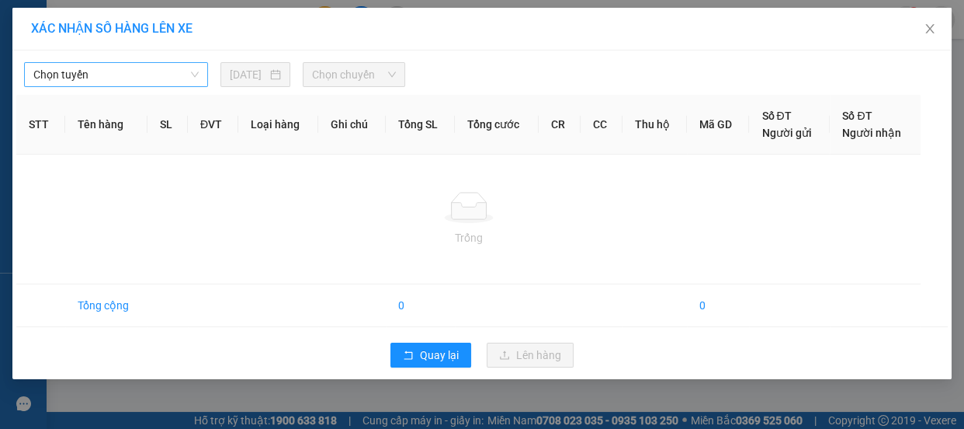
click at [84, 75] on span "Chọn tuyến" at bounding box center [115, 74] width 165 height 23
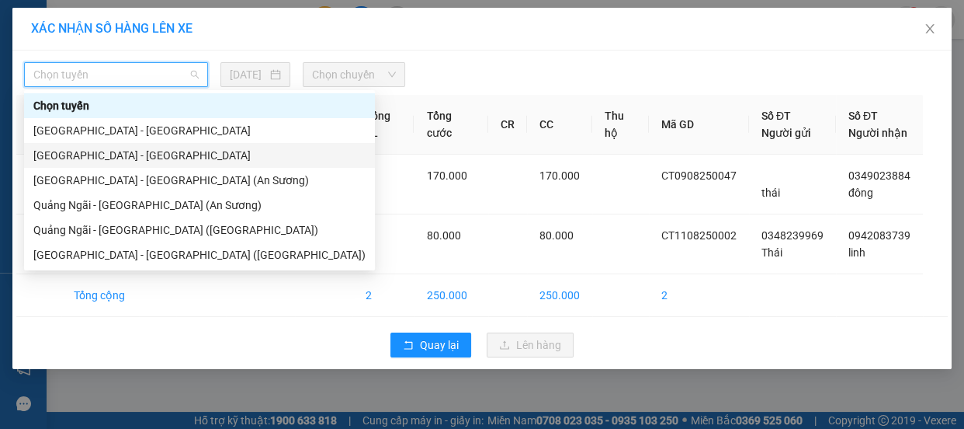
click at [82, 155] on div "[GEOGRAPHIC_DATA] - [GEOGRAPHIC_DATA]" at bounding box center [199, 155] width 332 height 17
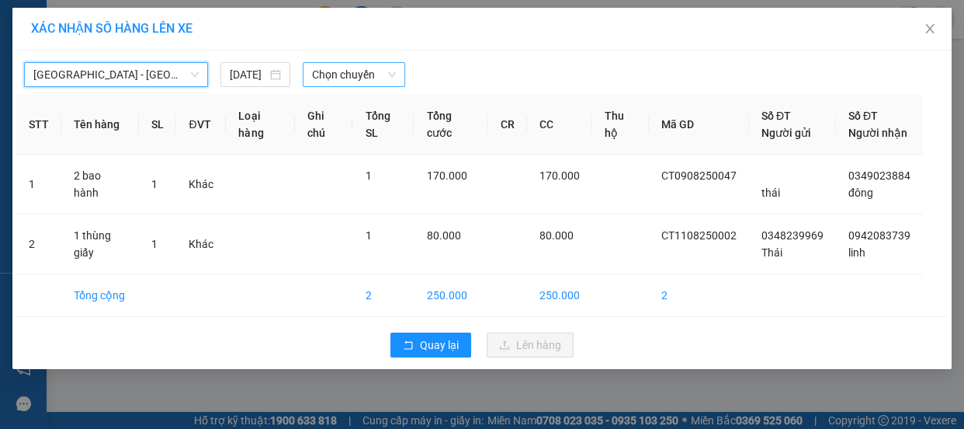
click at [359, 80] on span "Chọn chuyến" at bounding box center [354, 74] width 84 height 23
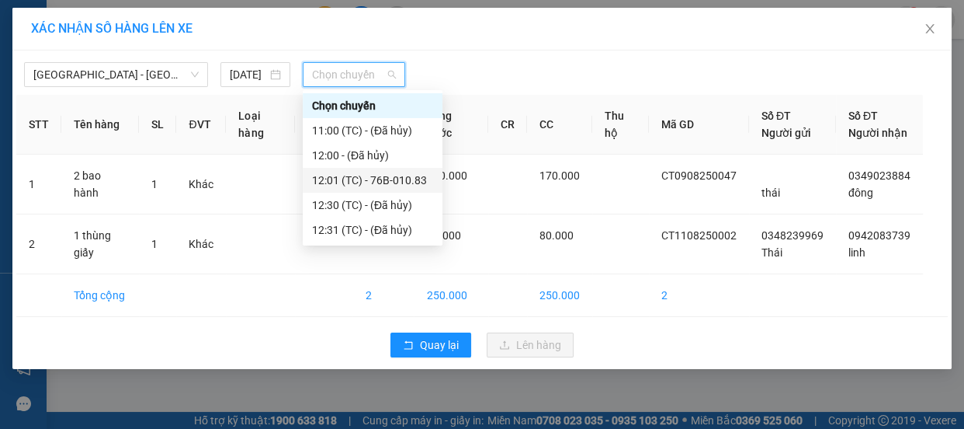
click at [361, 178] on div "12:01 (TC) - 76B-010.83" at bounding box center [372, 180] width 121 height 17
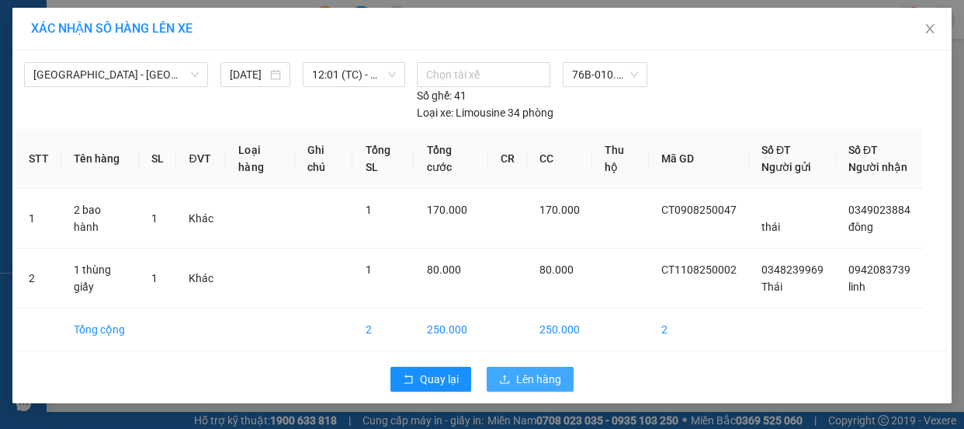
click at [528, 384] on span "Lên hàng" at bounding box center [538, 378] width 45 height 17
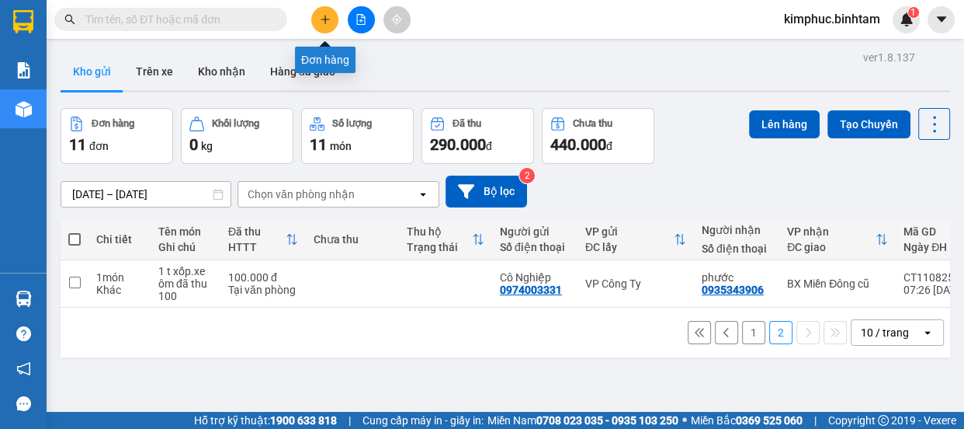
click at [324, 17] on icon "plus" at bounding box center [325, 19] width 11 height 11
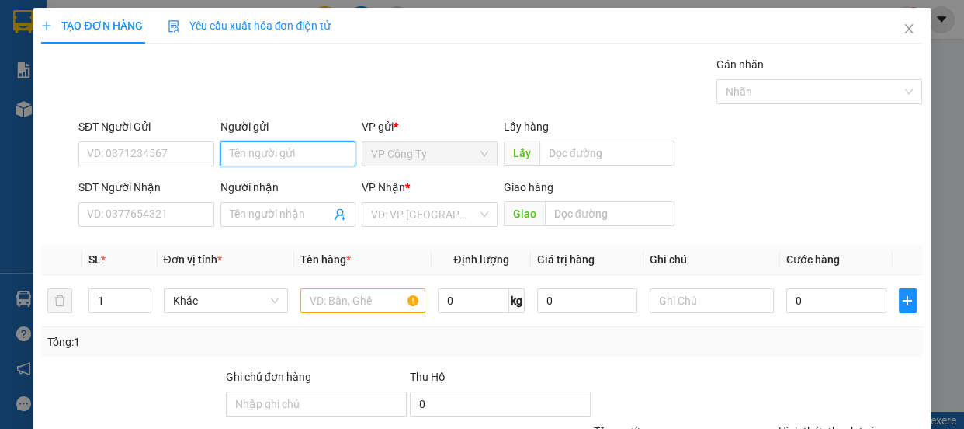
click at [269, 154] on input "Người gửi" at bounding box center [289, 153] width 136 height 25
type input "dương"
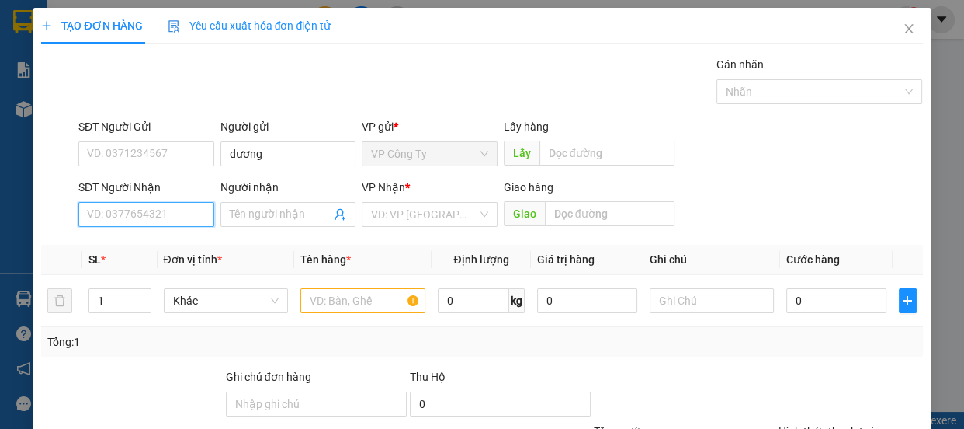
click at [173, 216] on input "SĐT Người Nhận" at bounding box center [146, 214] width 136 height 25
type input "0"
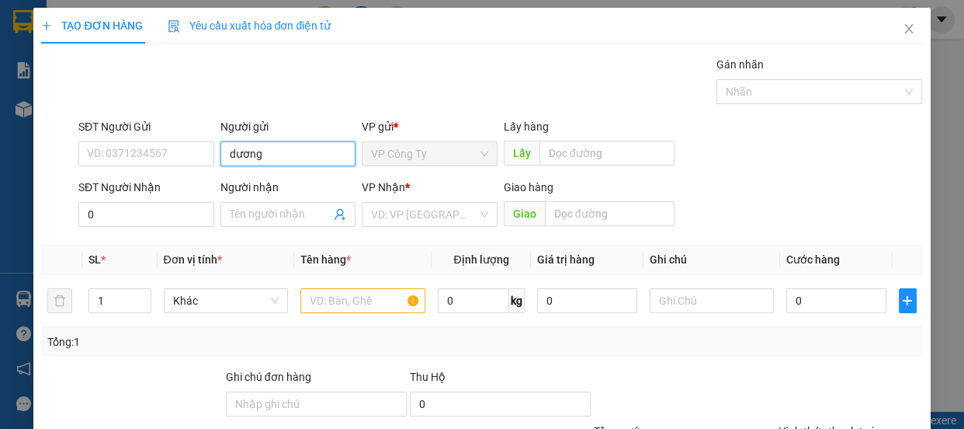
click at [274, 149] on input "dương" at bounding box center [289, 153] width 136 height 25
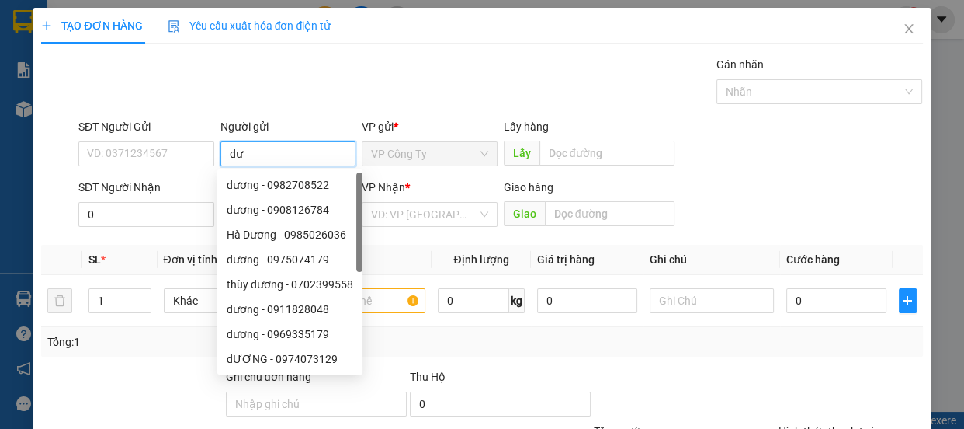
type input "d"
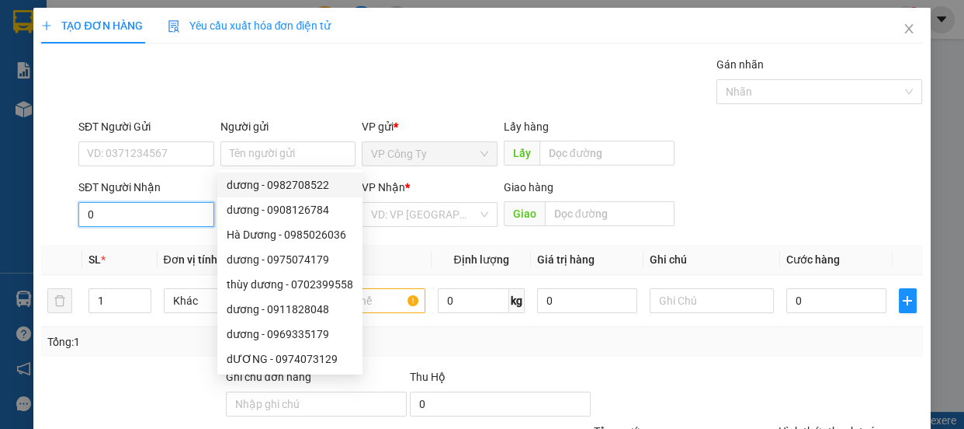
click at [175, 216] on input "0" at bounding box center [146, 214] width 136 height 25
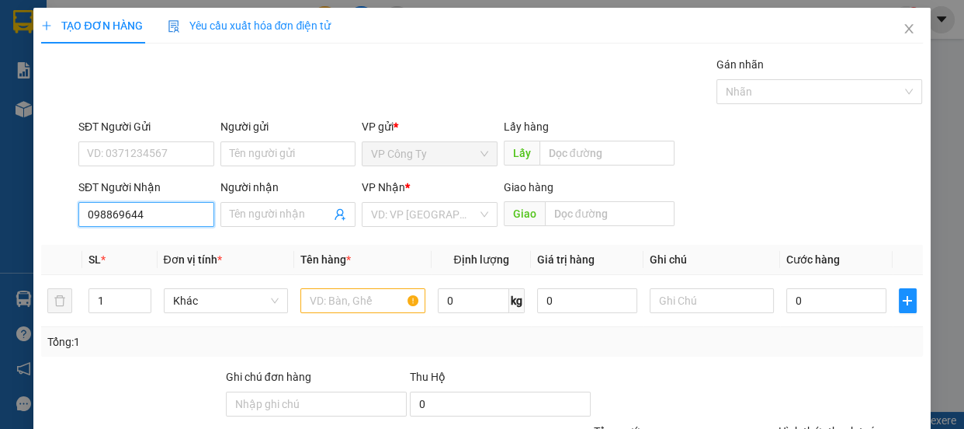
type input "0988696444"
click at [182, 217] on input "0988696444" at bounding box center [146, 214] width 136 height 25
click at [182, 220] on input "0988696444" at bounding box center [146, 214] width 136 height 25
click at [182, 217] on input "0988696444" at bounding box center [146, 214] width 136 height 25
click at [196, 244] on div "0988696444 - dung" at bounding box center [145, 245] width 116 height 17
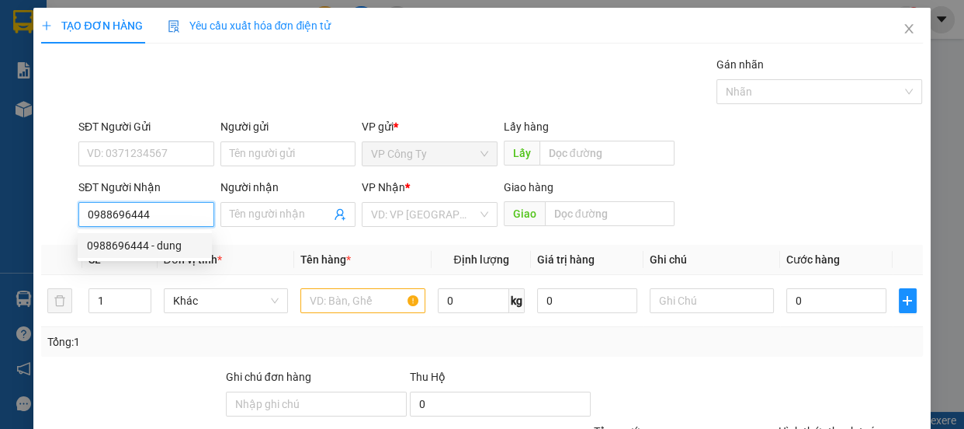
type input "dung"
type input "quản trị"
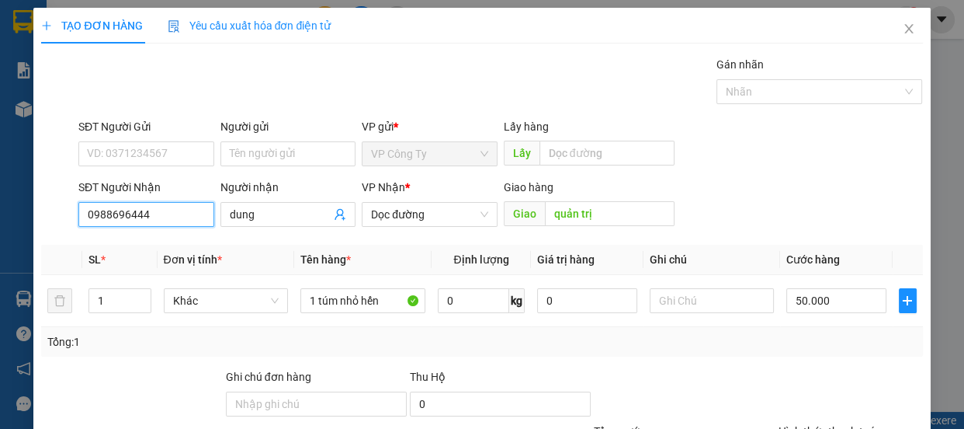
type input "50.000"
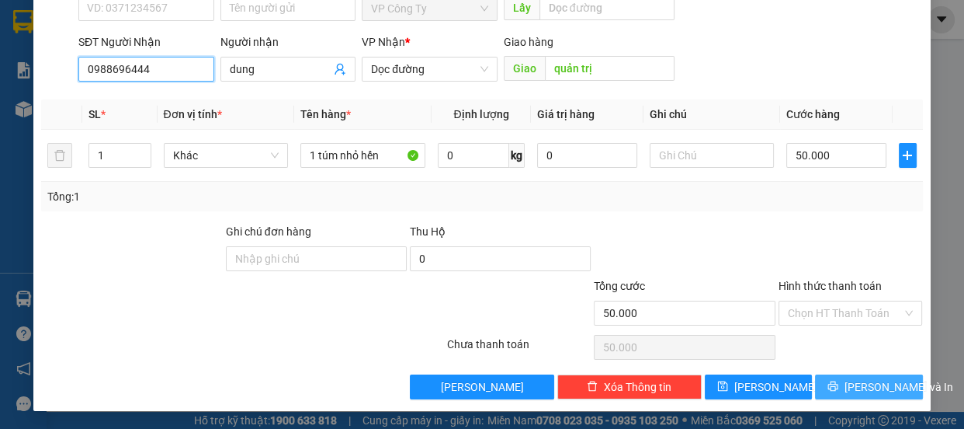
type input "0988696444"
click at [835, 381] on icon "printer" at bounding box center [833, 386] width 10 height 10
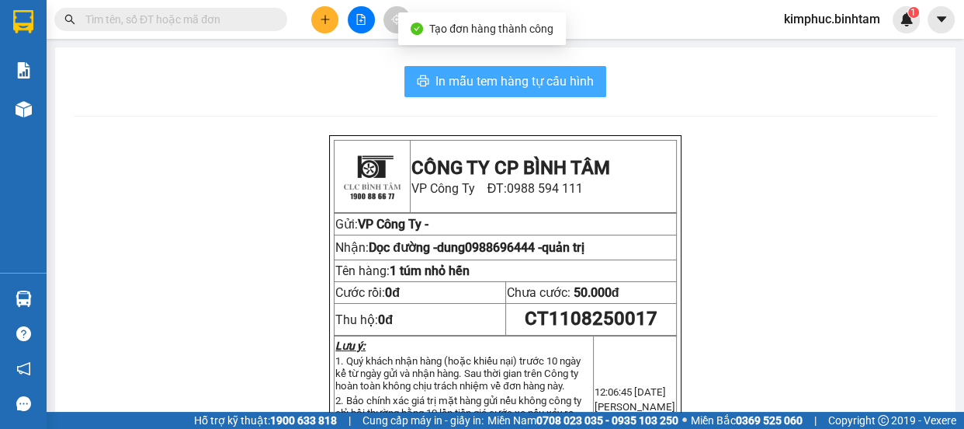
click at [559, 85] on span "In mẫu tem hàng tự cấu hình" at bounding box center [515, 80] width 158 height 19
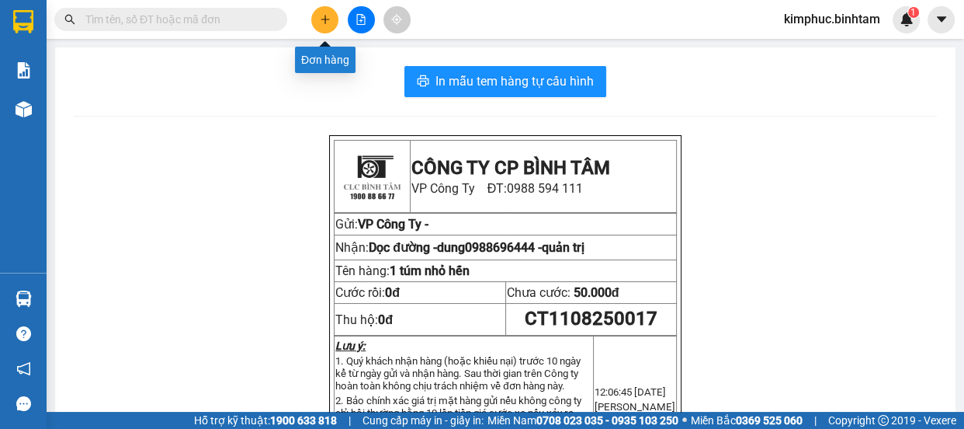
click at [317, 16] on button at bounding box center [324, 19] width 27 height 27
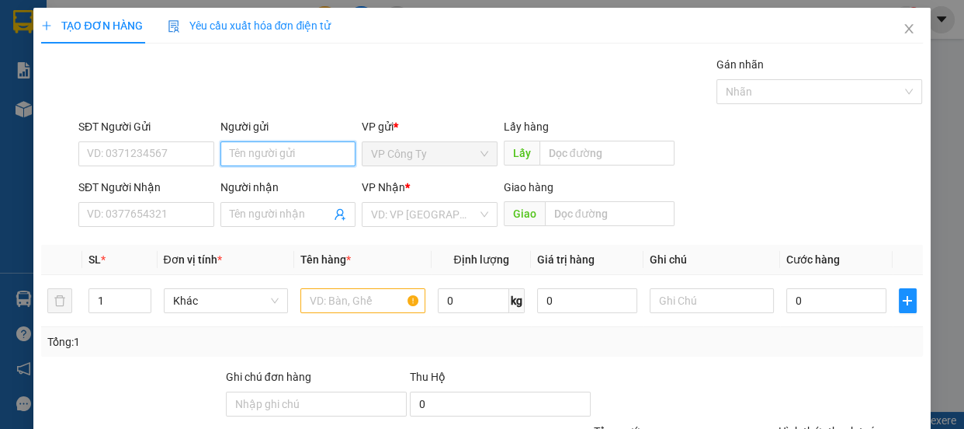
click at [249, 154] on input "Người gửi" at bounding box center [289, 153] width 136 height 25
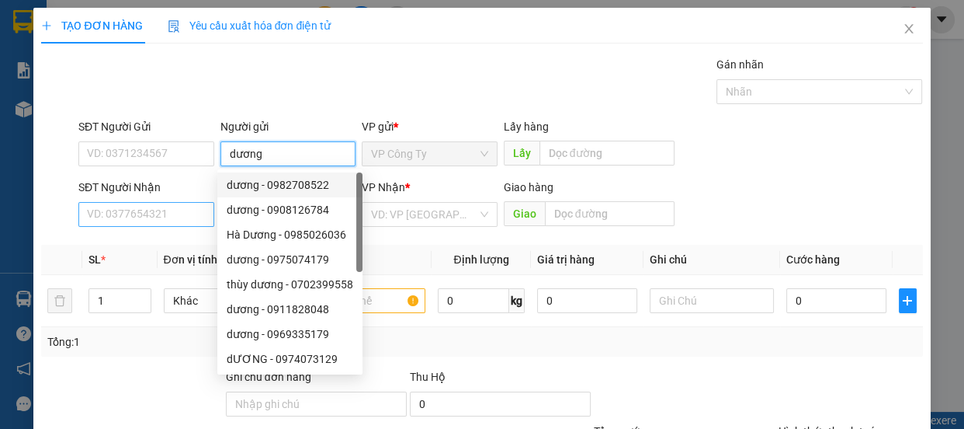
type input "dương"
click at [116, 216] on input "SĐT Người Nhận" at bounding box center [146, 214] width 136 height 25
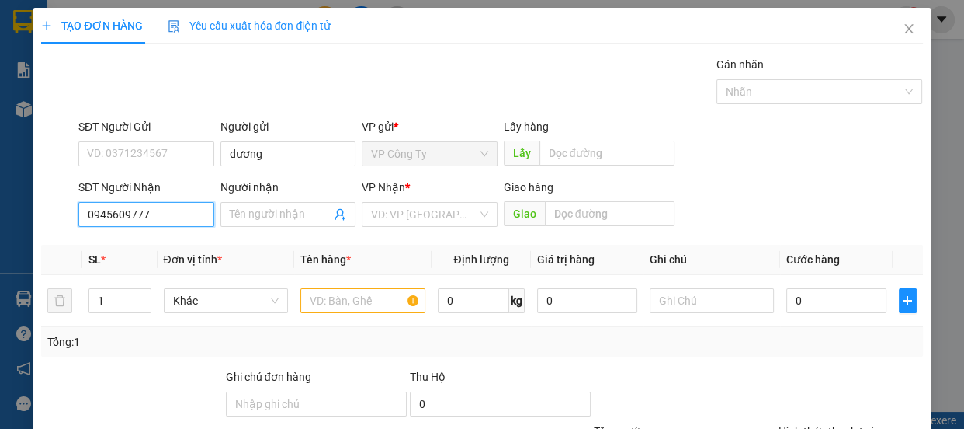
click at [165, 217] on input "0945609777" at bounding box center [146, 214] width 136 height 25
type input "0945609777"
click at [246, 214] on input "Người nhận" at bounding box center [281, 214] width 102 height 17
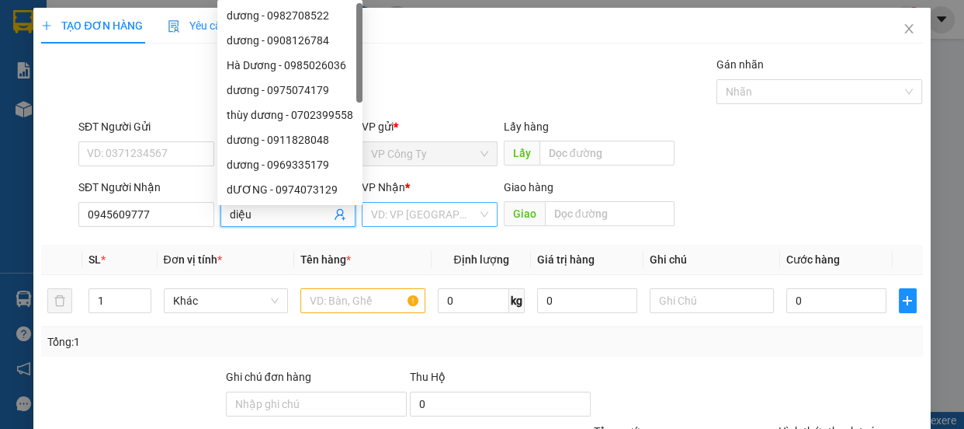
type input "diệu"
click at [422, 217] on input "search" at bounding box center [424, 214] width 106 height 23
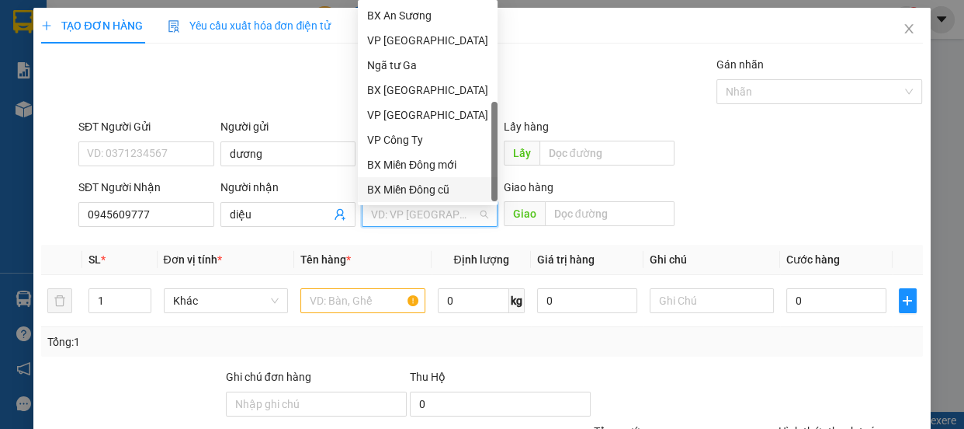
scroll to position [49, 0]
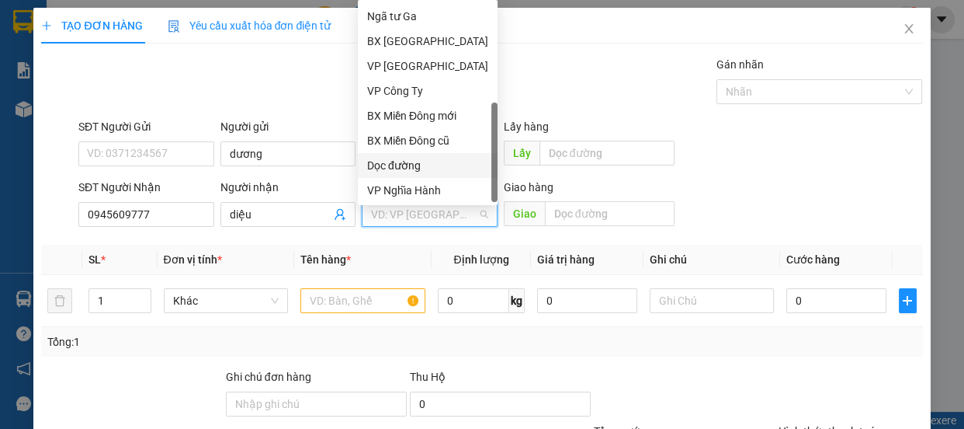
click at [419, 171] on div "Dọc đường" at bounding box center [427, 165] width 121 height 17
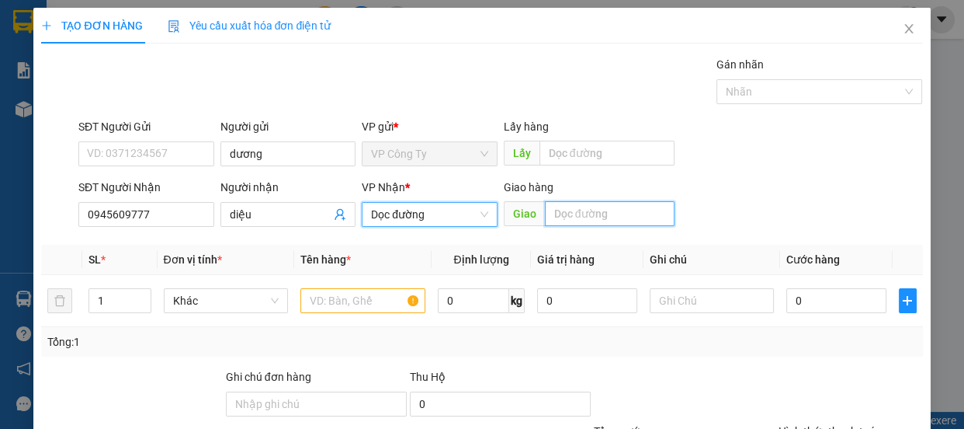
click at [559, 211] on input "text" at bounding box center [610, 213] width 130 height 25
type input "quản trị"
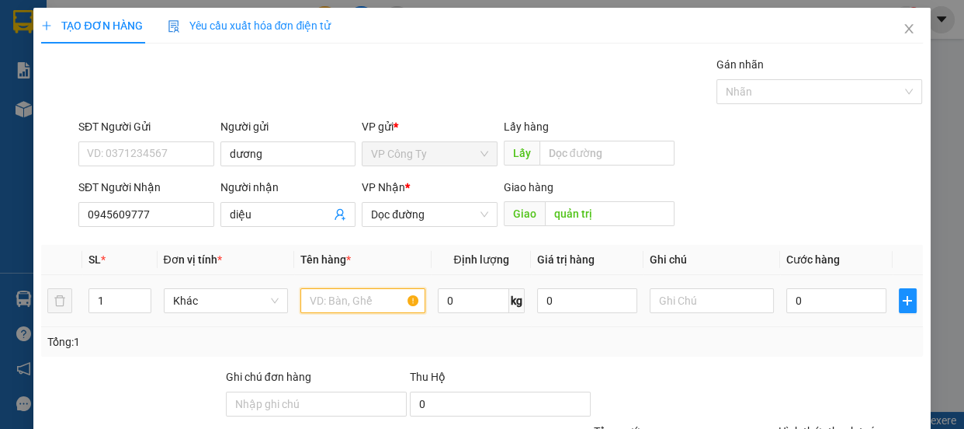
click at [379, 302] on input "text" at bounding box center [362, 300] width 125 height 25
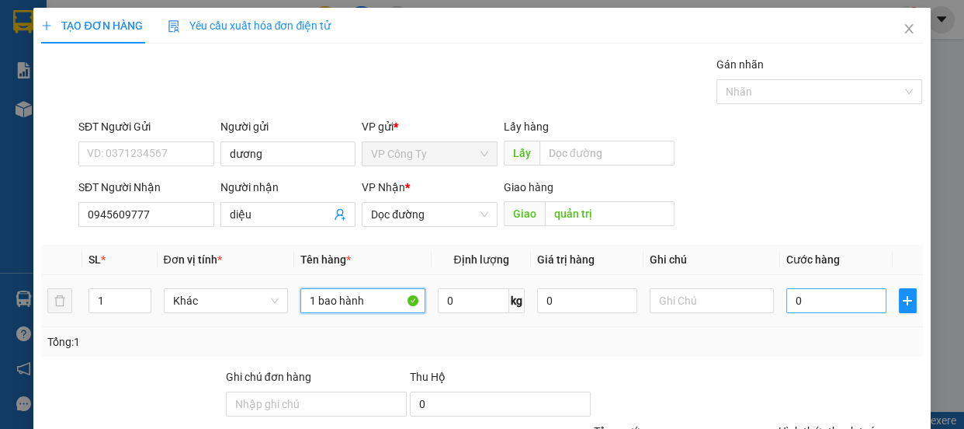
type input "1 bao hành"
click at [787, 304] on input "0" at bounding box center [837, 300] width 100 height 25
type input "1"
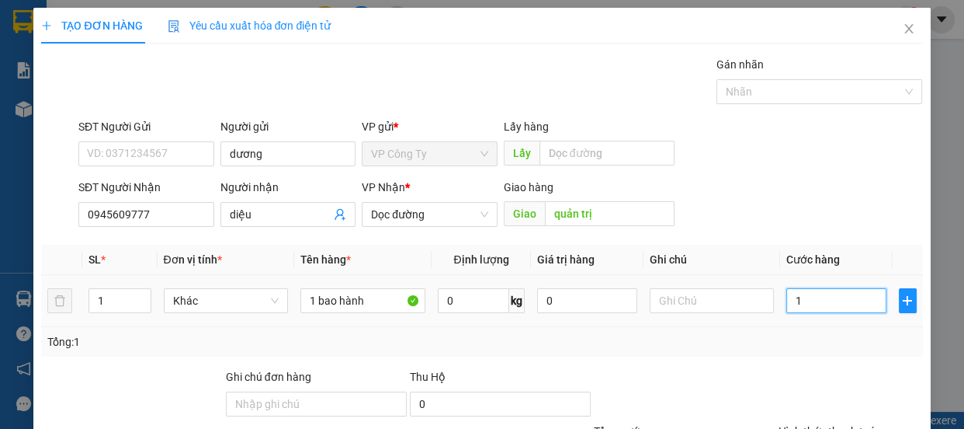
type input "10"
type input "100"
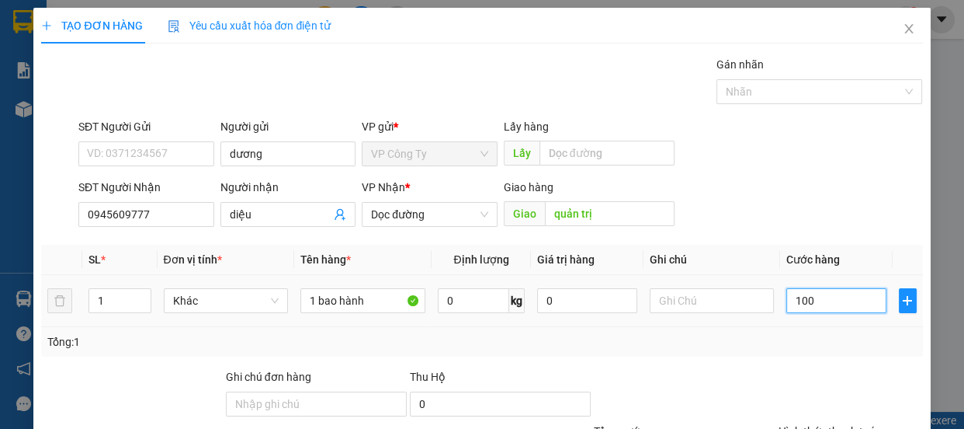
type input "100"
type input "1.000"
type input "10.000"
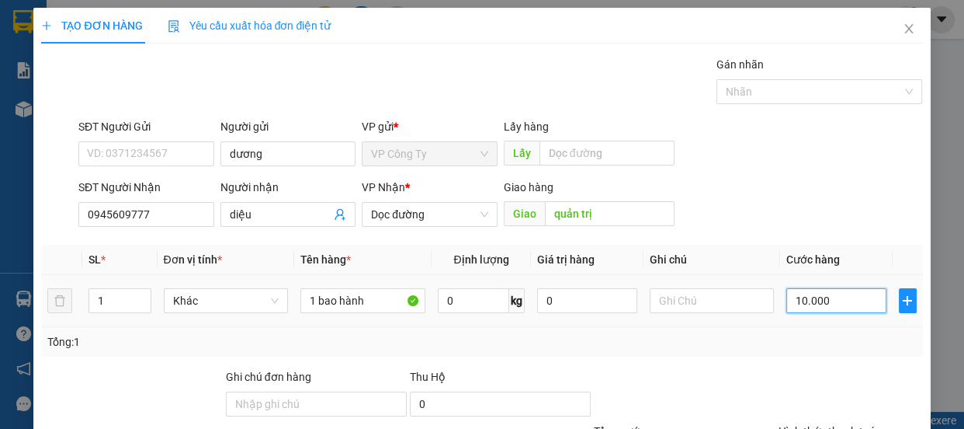
type input "10.000"
type input "100.000"
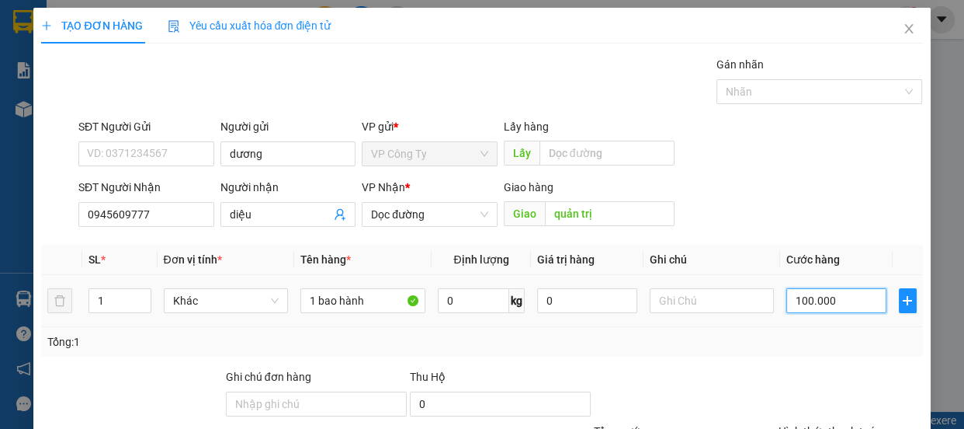
scroll to position [145, 0]
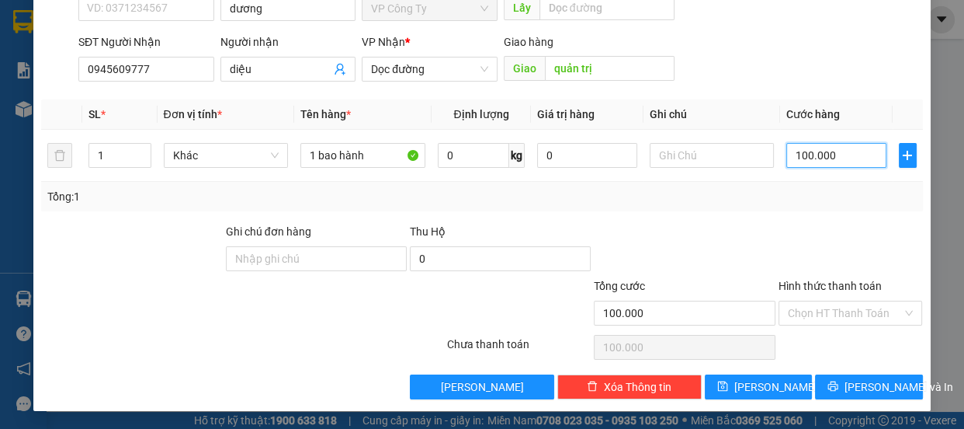
type input "100.000"
click at [803, 380] on div "[PERSON_NAME]" at bounding box center [758, 386] width 110 height 25
click at [824, 382] on button "[PERSON_NAME] và In" at bounding box center [868, 386] width 107 height 25
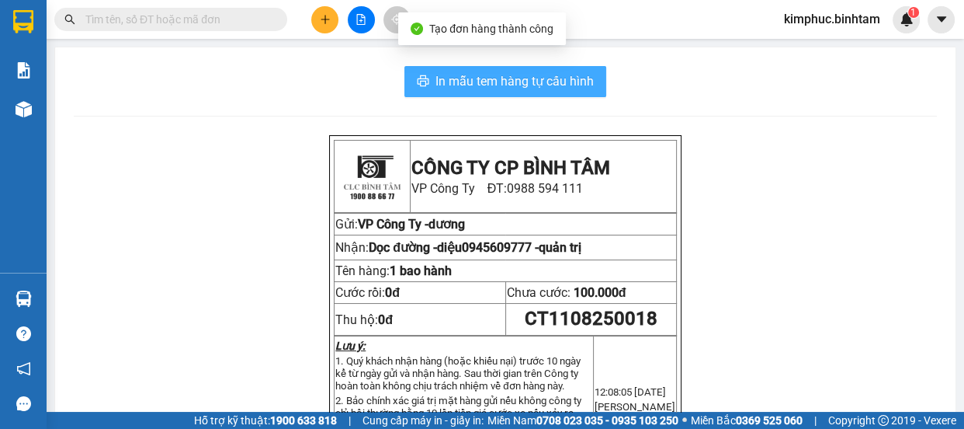
click at [479, 88] on span "In mẫu tem hàng tự cấu hình" at bounding box center [515, 80] width 158 height 19
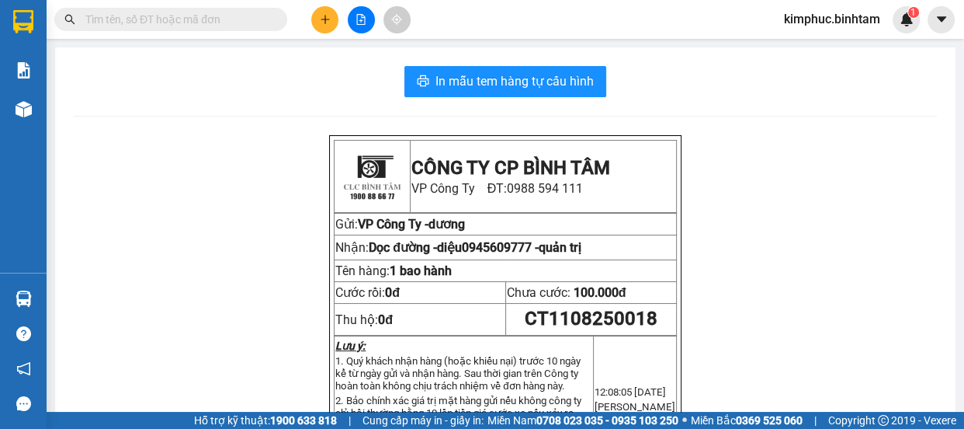
click at [335, 16] on button at bounding box center [324, 19] width 27 height 27
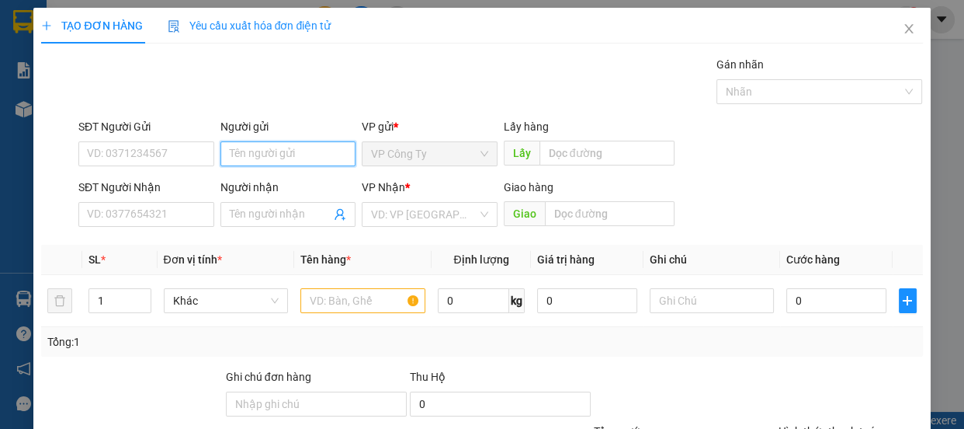
click at [295, 150] on input "Người gửi" at bounding box center [289, 153] width 136 height 25
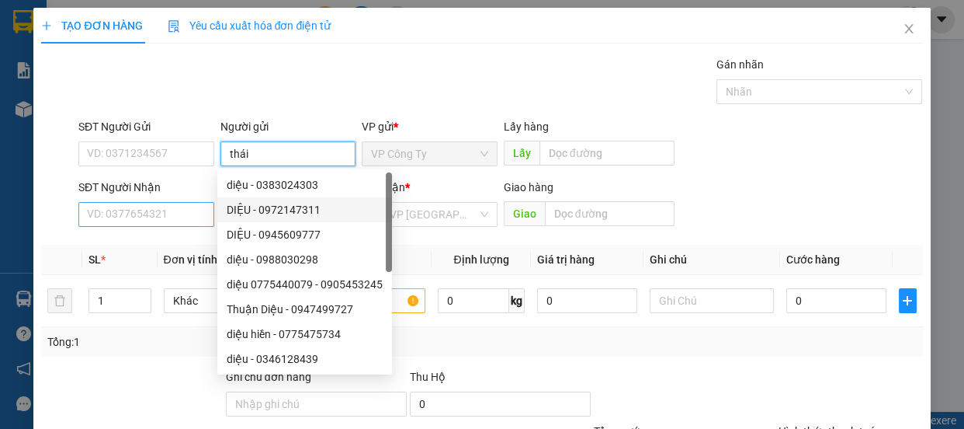
type input "thái"
click at [174, 210] on input "SĐT Người Nhận" at bounding box center [146, 214] width 136 height 25
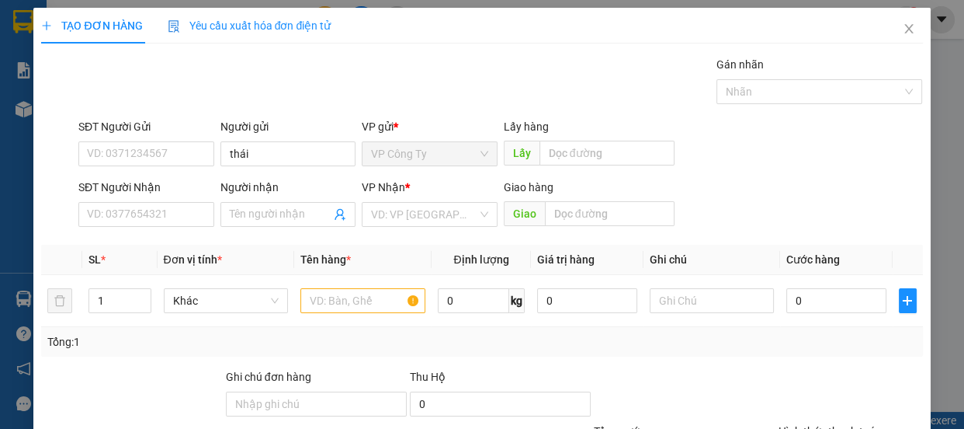
click at [150, 227] on div "SĐT Người Nhận VD: 0377654321" at bounding box center [146, 206] width 136 height 54
click at [146, 210] on input "SĐT Người Nhận" at bounding box center [146, 214] width 136 height 25
type input "0363804002"
click at [164, 214] on input "0363804002" at bounding box center [146, 214] width 136 height 25
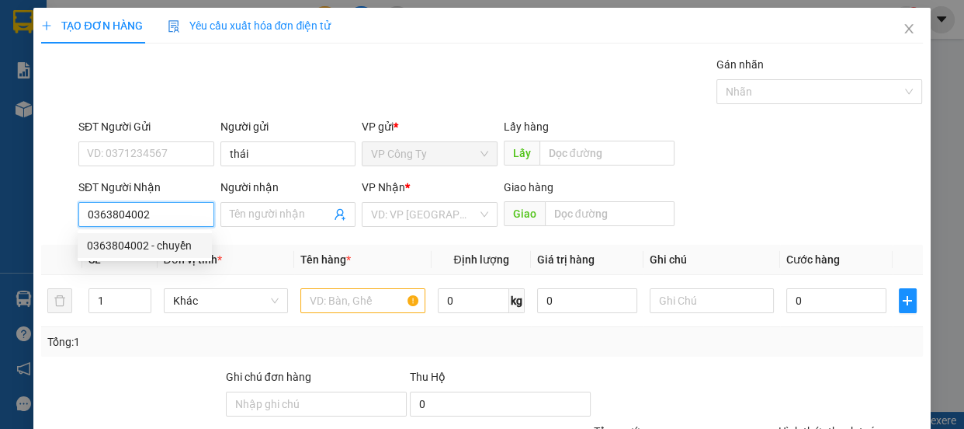
click at [174, 243] on div "0363804002 - chuyển" at bounding box center [145, 245] width 116 height 17
type input "chuyển"
type input "170.000"
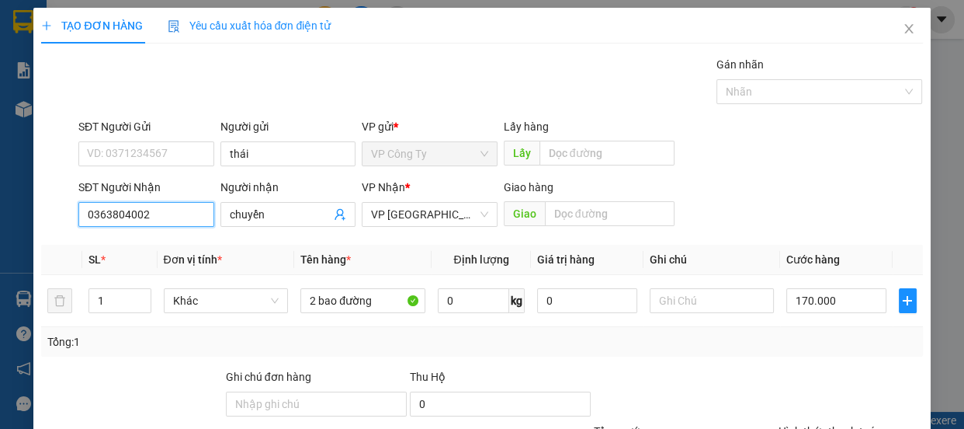
scroll to position [145, 0]
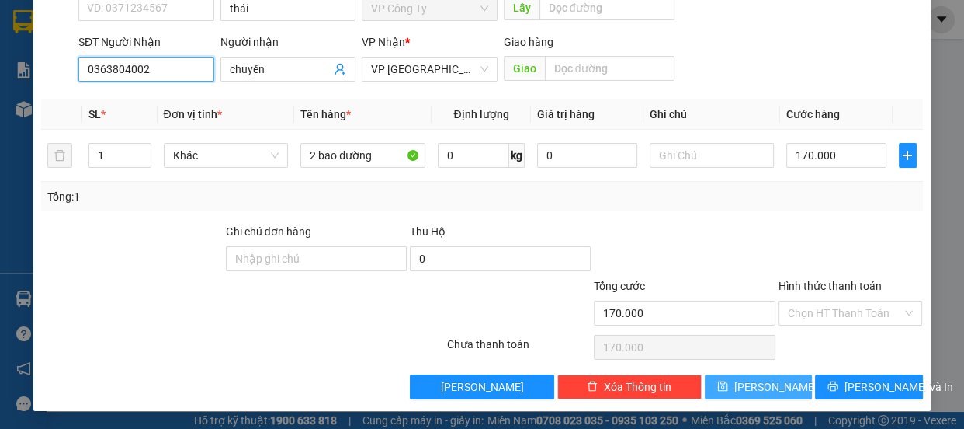
type input "0363804002"
click at [791, 387] on button "[PERSON_NAME]" at bounding box center [758, 386] width 107 height 25
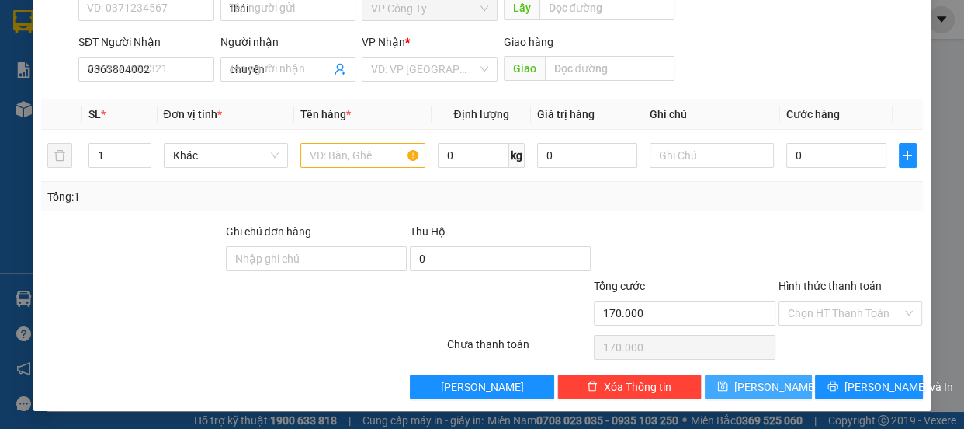
type input "0"
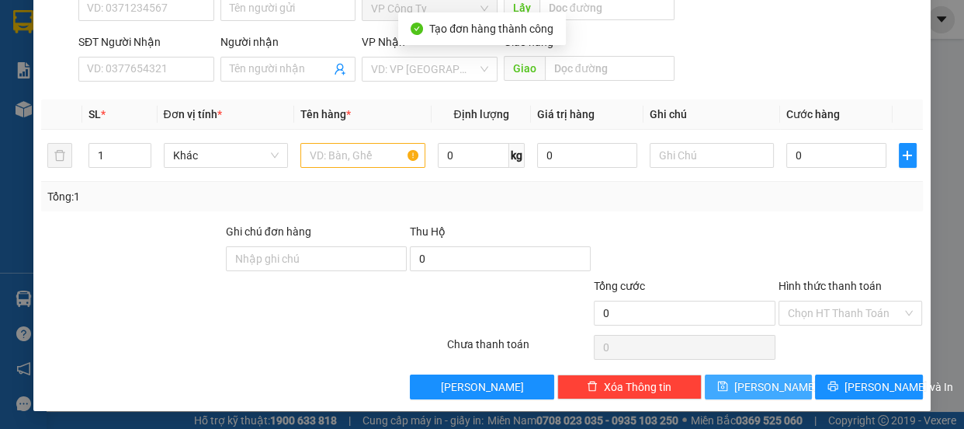
scroll to position [0, 0]
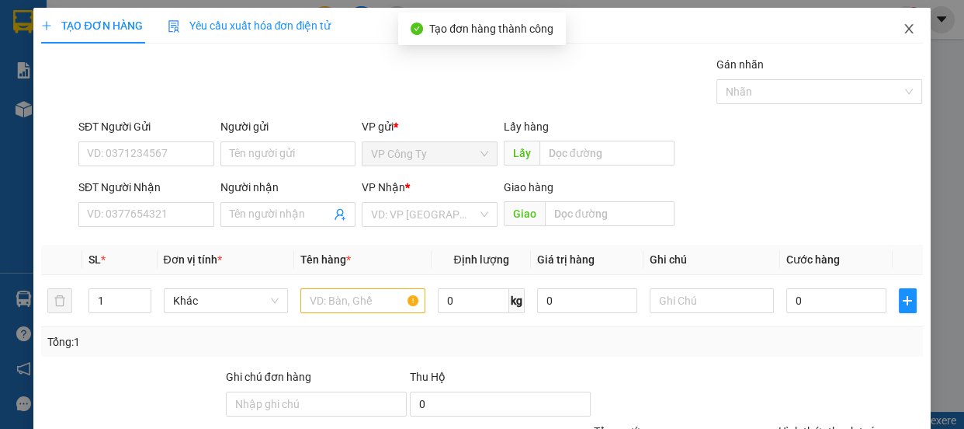
click at [903, 31] on icon "close" at bounding box center [909, 29] width 12 height 12
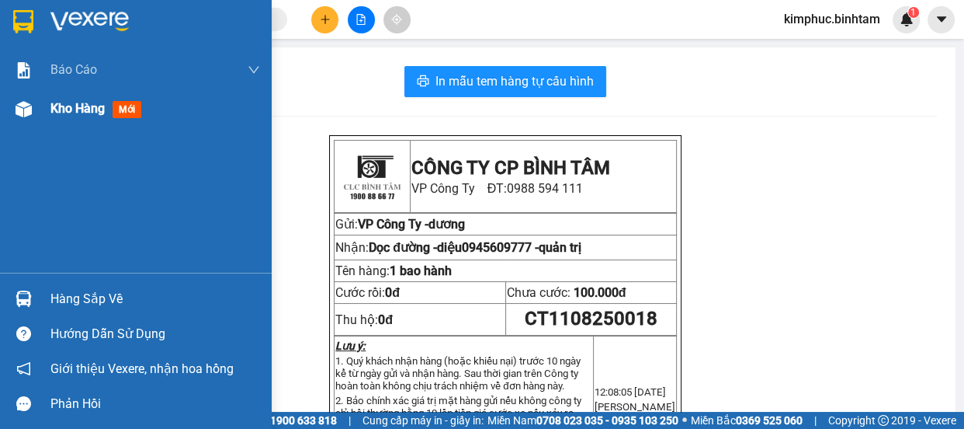
click at [99, 120] on div "Kho hàng mới" at bounding box center [155, 108] width 210 height 39
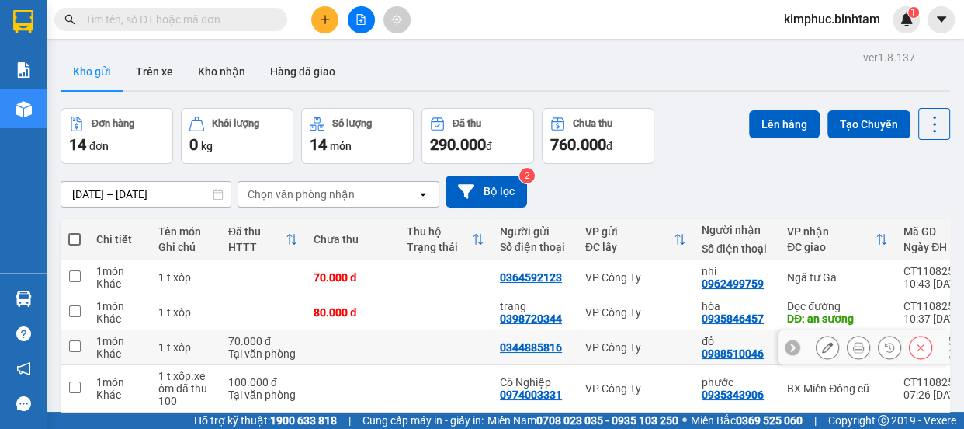
scroll to position [71, 0]
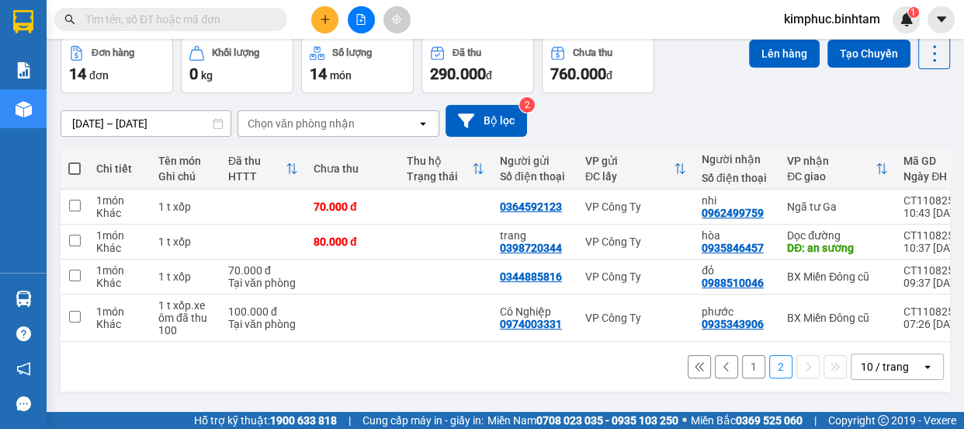
click at [742, 369] on button "1" at bounding box center [753, 366] width 23 height 23
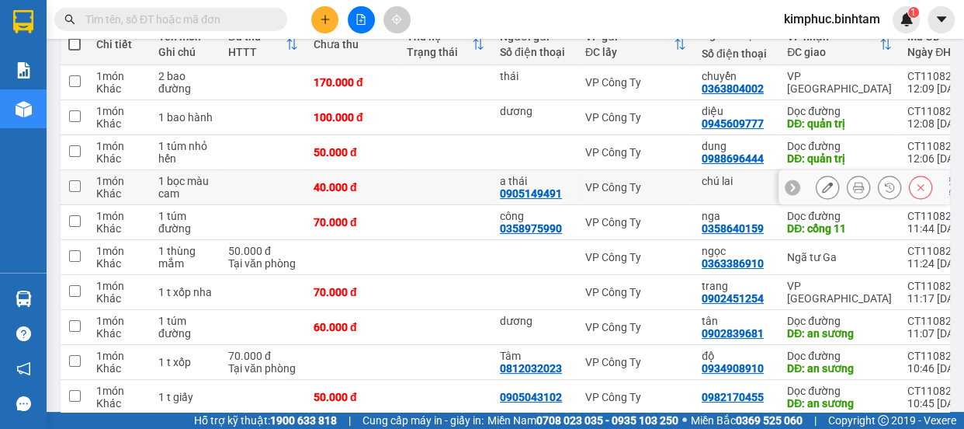
scroll to position [124, 0]
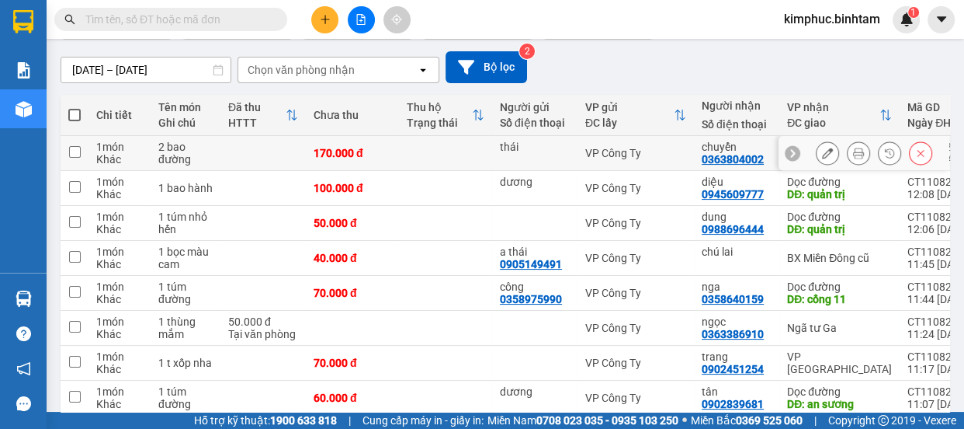
click at [73, 158] on td at bounding box center [75, 153] width 28 height 35
checkbox input "true"
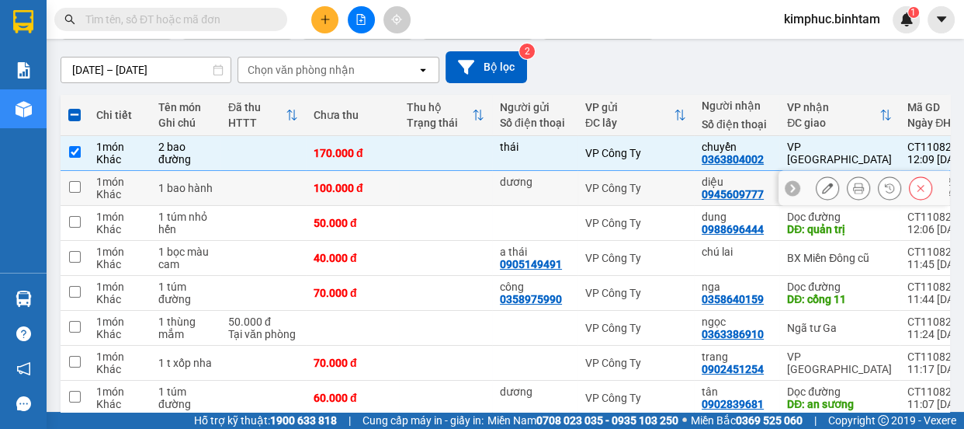
click at [78, 183] on input "checkbox" at bounding box center [75, 187] width 12 height 12
checkbox input "true"
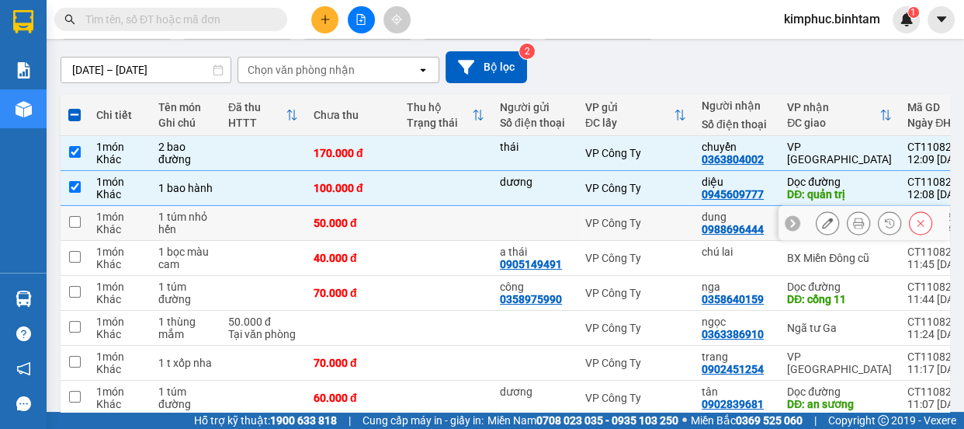
click at [71, 223] on input "checkbox" at bounding box center [75, 222] width 12 height 12
checkbox input "true"
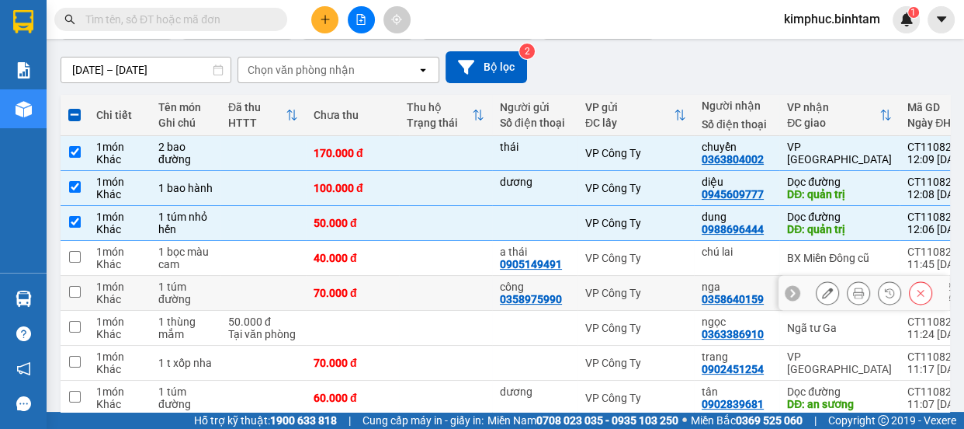
scroll to position [0, 0]
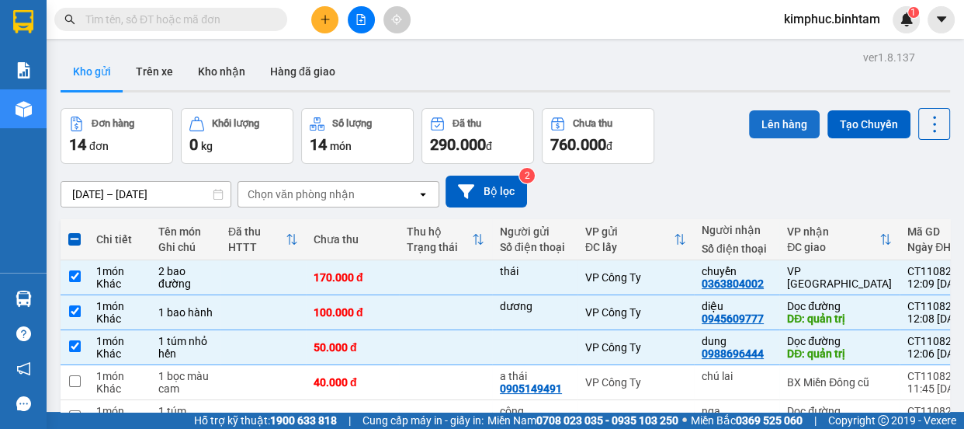
click at [776, 123] on button "Lên hàng" at bounding box center [784, 124] width 71 height 28
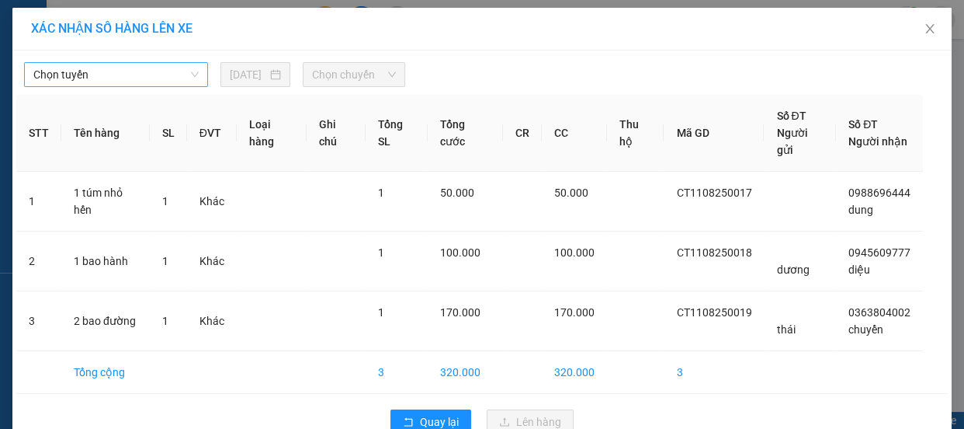
click at [122, 72] on span "Chọn tuyến" at bounding box center [115, 74] width 165 height 23
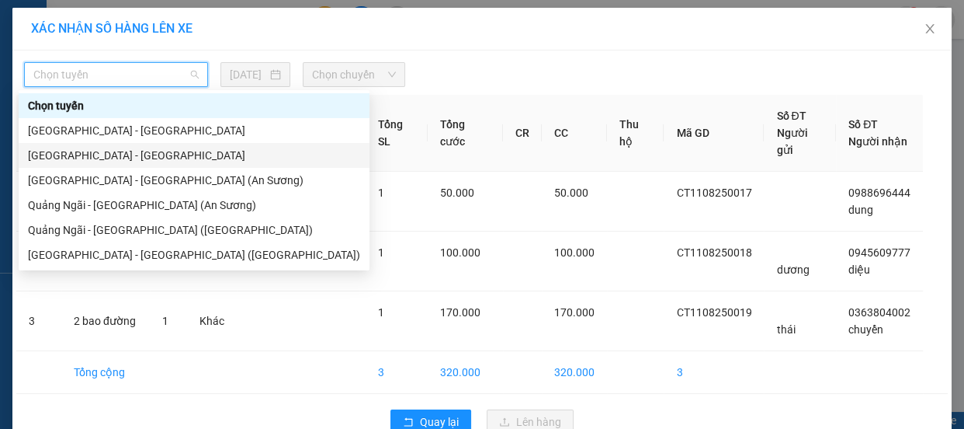
click at [116, 161] on div "[GEOGRAPHIC_DATA] - [GEOGRAPHIC_DATA]" at bounding box center [194, 155] width 332 height 17
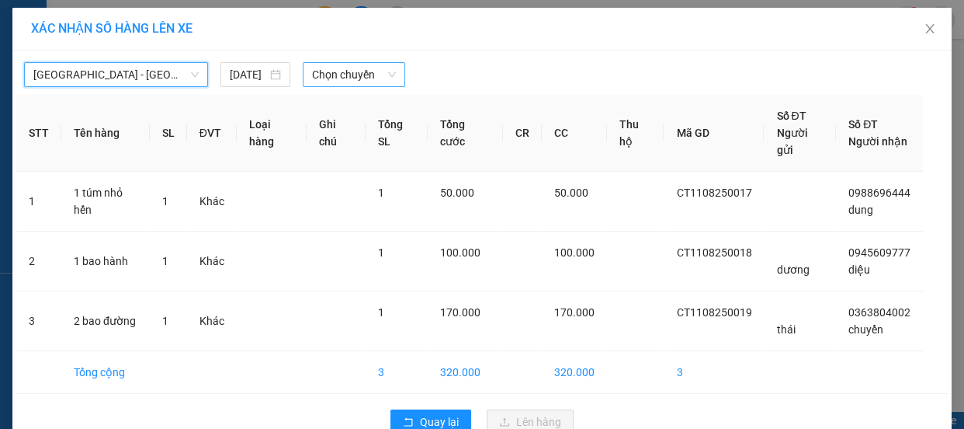
click at [355, 78] on span "Chọn chuyến" at bounding box center [354, 74] width 84 height 23
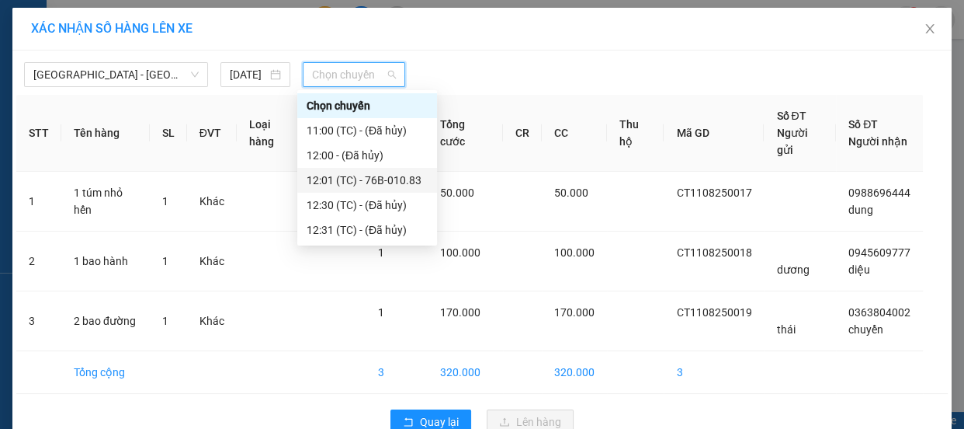
click at [368, 182] on div "12:01 (TC) - 76B-010.83" at bounding box center [367, 180] width 121 height 17
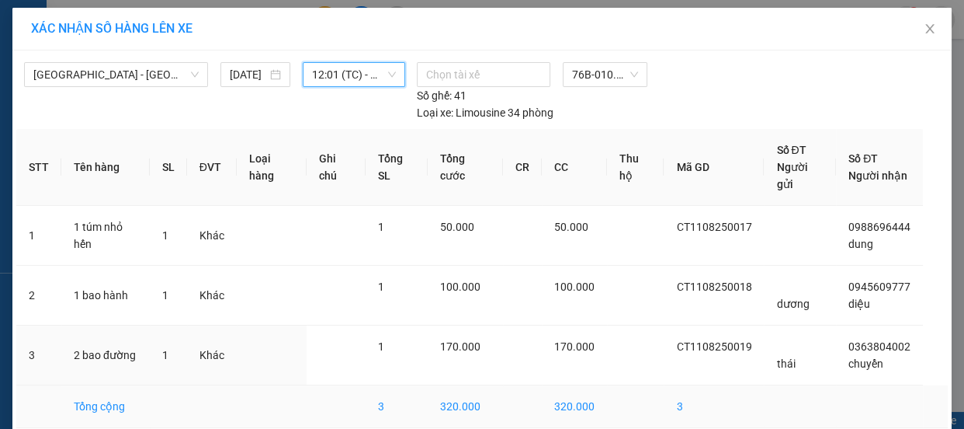
scroll to position [70, 0]
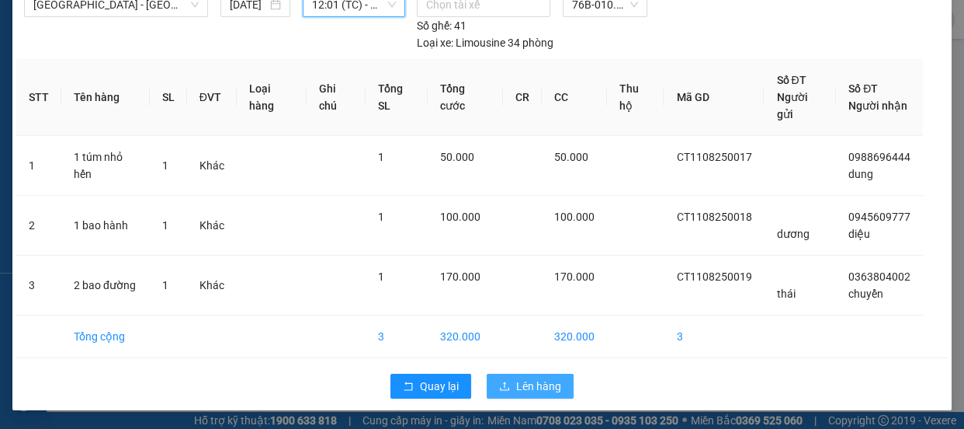
click at [537, 385] on span "Lên hàng" at bounding box center [538, 385] width 45 height 17
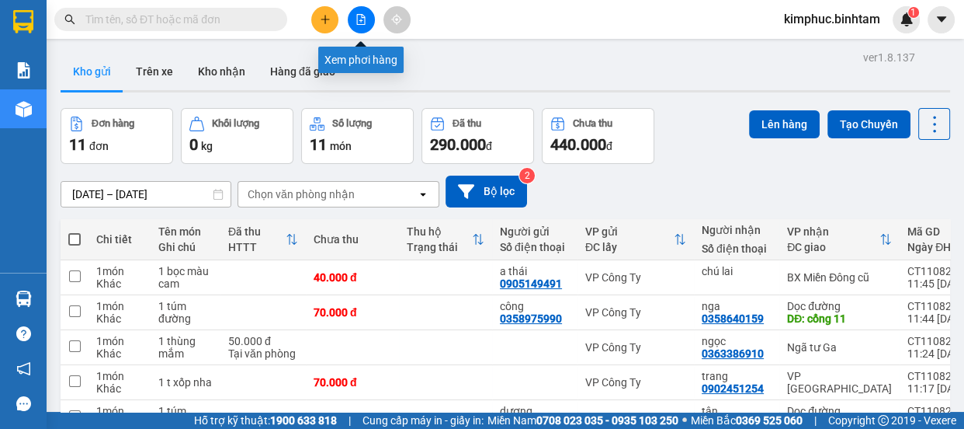
click at [357, 14] on icon "file-add" at bounding box center [361, 19] width 9 height 11
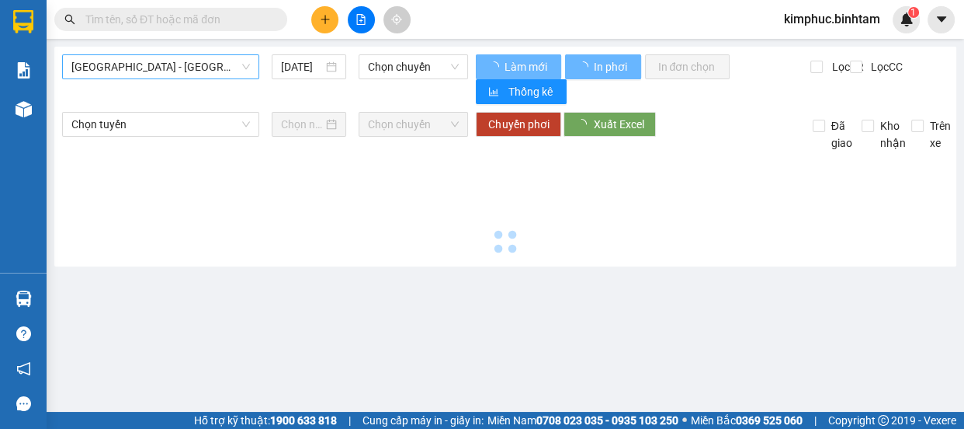
click at [110, 64] on span "[GEOGRAPHIC_DATA] - [GEOGRAPHIC_DATA]" at bounding box center [160, 66] width 179 height 23
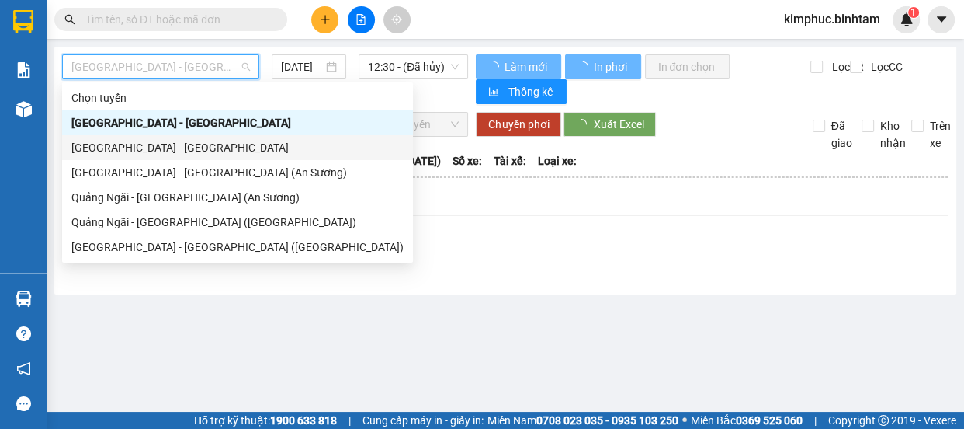
click at [121, 143] on div "[GEOGRAPHIC_DATA] - [GEOGRAPHIC_DATA]" at bounding box center [237, 147] width 332 height 17
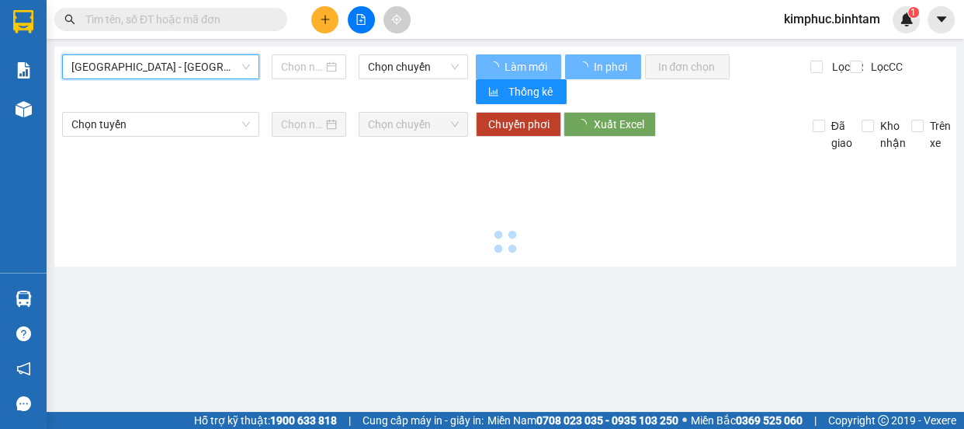
type input "[DATE]"
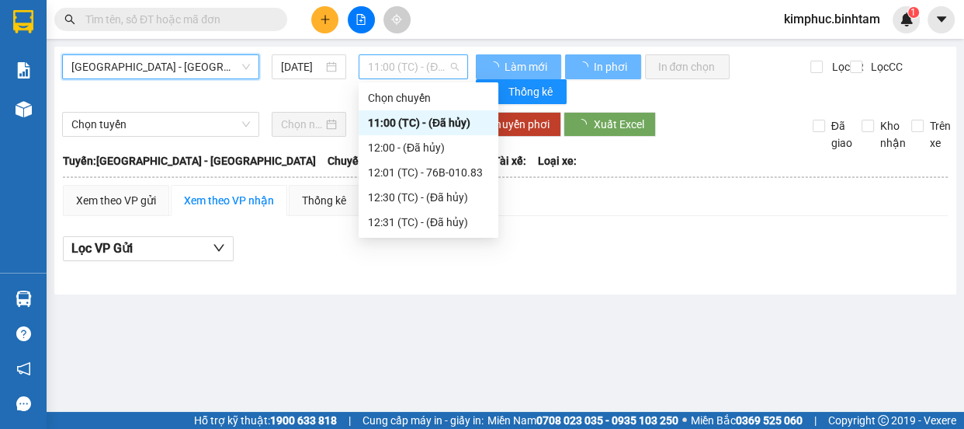
click at [413, 61] on span "11:00 (TC) - (Đã hủy)" at bounding box center [413, 66] width 91 height 23
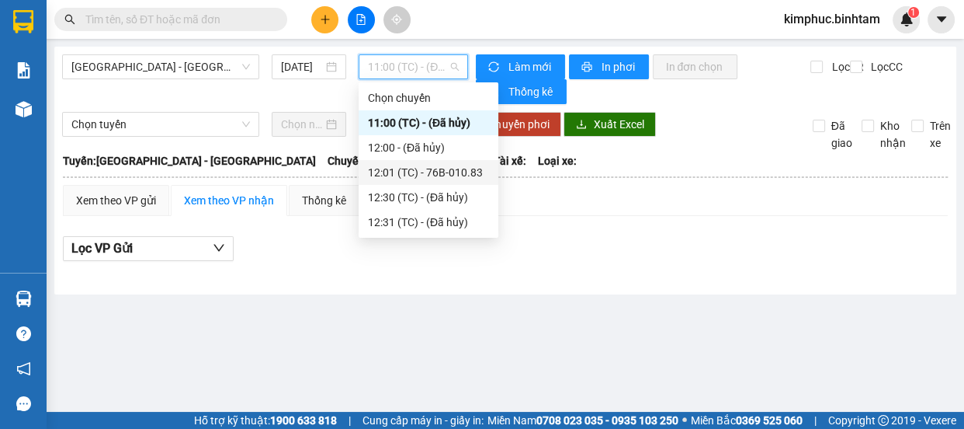
click at [422, 172] on div "12:01 (TC) - 76B-010.83" at bounding box center [428, 172] width 121 height 17
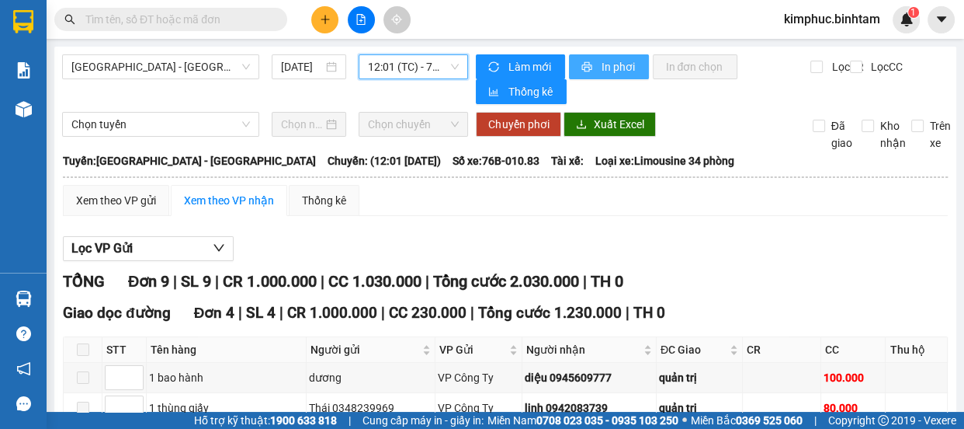
click at [618, 61] on span "In phơi" at bounding box center [619, 66] width 36 height 17
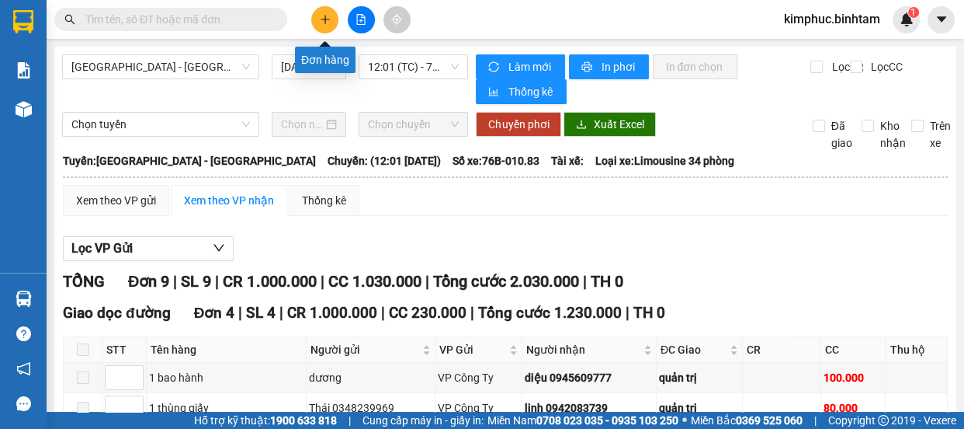
click at [335, 19] on button at bounding box center [324, 19] width 27 height 27
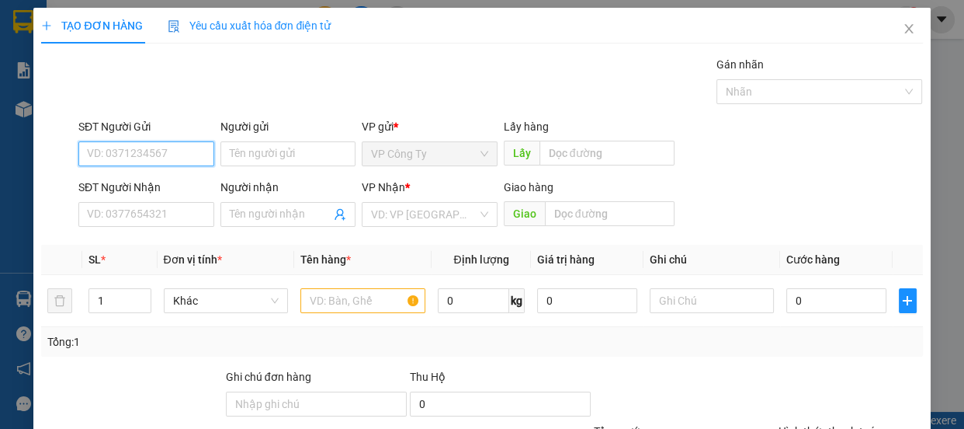
click at [186, 152] on input "SĐT Người Gửi" at bounding box center [146, 153] width 136 height 25
click at [189, 155] on input "0913445855" at bounding box center [146, 153] width 136 height 25
click at [184, 155] on input "0913445855" at bounding box center [146, 153] width 136 height 25
click at [162, 158] on input "0913445855" at bounding box center [146, 153] width 136 height 25
type input "0913445855"
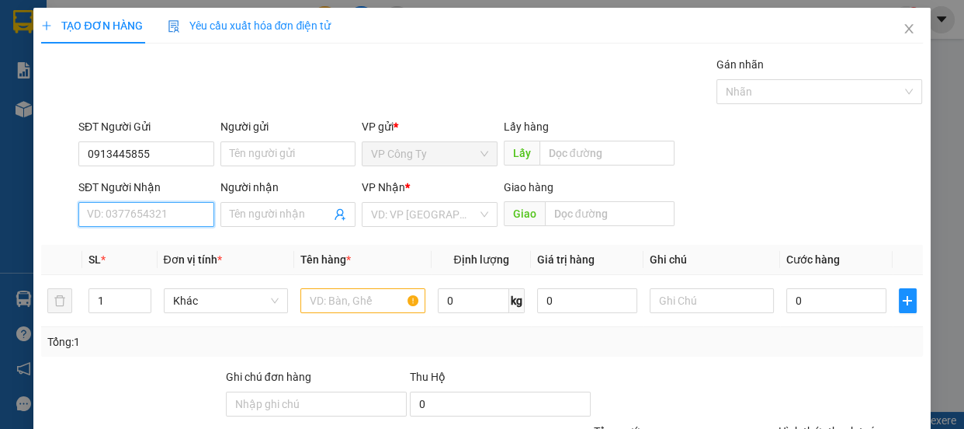
click at [152, 217] on input "SĐT Người Nhận" at bounding box center [146, 214] width 136 height 25
type input "0935719693"
click at [193, 215] on input "0935719693" at bounding box center [146, 214] width 136 height 25
click at [193, 241] on div "0935719693 - tuấn" at bounding box center [145, 245] width 116 height 17
type input "tuấn"
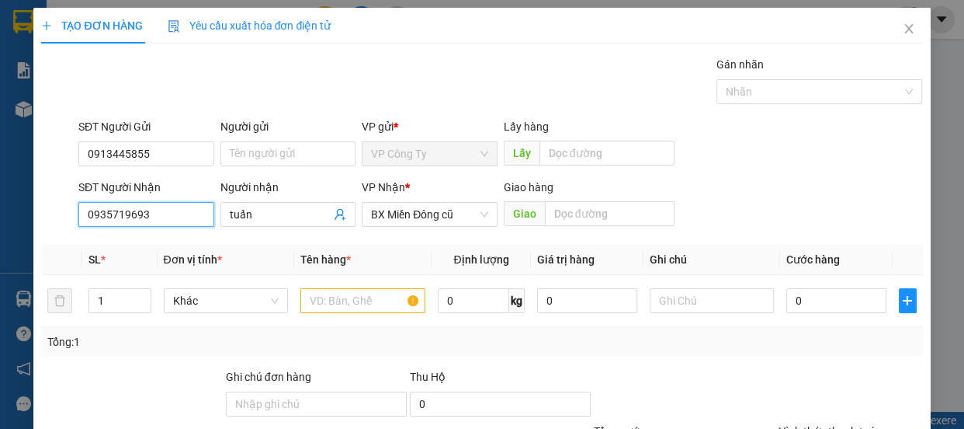
type input "50.000"
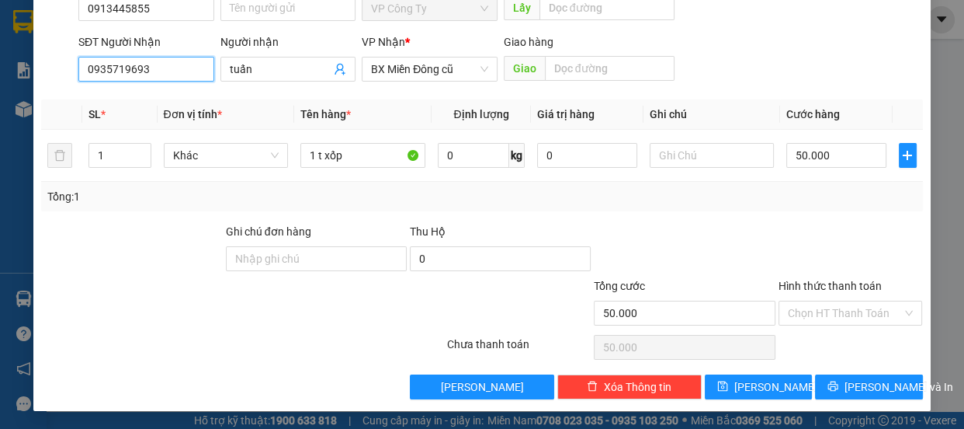
type input "0935719693"
click at [810, 285] on label "Hình thức thanh toán" at bounding box center [830, 286] width 103 height 12
click at [810, 301] on input "Hình thức thanh toán" at bounding box center [845, 312] width 115 height 23
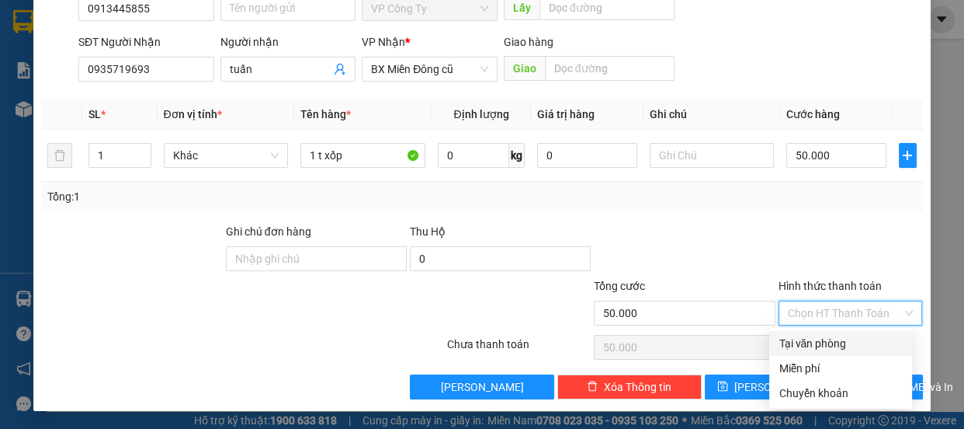
click at [814, 337] on div "Tại văn phòng" at bounding box center [841, 343] width 124 height 17
type input "0"
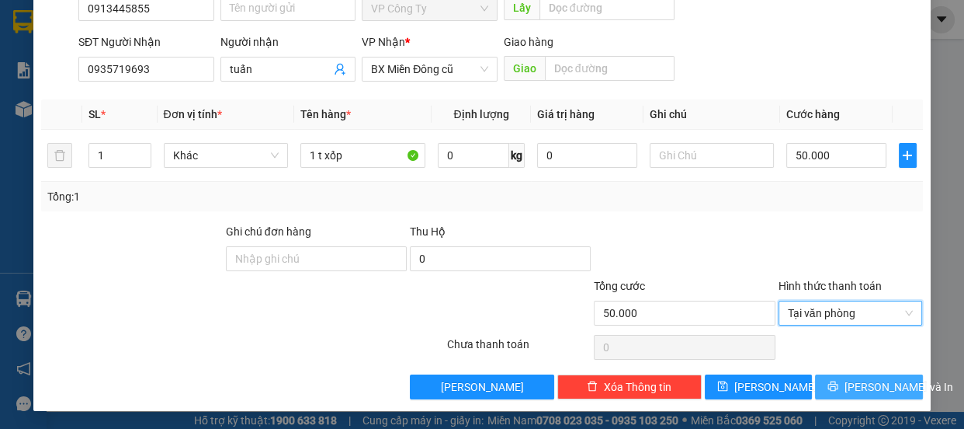
click at [831, 386] on icon "printer" at bounding box center [833, 385] width 11 height 11
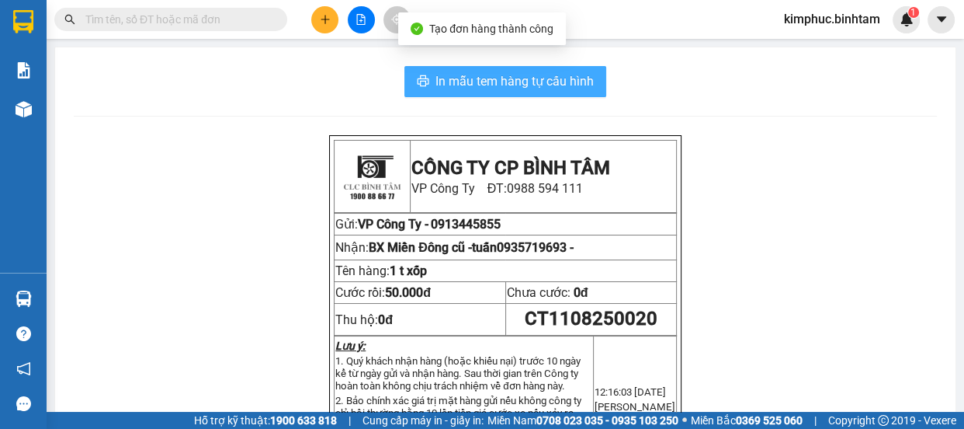
click at [522, 85] on span "In mẫu tem hàng tự cấu hình" at bounding box center [515, 80] width 158 height 19
click at [521, 71] on span "In mẫu tem hàng tự cấu hình" at bounding box center [515, 80] width 158 height 19
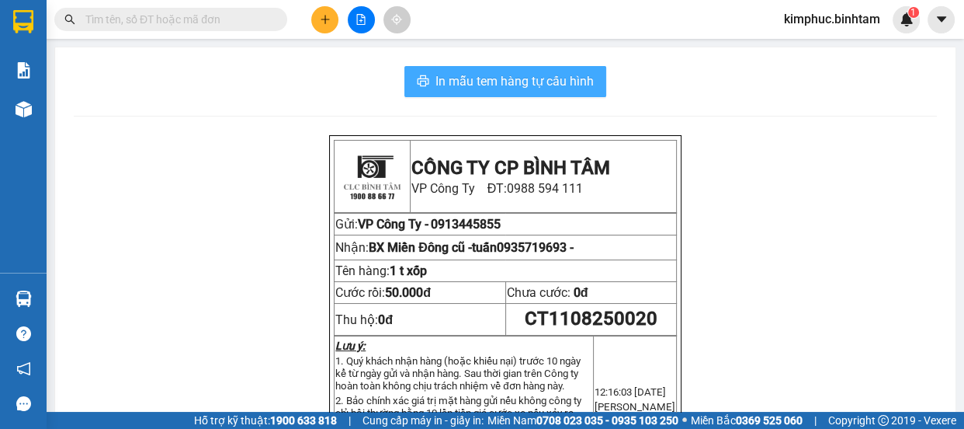
click at [521, 71] on span "In mẫu tem hàng tự cấu hình" at bounding box center [515, 80] width 158 height 19
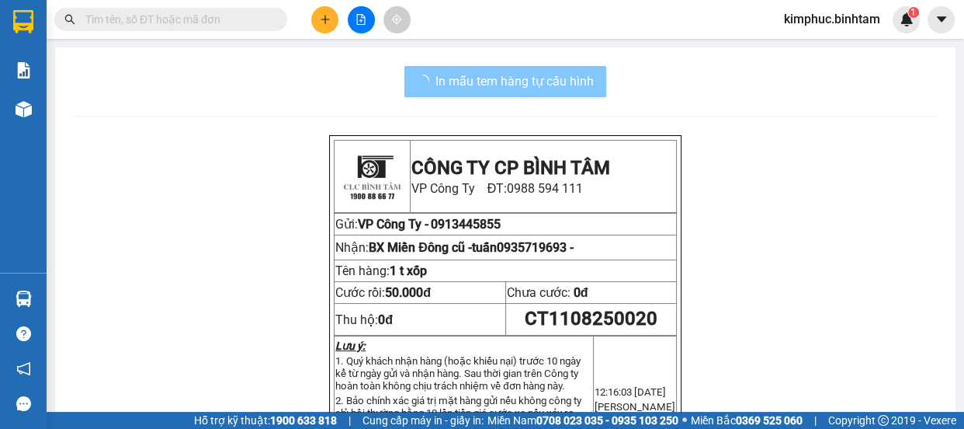
click at [548, 80] on span "In mẫu tem hàng tự cấu hình" at bounding box center [515, 80] width 158 height 19
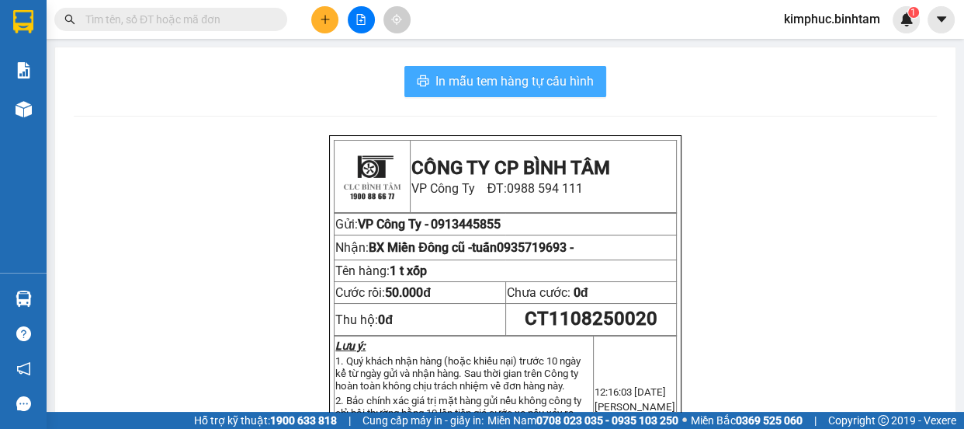
click at [548, 80] on span "In mẫu tem hàng tự cấu hình" at bounding box center [515, 80] width 158 height 19
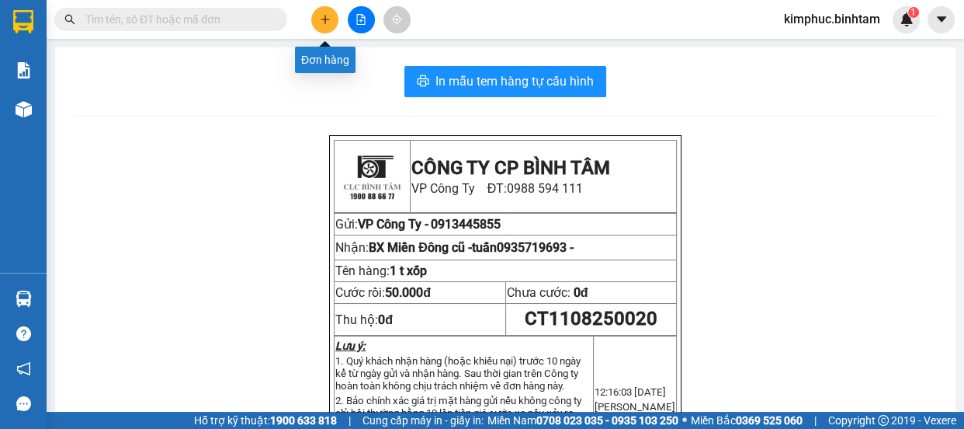
click at [320, 19] on icon "plus" at bounding box center [325, 19] width 11 height 11
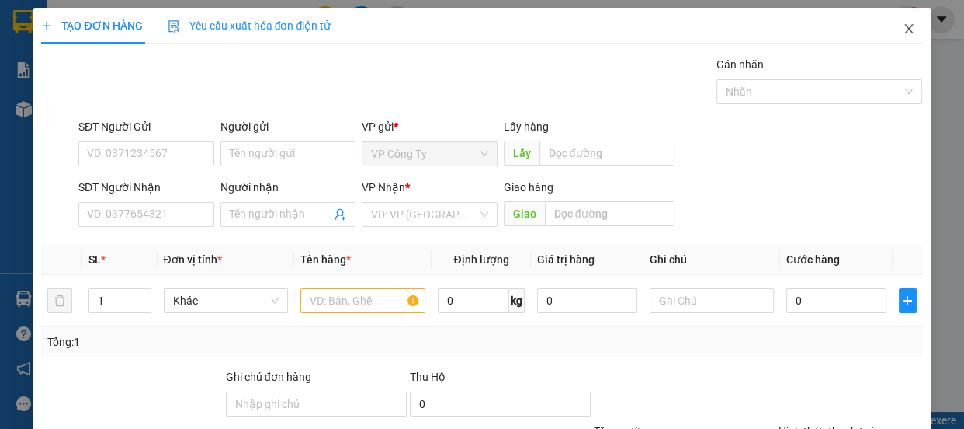
click at [903, 23] on icon "close" at bounding box center [909, 29] width 12 height 12
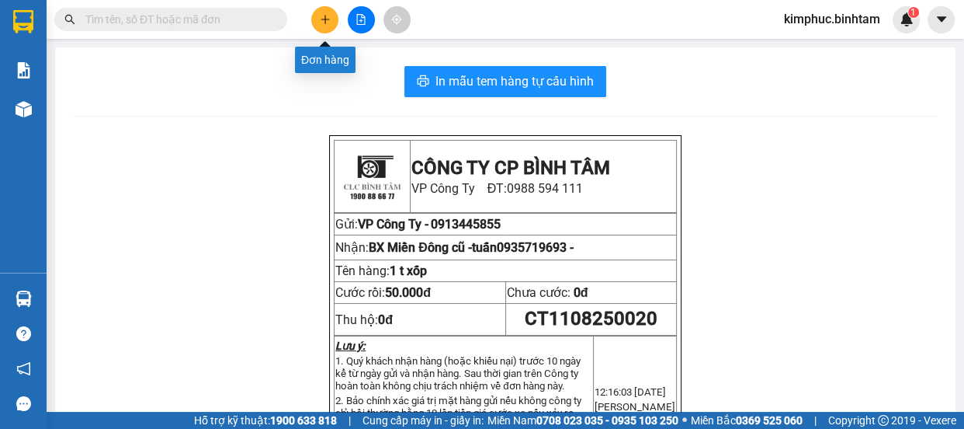
click at [326, 23] on icon "plus" at bounding box center [325, 19] width 11 height 11
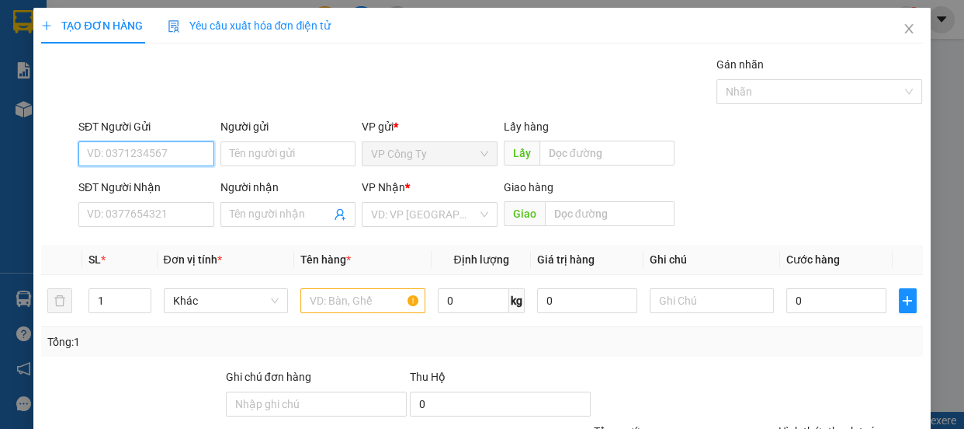
click at [186, 147] on input "SĐT Người Gửi" at bounding box center [146, 153] width 136 height 25
click at [193, 151] on input "0913427882" at bounding box center [146, 153] width 136 height 25
click at [194, 155] on input "0913427882" at bounding box center [146, 153] width 136 height 25
type input "0913427882"
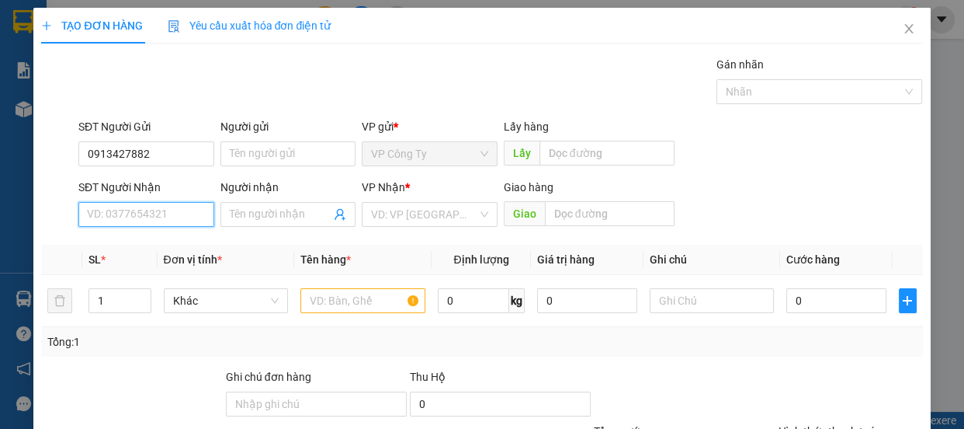
click at [162, 214] on input "SĐT Người Nhận" at bounding box center [146, 214] width 136 height 25
click at [162, 217] on input "0357998420" at bounding box center [146, 214] width 136 height 25
click at [162, 221] on input "0357998420" at bounding box center [146, 214] width 136 height 25
click at [163, 221] on input "0357998420" at bounding box center [146, 214] width 136 height 25
click at [162, 203] on input "0357998420" at bounding box center [146, 214] width 136 height 25
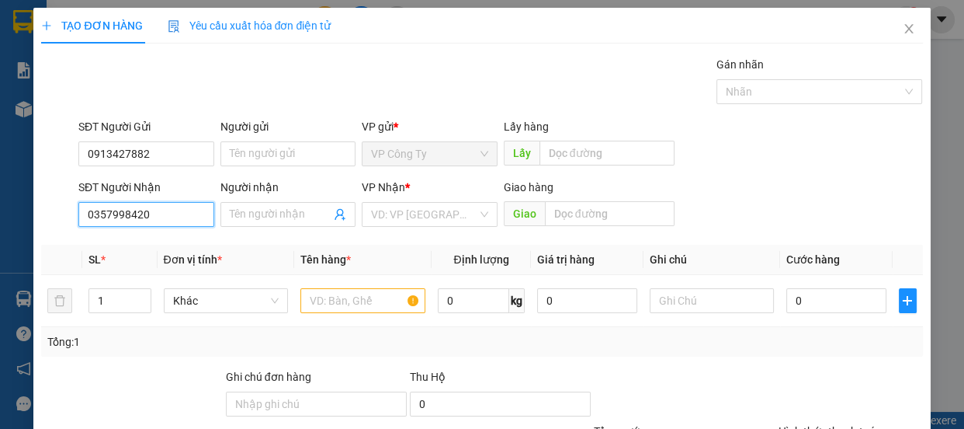
click at [175, 219] on input "0357998420" at bounding box center [146, 214] width 136 height 25
type input "0357998420"
click at [248, 218] on input "Người nhận" at bounding box center [281, 214] width 102 height 17
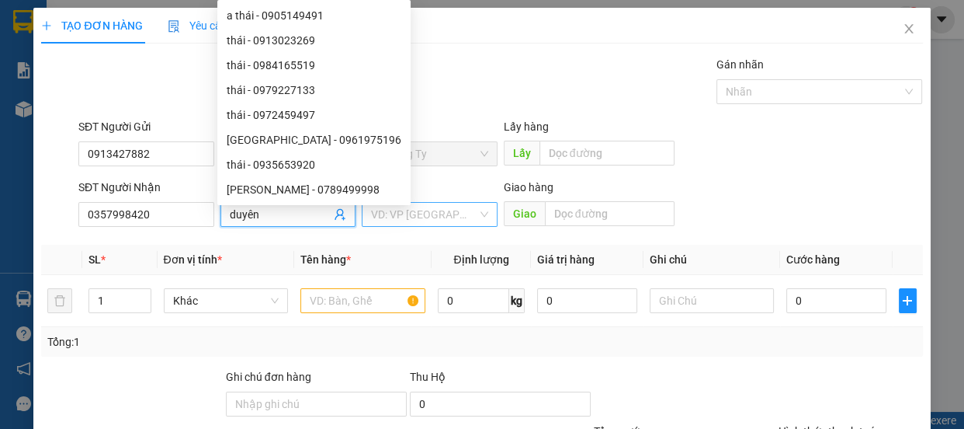
type input "duyên"
click at [443, 217] on input "search" at bounding box center [424, 214] width 106 height 23
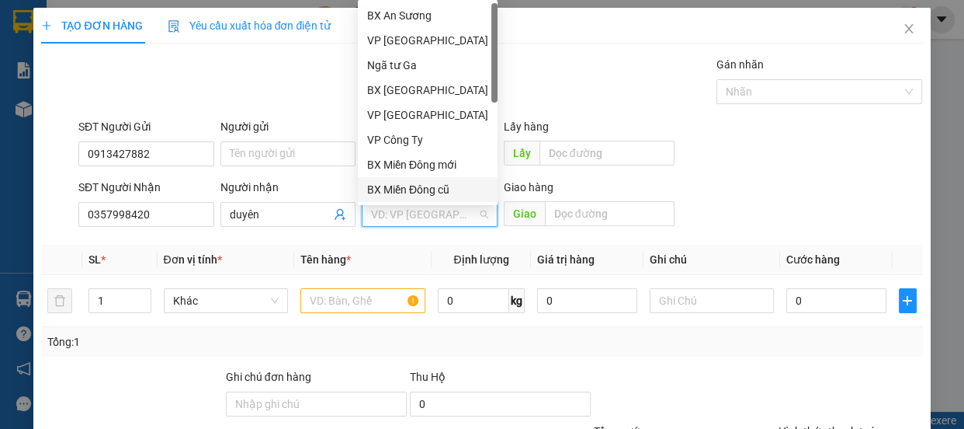
click at [441, 190] on div "BX Miền Đông cũ" at bounding box center [427, 189] width 121 height 17
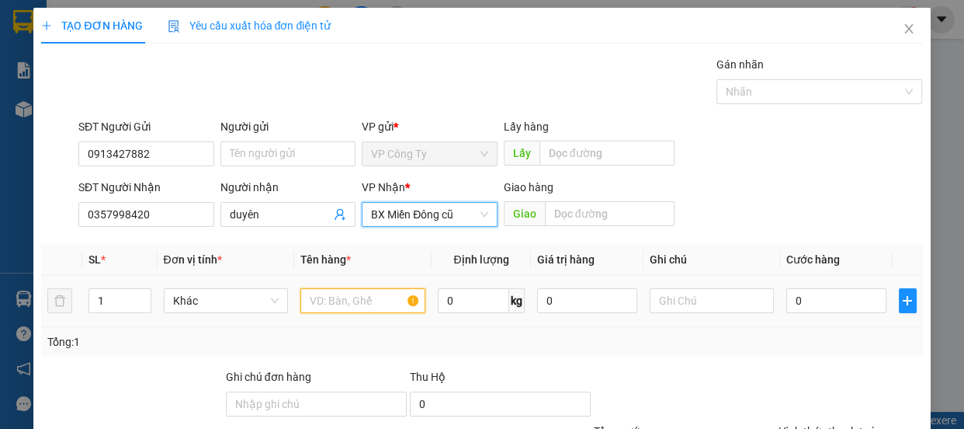
click at [380, 300] on input "text" at bounding box center [362, 300] width 125 height 25
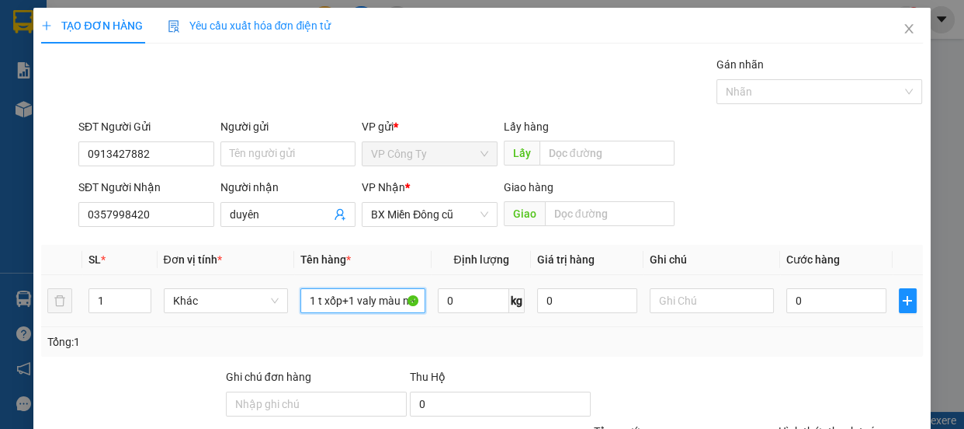
scroll to position [0, 8]
type input "1 t xốp+1 valy màu nâu"
click at [788, 303] on input "0" at bounding box center [837, 300] width 100 height 25
type input "1"
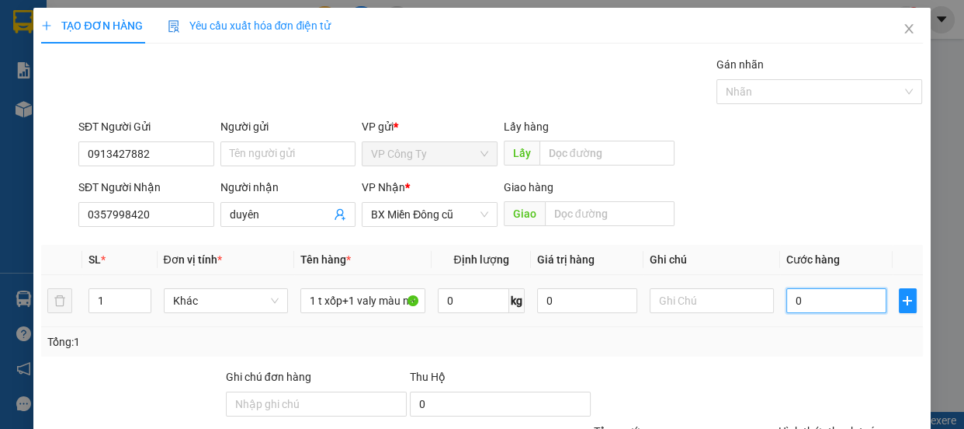
type input "1"
type input "12"
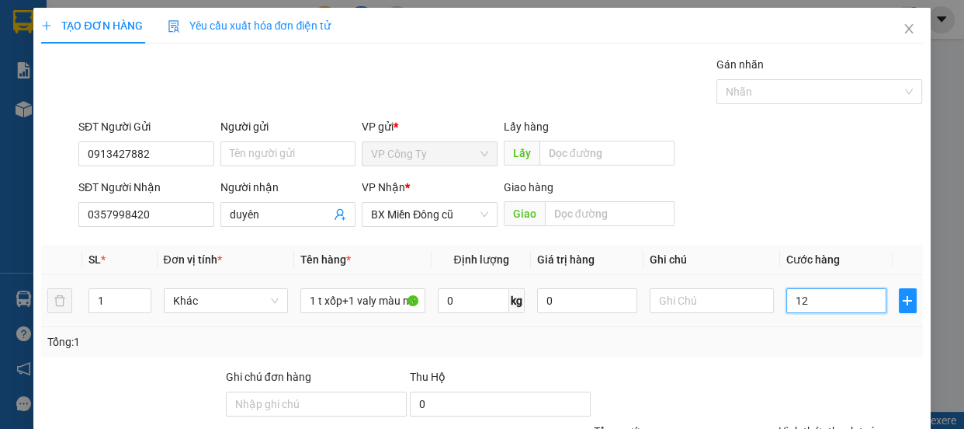
type input "120"
type input "1.200"
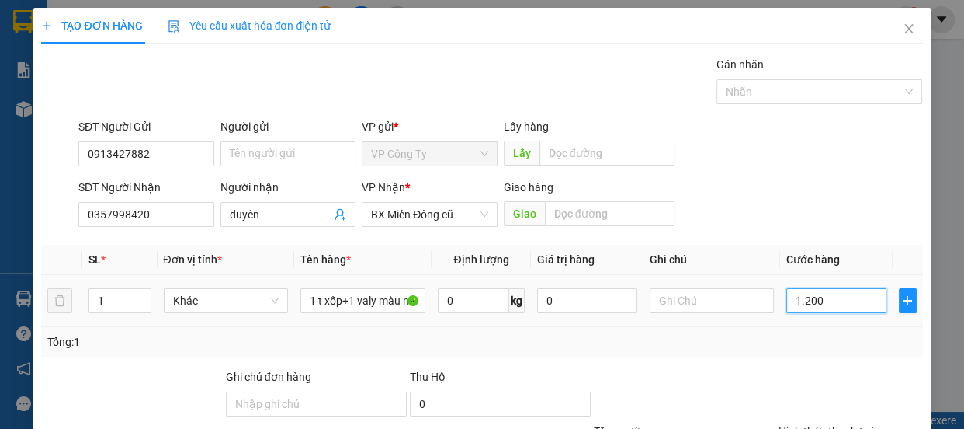
type input "1.200"
type input "12.000"
type input "120.000"
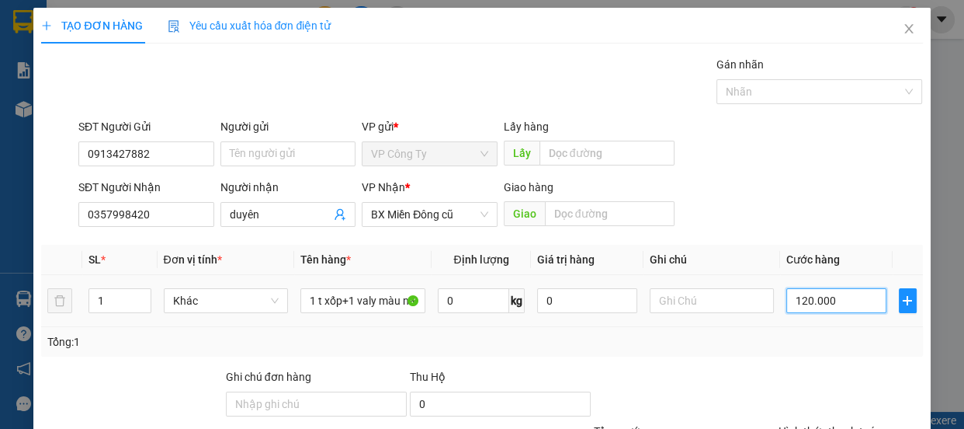
type input "120.000"
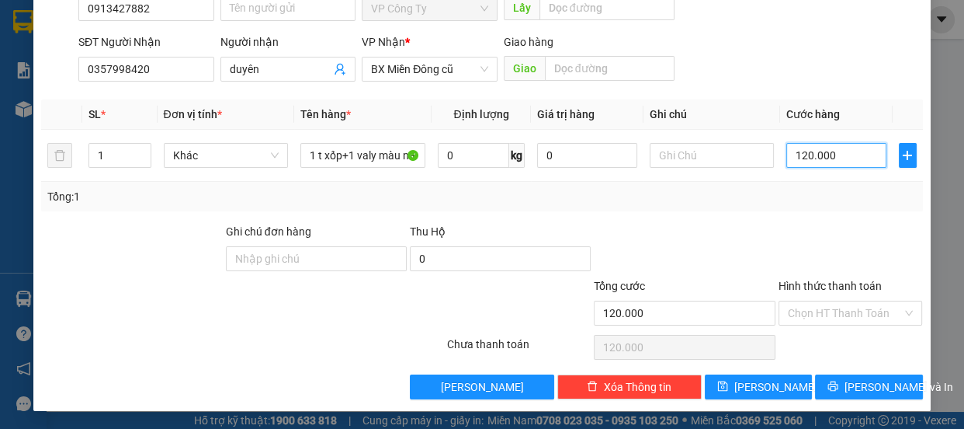
type input "120.000"
click at [794, 283] on label "Hình thức thanh toán" at bounding box center [830, 286] width 103 height 12
click at [794, 301] on input "Hình thức thanh toán" at bounding box center [845, 312] width 115 height 23
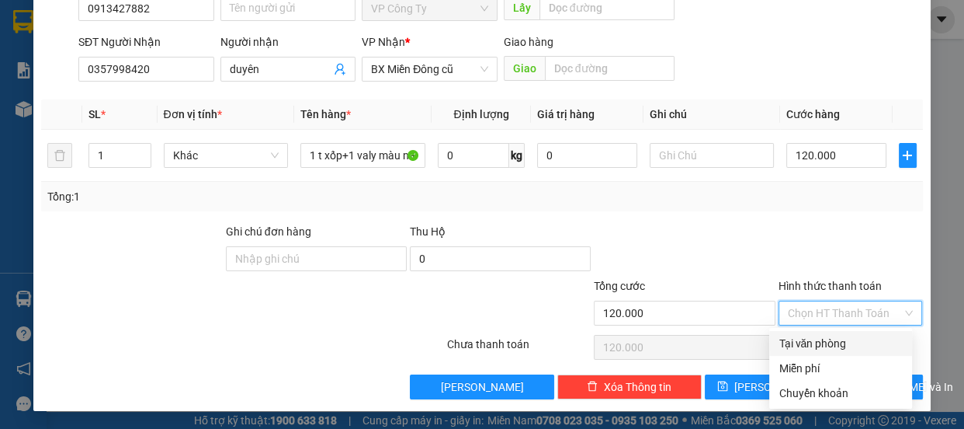
click at [797, 342] on div "Tại văn phòng" at bounding box center [841, 343] width 124 height 17
type input "0"
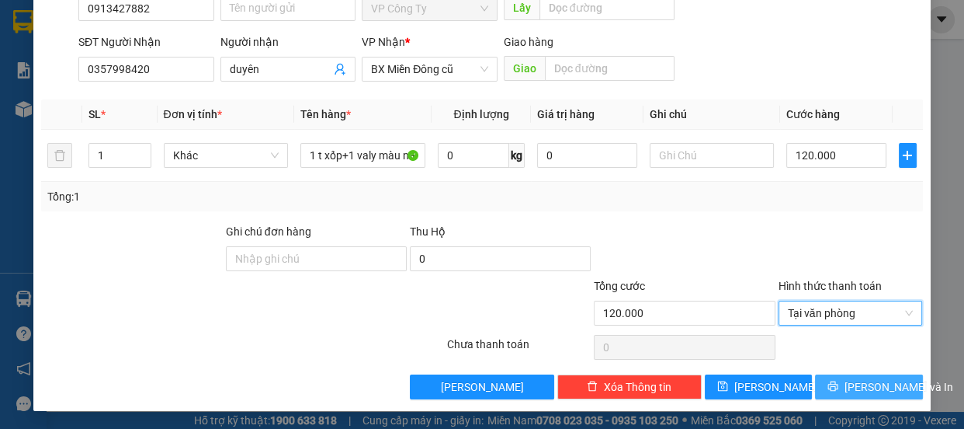
drag, startPoint x: 839, startPoint y: 386, endPoint x: 839, endPoint y: 394, distance: 8.5
click at [839, 394] on button "[PERSON_NAME] và In" at bounding box center [868, 386] width 107 height 25
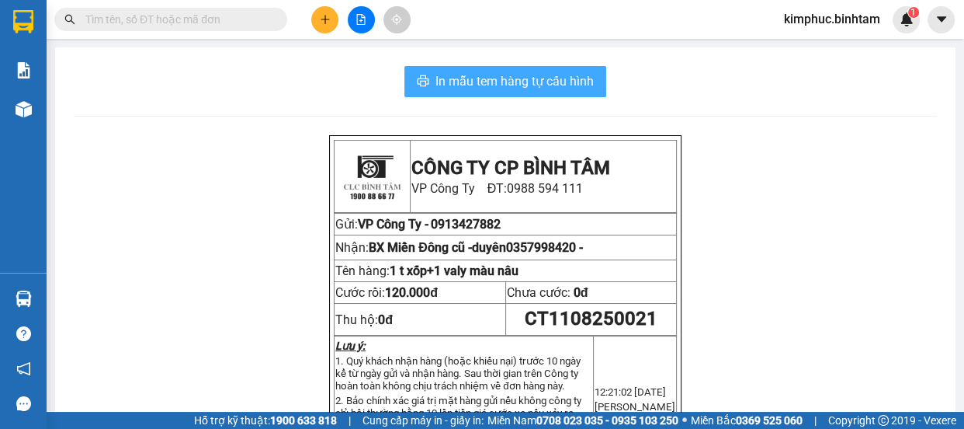
click at [560, 82] on span "In mẫu tem hàng tự cấu hình" at bounding box center [515, 80] width 158 height 19
click at [559, 79] on span "In mẫu tem hàng tự cấu hình" at bounding box center [515, 80] width 158 height 19
